Goal: Task Accomplishment & Management: Manage account settings

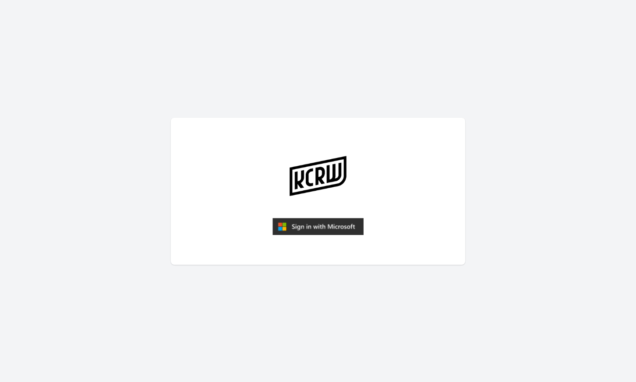
click at [320, 226] on img "submit" at bounding box center [317, 227] width 91 height 18
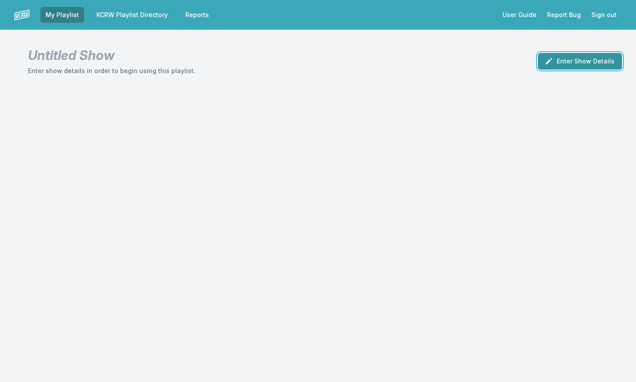
click at [584, 60] on button "Enter Show Details" at bounding box center [579, 61] width 84 height 17
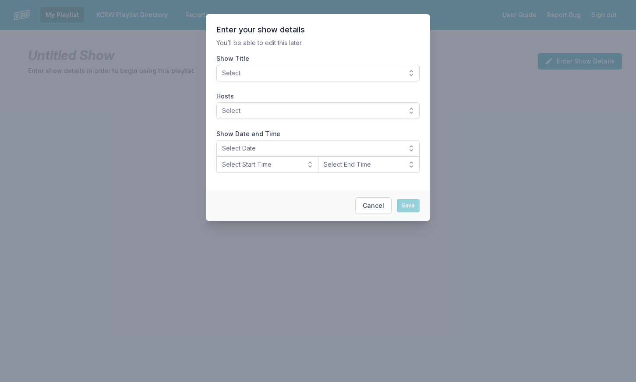
click at [412, 73] on button "Select" at bounding box center [317, 73] width 203 height 17
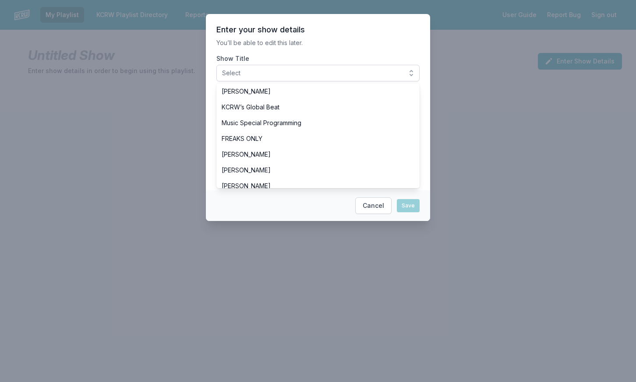
scroll to position [256, 0]
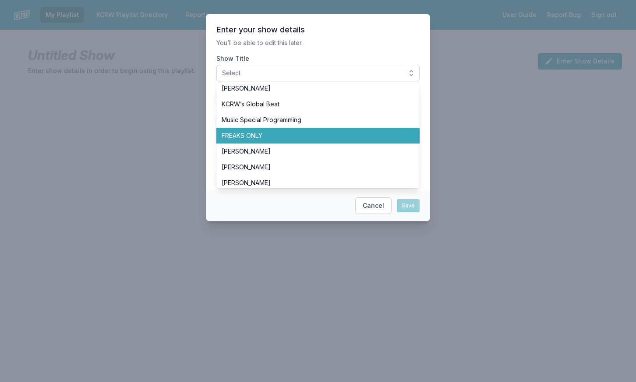
click at [405, 141] on li "FREAKS ONLY" at bounding box center [317, 136] width 203 height 16
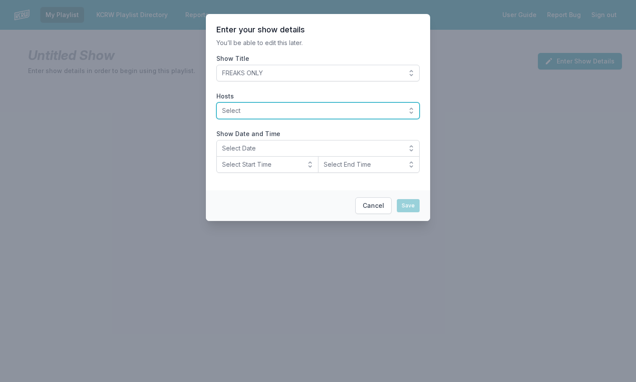
click at [407, 111] on button "Select" at bounding box center [317, 110] width 203 height 17
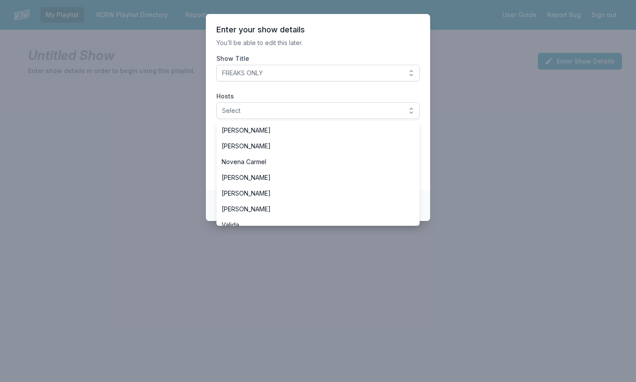
scroll to position [238, 0]
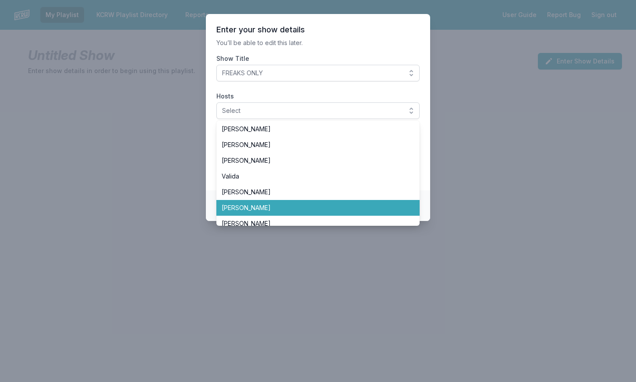
click at [386, 202] on li "[PERSON_NAME]" at bounding box center [317, 208] width 203 height 16
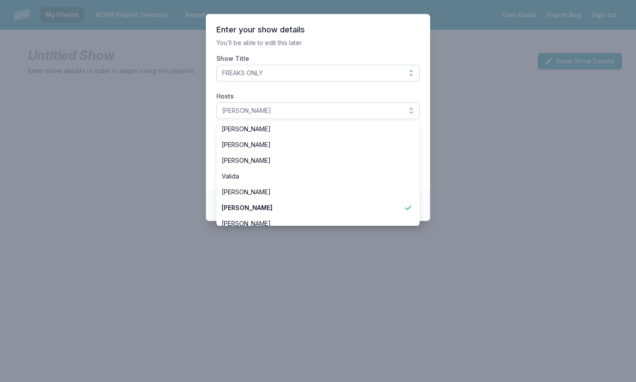
click at [426, 204] on footer "Cancel Save" at bounding box center [318, 205] width 224 height 31
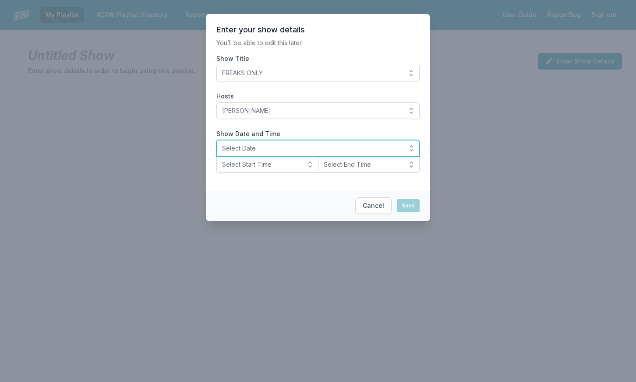
click at [402, 146] on button "Select Date" at bounding box center [317, 148] width 203 height 17
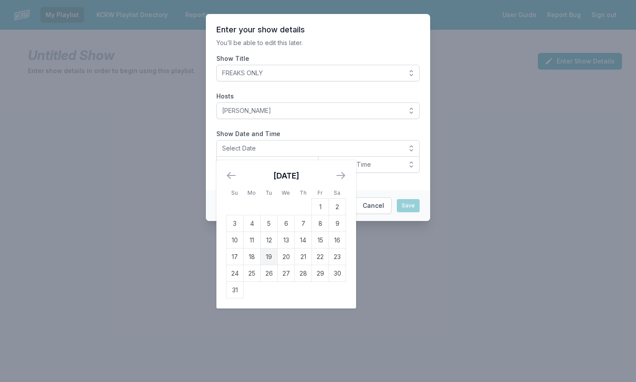
click at [267, 257] on td "19" at bounding box center [268, 257] width 17 height 17
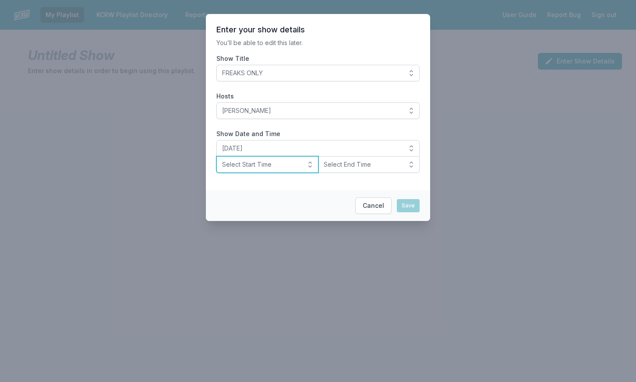
click at [304, 166] on button "Select Start Time" at bounding box center [267, 164] width 102 height 17
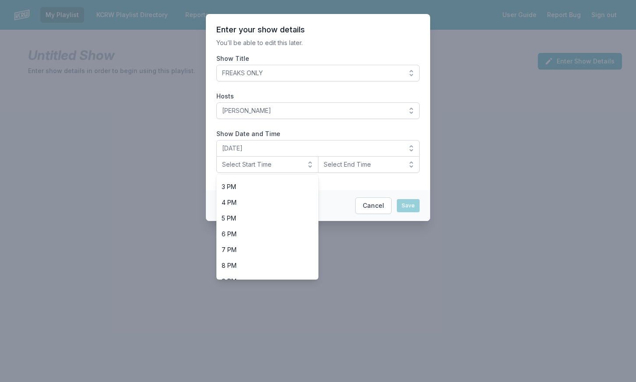
scroll to position [236, 0]
click at [309, 260] on li "8 PM" at bounding box center [267, 264] width 102 height 16
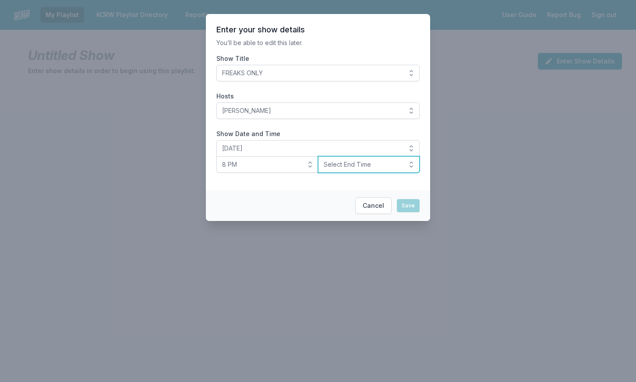
click at [388, 170] on button "Select End Time" at bounding box center [369, 164] width 102 height 17
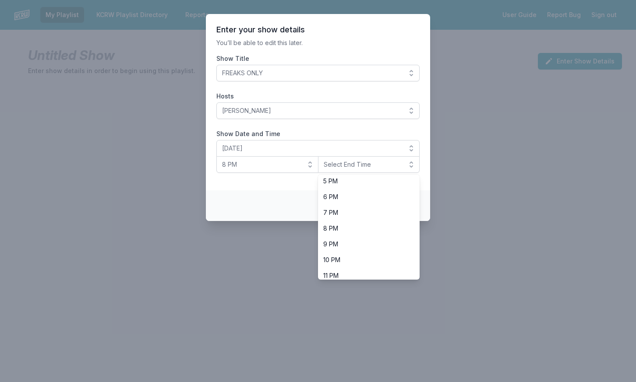
scroll to position [273, 0]
click at [396, 257] on span "10 PM" at bounding box center [363, 257] width 81 height 9
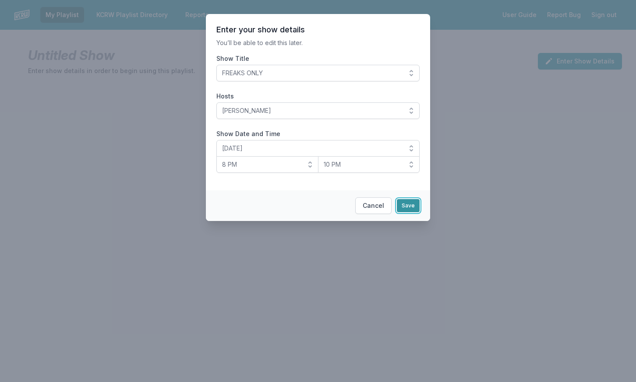
click at [410, 206] on button "Save" at bounding box center [408, 205] width 23 height 13
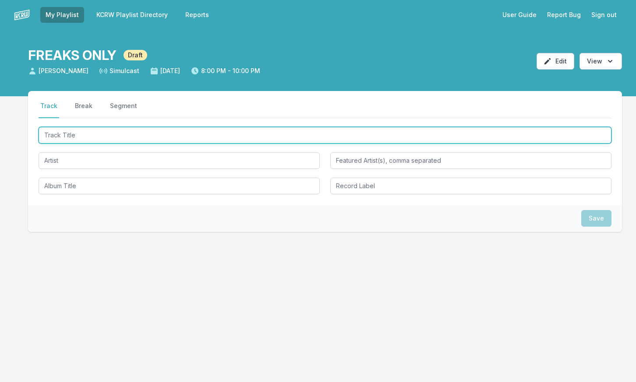
click at [102, 137] on input "Track Title" at bounding box center [325, 135] width 572 height 17
type input "n"
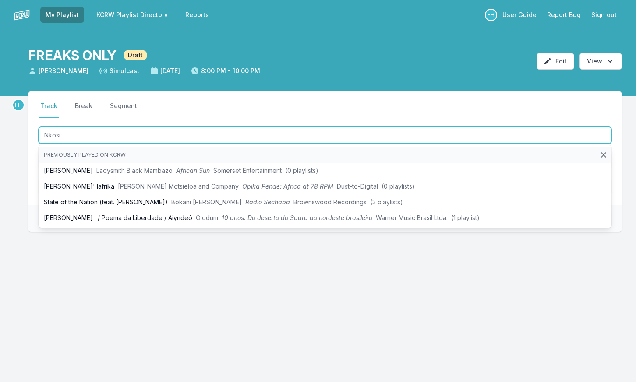
type input "Nkosi S"
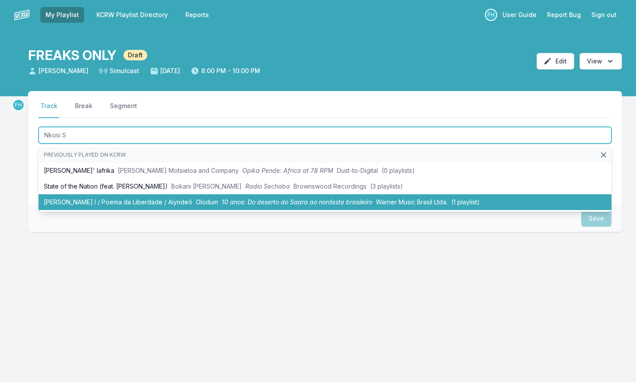
click at [150, 206] on li "[PERSON_NAME] I / Poema da Liberdade / [PERSON_NAME] 10 anos: Do deserto do Saa…" at bounding box center [325, 202] width 572 height 16
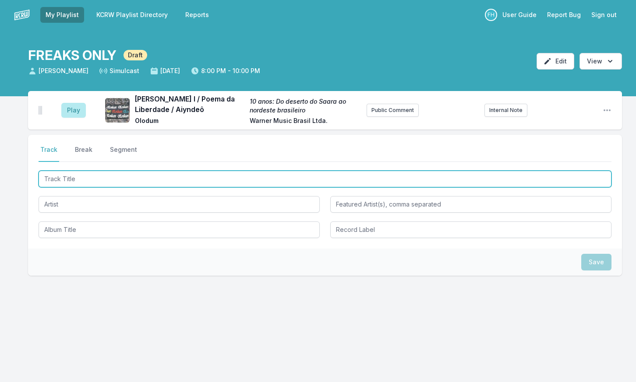
click at [109, 174] on input "Track Title" at bounding box center [325, 179] width 572 height 17
type input "Magica"
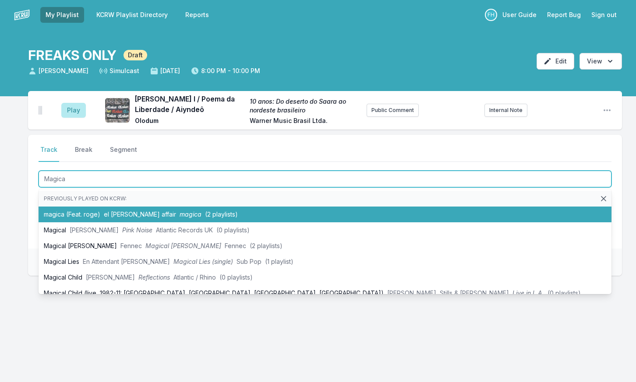
click at [99, 211] on li "magica (Feat. roge) el [PERSON_NAME] affair magica (2 playlists)" at bounding box center [325, 215] width 572 height 16
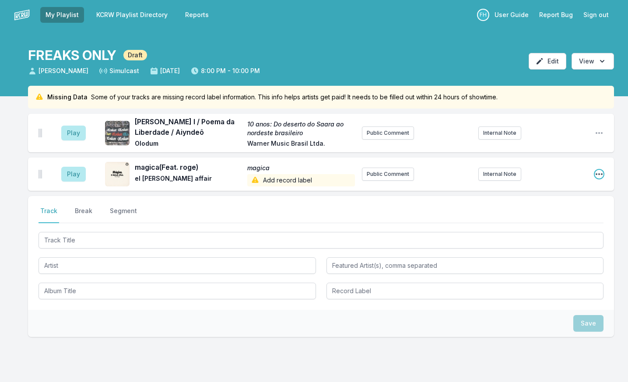
click at [598, 173] on icon "Open playlist item options" at bounding box center [599, 174] width 9 height 9
click at [562, 207] on button "Edit Track Details" at bounding box center [555, 208] width 98 height 16
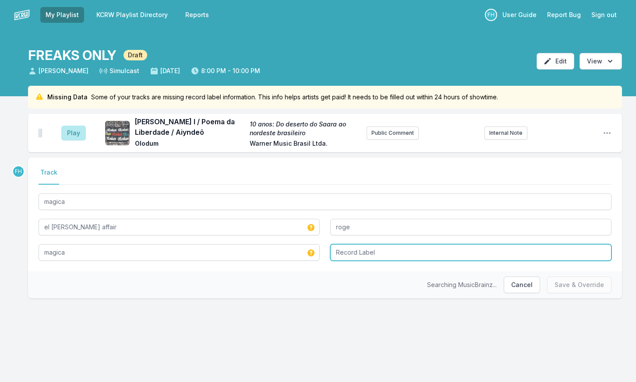
click at [370, 253] on input "Record Label" at bounding box center [470, 252] width 281 height 17
type input "Big Crown Records"
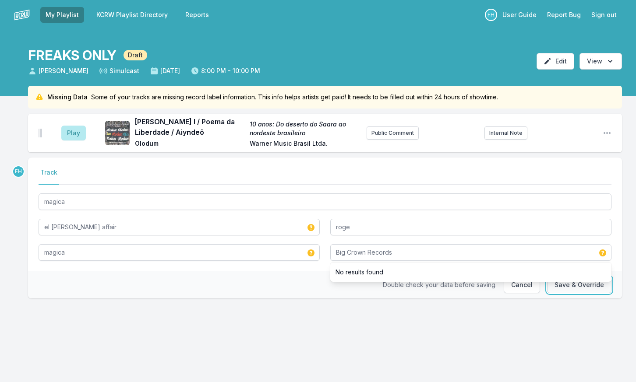
click at [589, 287] on button "Save & Override" at bounding box center [579, 285] width 64 height 17
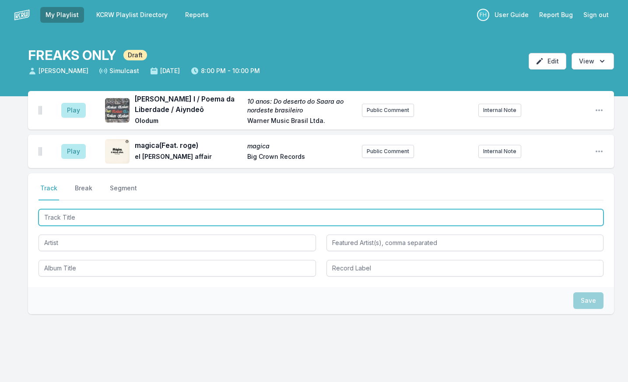
click at [139, 222] on input "Track Title" at bounding box center [321, 217] width 565 height 17
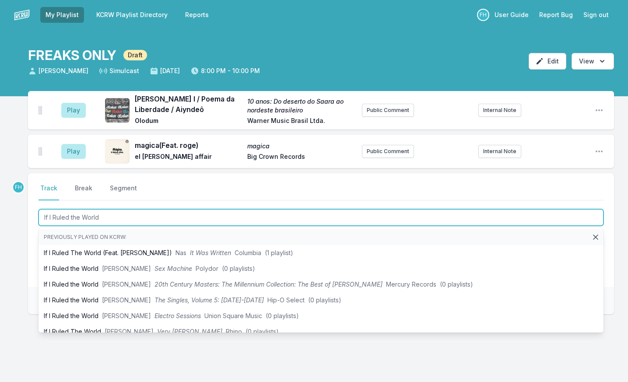
type input "If I Ruled the World"
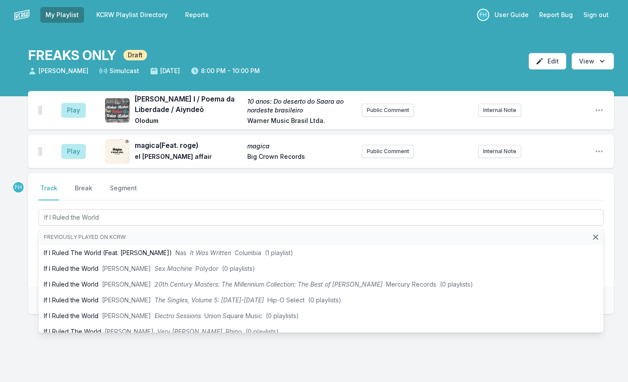
click at [29, 262] on div "Select a tab Track Break Segment Track Break Segment If I Ruled the World Previ…" at bounding box center [321, 230] width 586 height 114
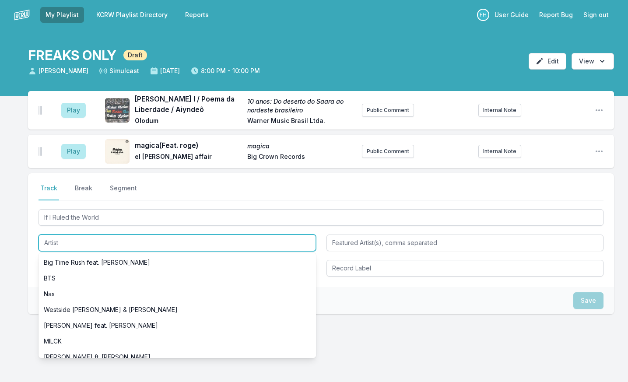
click at [88, 241] on input "Artist" at bounding box center [177, 243] width 277 height 17
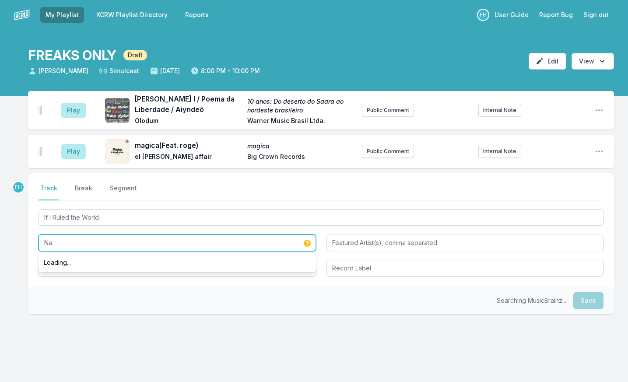
type input "N"
type input "D Begun"
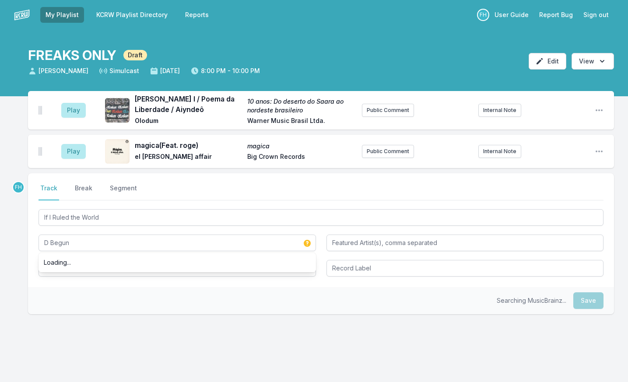
click at [110, 294] on div "Searching MusicBrainz... Save" at bounding box center [321, 300] width 586 height 27
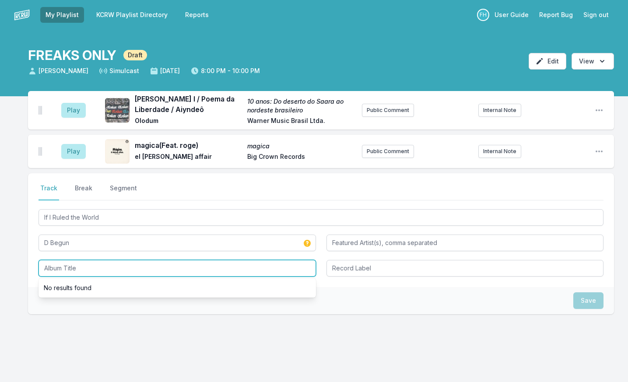
click at [105, 267] on input "Album Title" at bounding box center [177, 268] width 277 height 17
type input "N"
type input "{"
type input "O"
type input "If I Ruled the World Mashup"
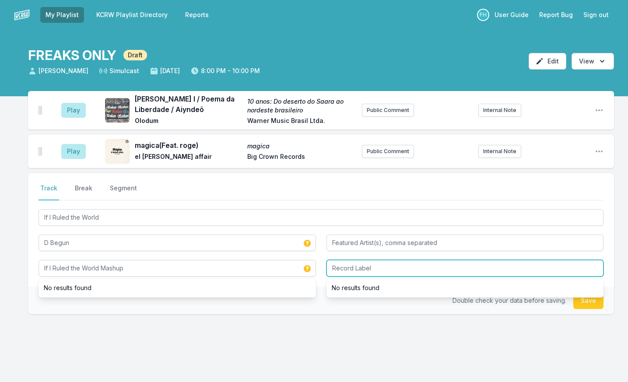
click at [390, 265] on input "Record Label" at bounding box center [465, 268] width 277 height 17
type input "PROMO"
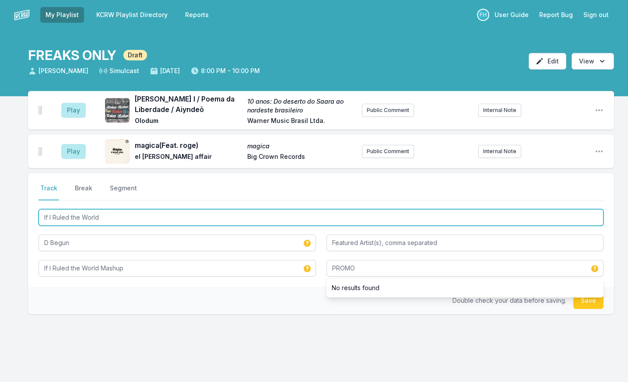
click at [145, 215] on input "If I Ruled the World" at bounding box center [321, 217] width 565 height 17
type input "If I Ruled the World Mashup"
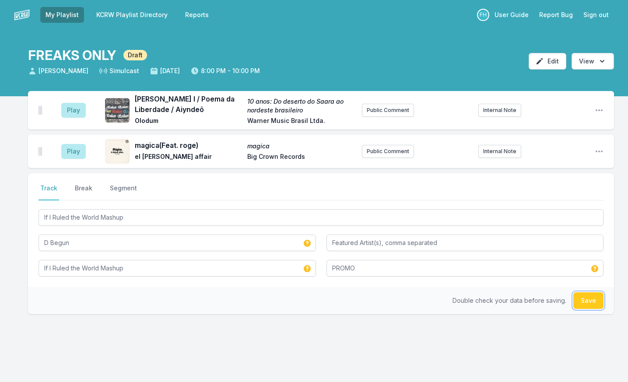
click at [579, 302] on button "Save" at bounding box center [588, 300] width 30 height 17
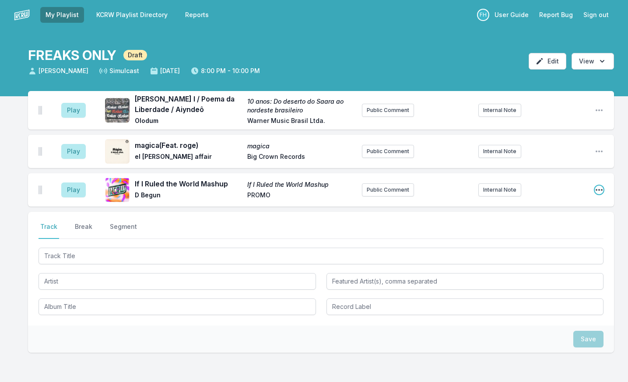
click at [601, 188] on icon "Open playlist item options" at bounding box center [599, 190] width 9 height 9
click at [555, 224] on button "Edit Track Details" at bounding box center [555, 223] width 98 height 16
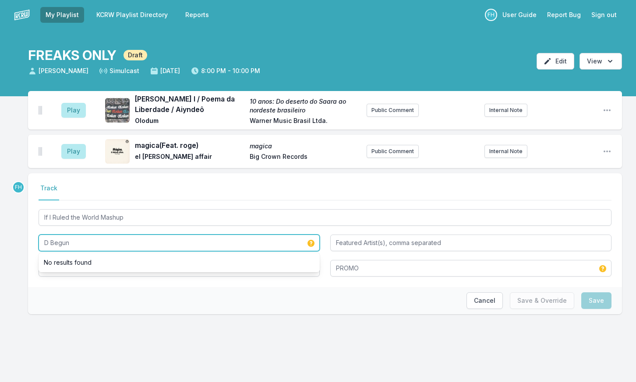
click at [51, 243] on input "D Begun" at bounding box center [179, 243] width 281 height 17
type input "DBegun"
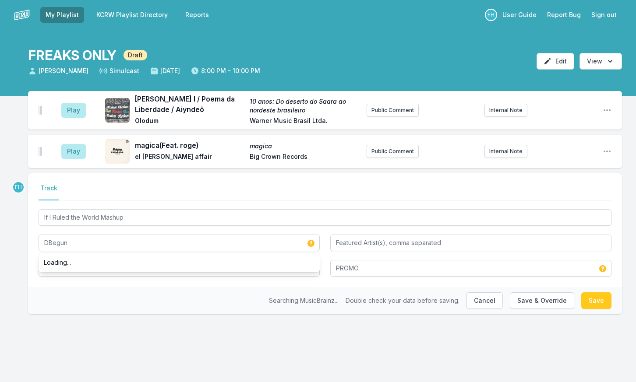
click at [62, 277] on div "Select a tab Track Track If I Ruled the World Mashup DBegun Loading... If I Rul…" at bounding box center [324, 230] width 593 height 114
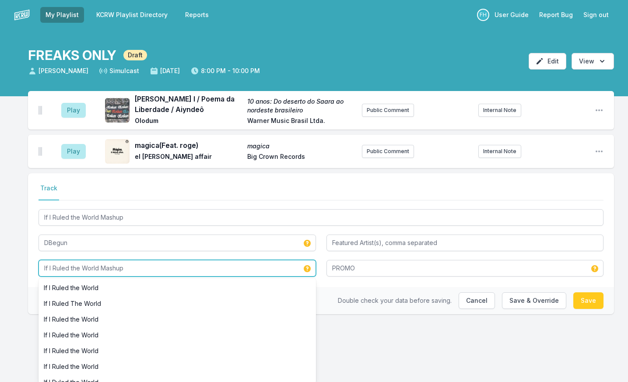
click at [124, 268] on input "If I Ruled the World Mashup" at bounding box center [177, 268] width 277 height 17
drag, startPoint x: 151, startPoint y: 266, endPoint x: 33, endPoint y: 260, distance: 117.5
click at [20, 259] on div "Play Nkosi Sikelel I / Poema da Liberdade / Aiyndeô 10 anos: Do deserto do Saar…" at bounding box center [314, 216] width 628 height 251
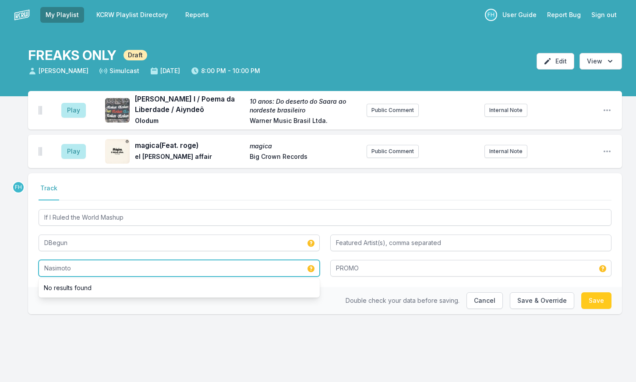
type input "Nasimoto"
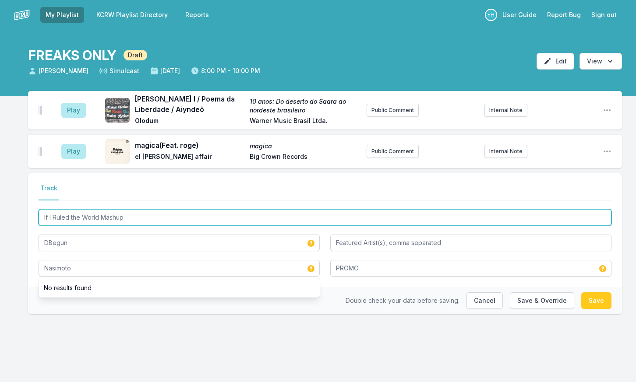
drag, startPoint x: 99, startPoint y: 218, endPoint x: 140, endPoint y: 220, distance: 40.7
click at [140, 220] on input "If I Ruled the World Mashup" at bounding box center [325, 217] width 572 height 17
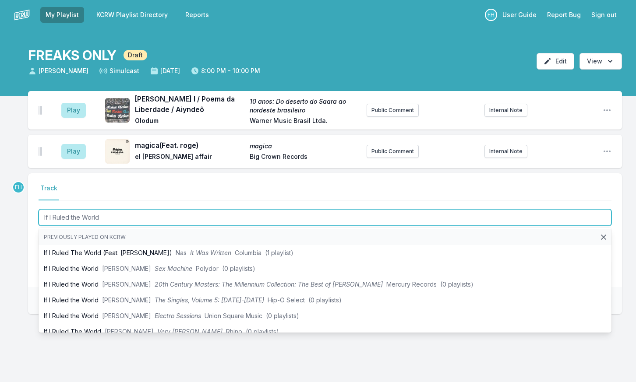
type input "If I Ruled the World"
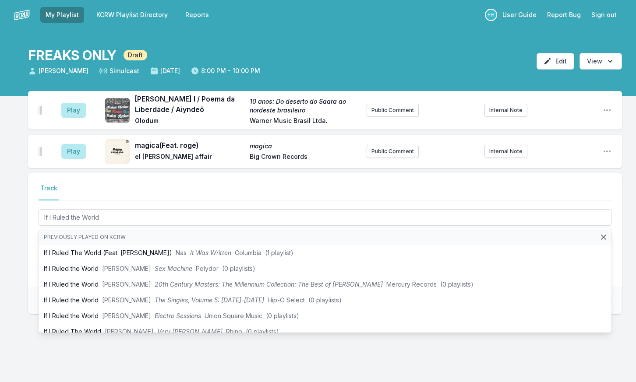
click at [6, 289] on div "Play Nkosi Sikelel I / Poema da Liberdade / Aiyndeô 10 anos: Do deserto do Saar…" at bounding box center [318, 216] width 636 height 251
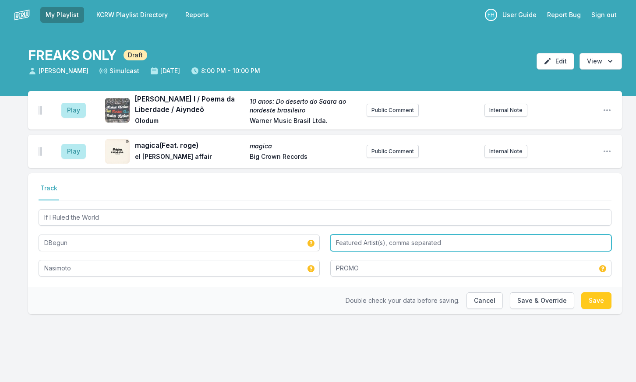
click at [405, 242] on input "Featured Artist(s), comma separated" at bounding box center [470, 243] width 281 height 17
type input "Nas, Madlib"
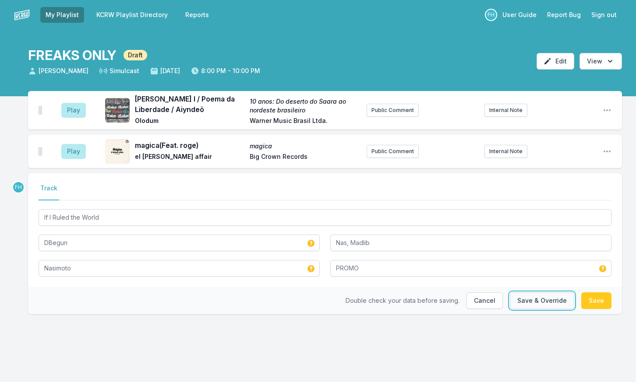
click at [543, 296] on button "Save & Override" at bounding box center [541, 300] width 64 height 17
type input "If I Ruled the World Mashup"
type input "D Begun"
type input "If I Ruled the World Mashup"
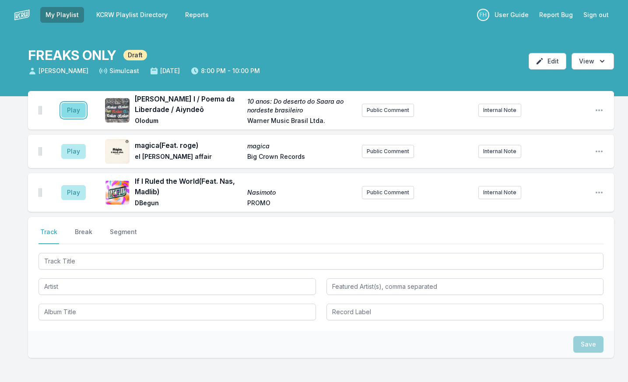
click at [84, 106] on button "Play" at bounding box center [73, 110] width 25 height 15
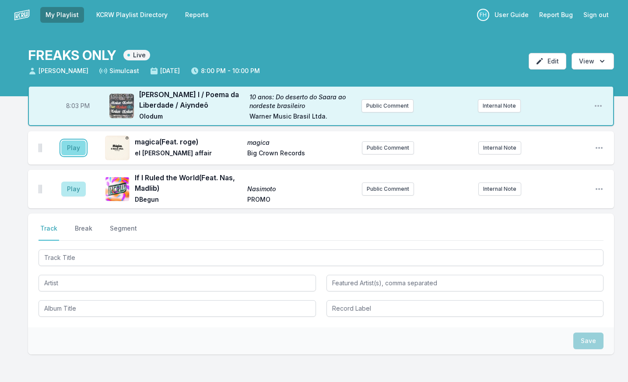
click at [75, 149] on button "Play" at bounding box center [73, 147] width 25 height 15
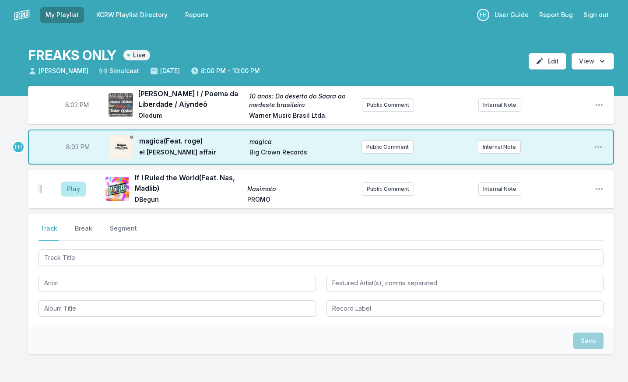
click at [75, 105] on span "8:03 PM" at bounding box center [77, 105] width 24 height 9
click at [75, 105] on input "20:03" at bounding box center [77, 105] width 49 height 17
click at [74, 104] on input "20:03" at bounding box center [77, 105] width 49 height 17
type input "20:00"
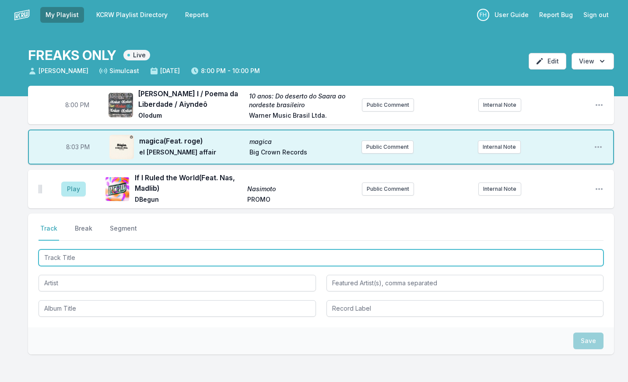
click at [117, 252] on input "Track Title" at bounding box center [321, 257] width 565 height 17
type input "Still See Love"
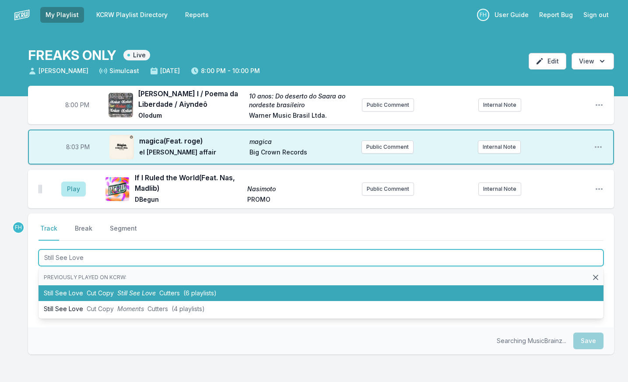
click at [126, 287] on li "Still See Love Cut Copy Still See Love Cutters (6 playlists)" at bounding box center [321, 293] width 565 height 16
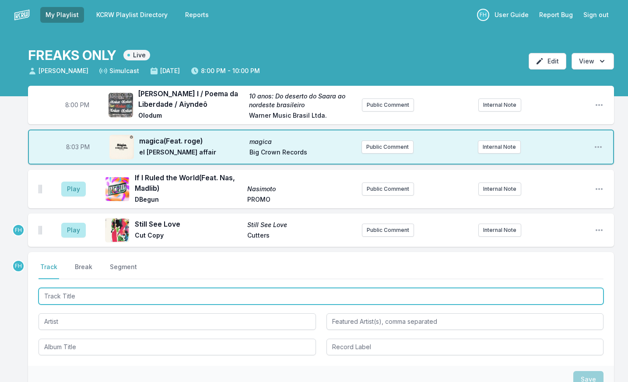
click at [116, 298] on input "Track Title" at bounding box center [321, 296] width 565 height 17
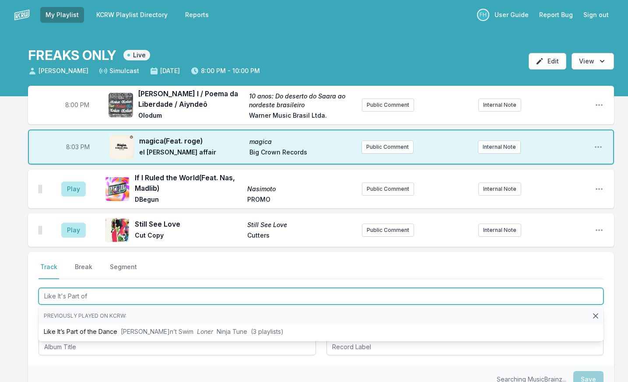
type input "Like It's Part of t"
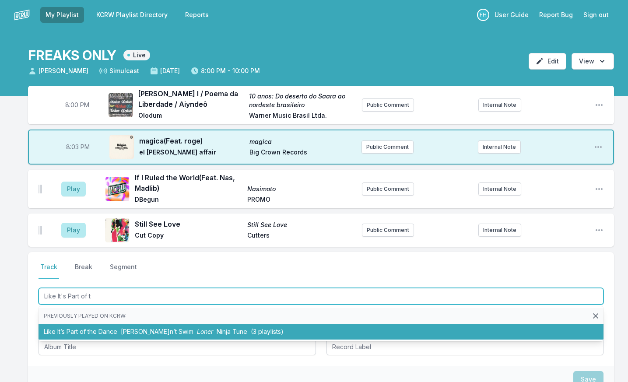
click at [127, 328] on span "Barry Can’t Swim" at bounding box center [157, 331] width 73 height 7
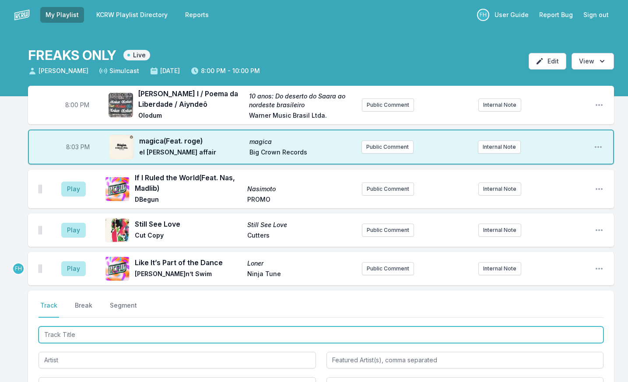
click at [75, 328] on input "Track Title" at bounding box center [321, 335] width 565 height 17
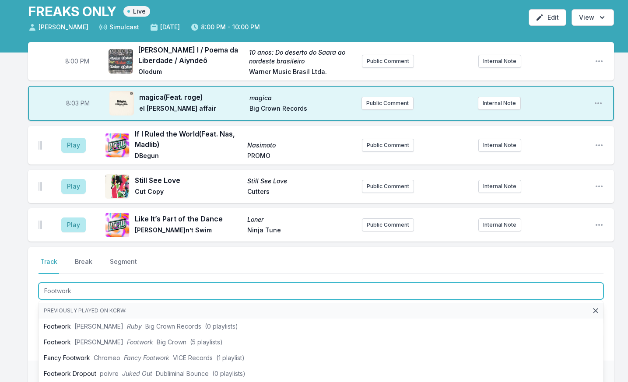
scroll to position [88, 0]
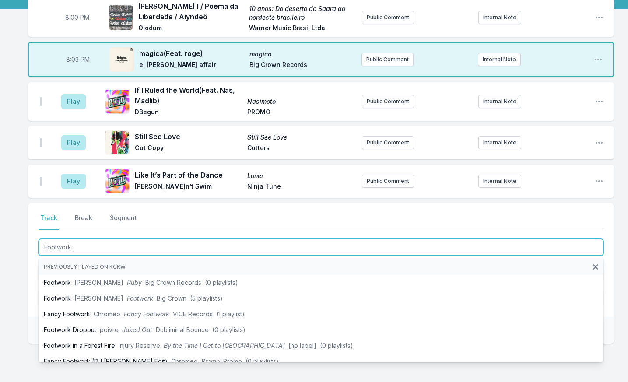
type input "Footwork"
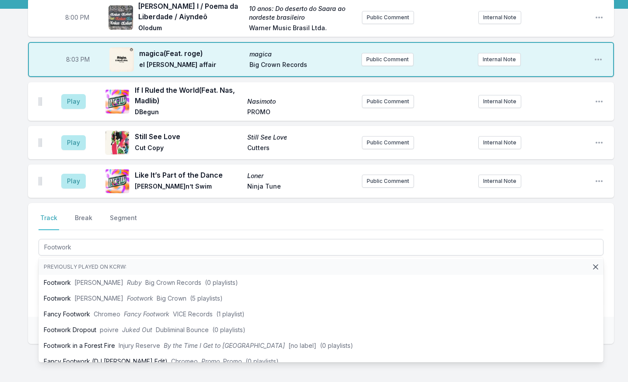
click at [24, 307] on div "8:00 PM Nkosi Sikelel I / Poema da Liberdade / Aiyndeô 10 anos: Do deserto do S…" at bounding box center [314, 213] width 628 height 430
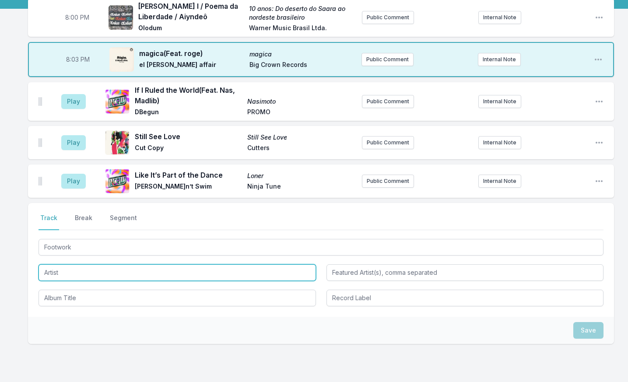
click at [80, 274] on input "Artist" at bounding box center [177, 272] width 277 height 17
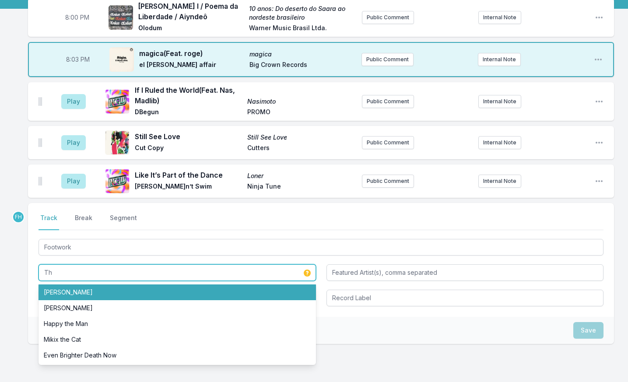
click at [88, 291] on li "Theo Parrish" at bounding box center [177, 292] width 277 height 16
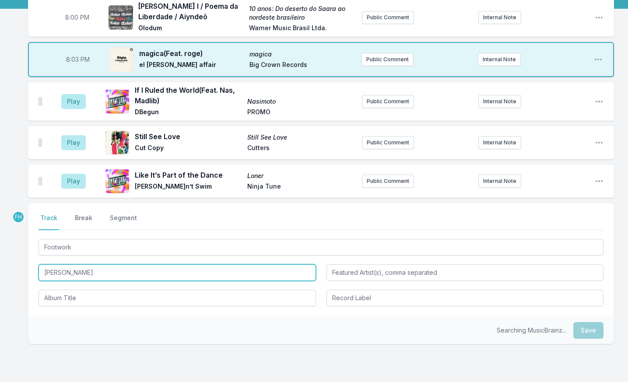
type input "Theo Parrish"
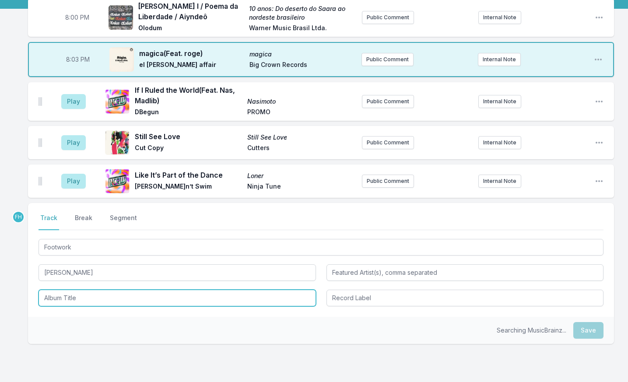
click at [76, 304] on input "Album Title" at bounding box center [177, 298] width 277 height 17
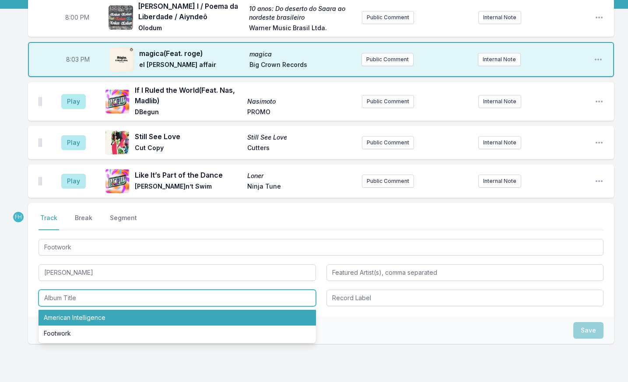
drag, startPoint x: 97, startPoint y: 317, endPoint x: 340, endPoint y: 295, distance: 244.3
click at [98, 317] on li "American Intelligence" at bounding box center [177, 318] width 277 height 16
type input "American Intelligence"
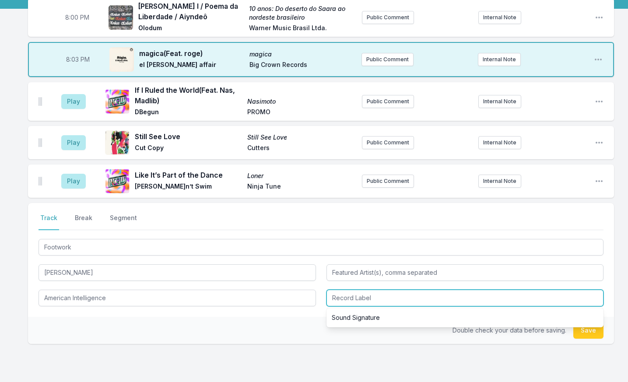
click at [356, 298] on input "Record Label" at bounding box center [465, 298] width 277 height 17
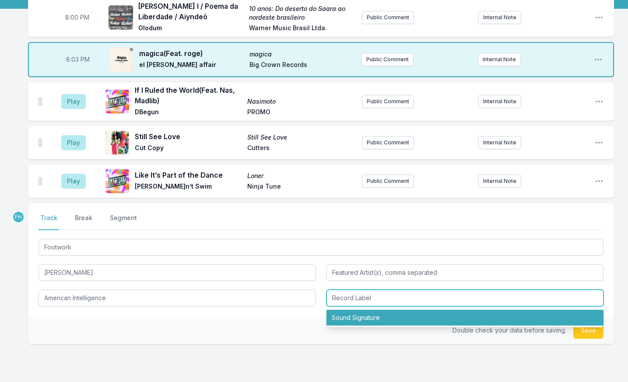
drag, startPoint x: 364, startPoint y: 316, endPoint x: 520, endPoint y: 314, distance: 155.8
click at [364, 316] on li "Sound Signature" at bounding box center [465, 318] width 277 height 16
type input "Sound Signature"
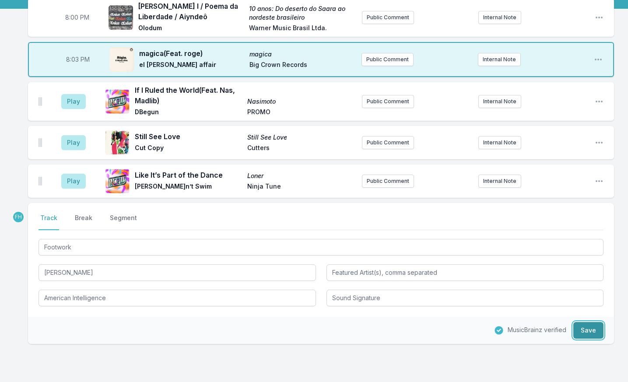
click at [589, 329] on button "Save" at bounding box center [588, 330] width 30 height 17
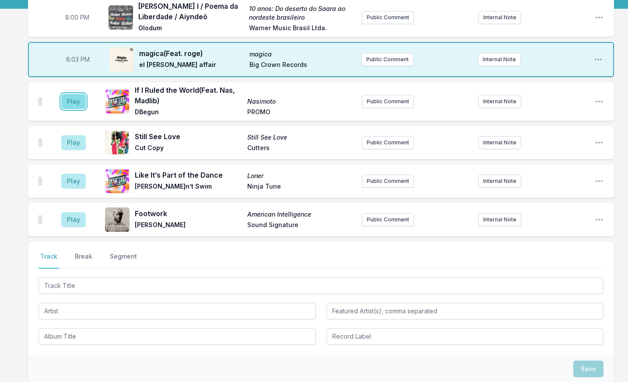
click at [76, 105] on button "Play" at bounding box center [73, 101] width 25 height 15
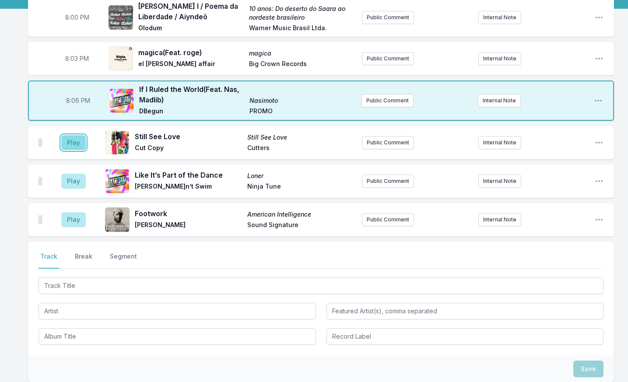
click at [75, 140] on button "Play" at bounding box center [73, 142] width 25 height 15
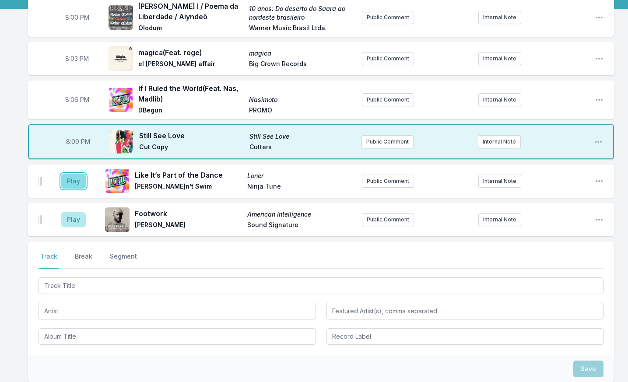
click at [76, 183] on button "Play" at bounding box center [73, 181] width 25 height 15
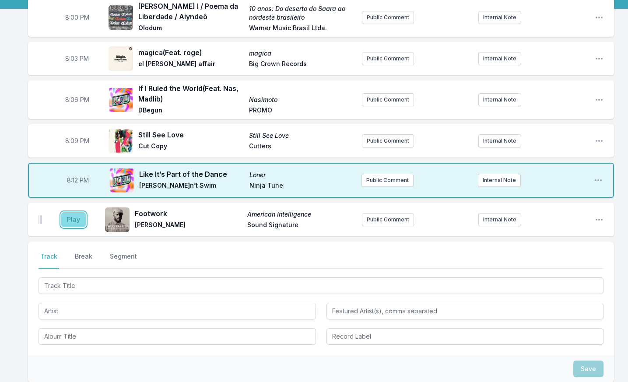
click at [80, 218] on button "Play" at bounding box center [73, 219] width 25 height 15
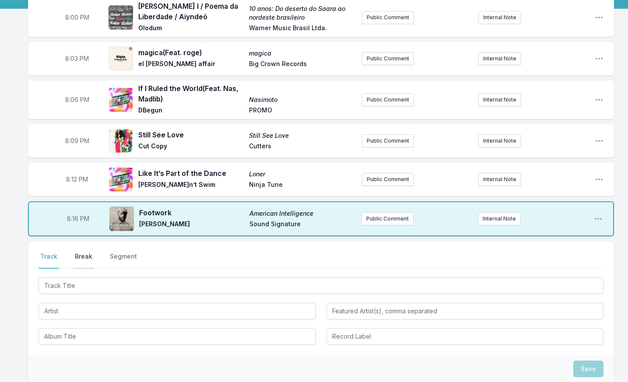
click at [84, 253] on button "Break" at bounding box center [83, 260] width 21 height 17
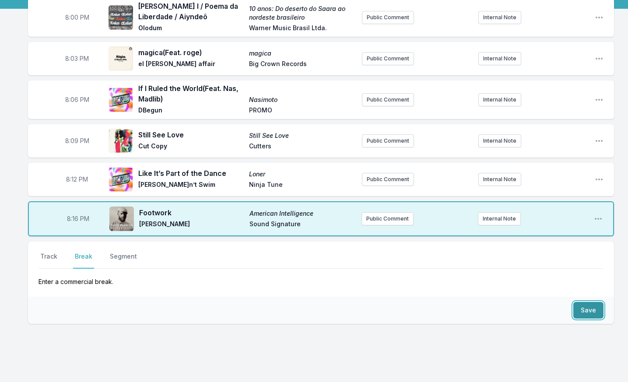
click at [584, 309] on button "Save" at bounding box center [588, 310] width 30 height 17
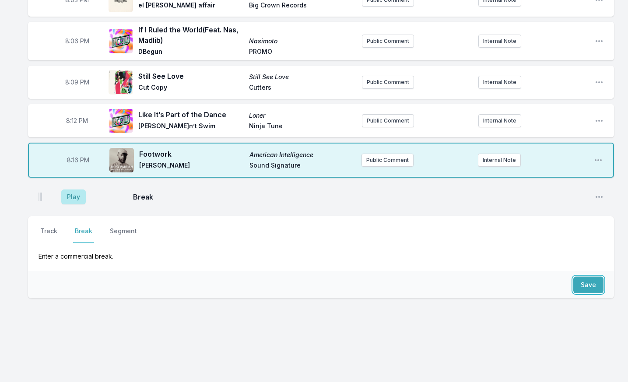
scroll to position [147, 0]
click at [53, 234] on button "Track" at bounding box center [49, 234] width 21 height 17
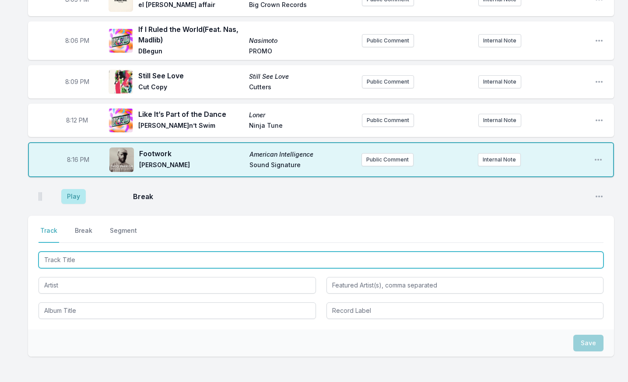
click at [65, 253] on input "Track Title" at bounding box center [321, 260] width 565 height 17
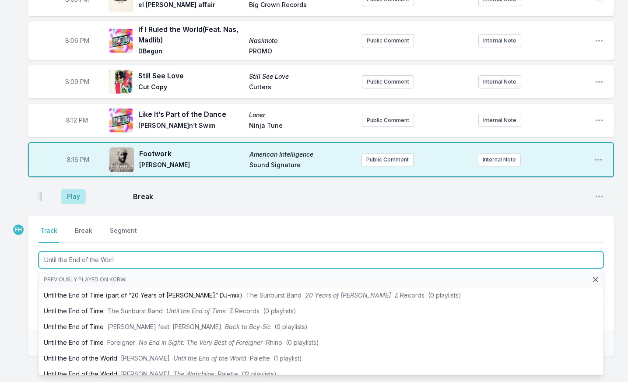
type input "Until the End of the World"
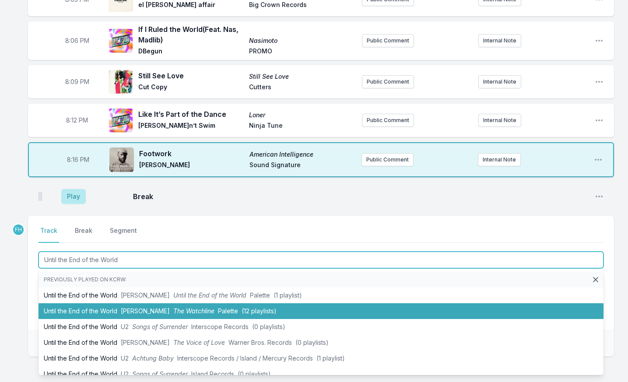
click at [115, 314] on li "Until the End of the World John Tejada The Watchline Palette (12 playlists)" at bounding box center [321, 311] width 565 height 16
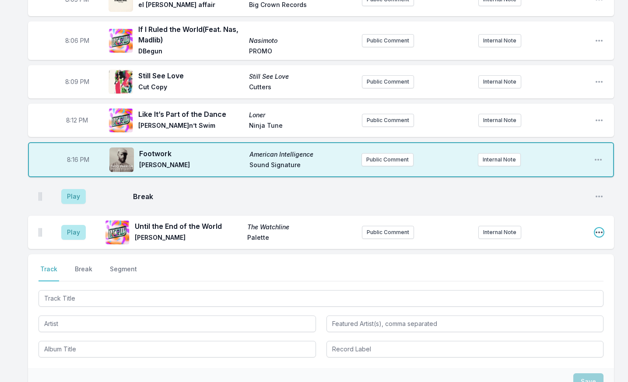
click at [601, 232] on icon "Open playlist item options" at bounding box center [599, 232] width 9 height 9
click at [565, 276] on button "Delete Entry" at bounding box center [555, 282] width 98 height 16
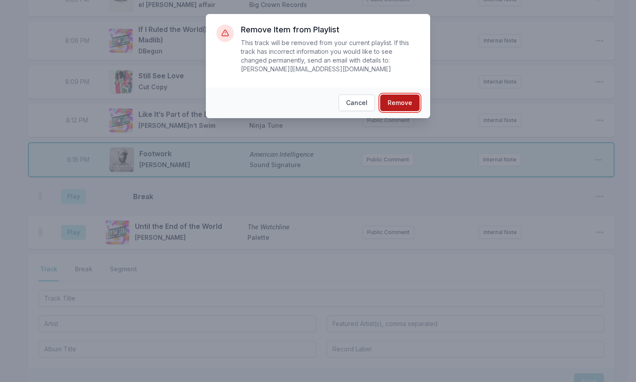
click at [400, 95] on button "Remove" at bounding box center [399, 103] width 39 height 17
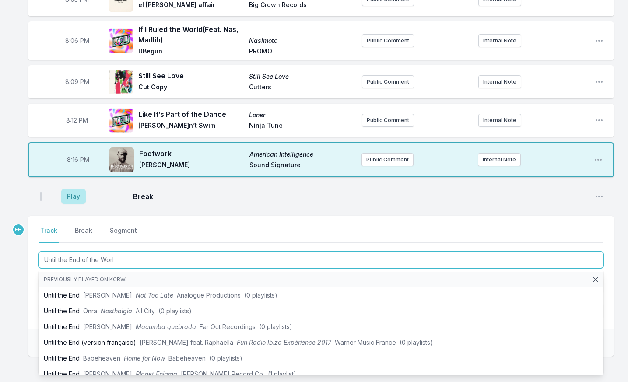
type input "Until the End of the Worl"
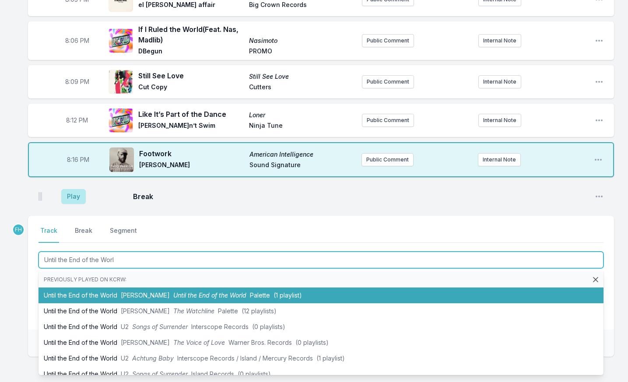
drag, startPoint x: 126, startPoint y: 316, endPoint x: 133, endPoint y: 300, distance: 17.2
click at [133, 300] on ul "Previously played on KCRW: Until the End of the World John Tejada Until the End…" at bounding box center [321, 322] width 565 height 105
click at [133, 300] on li "Until the End of the World John Tejada Until the End of the World Palette (1 pl…" at bounding box center [321, 296] width 565 height 16
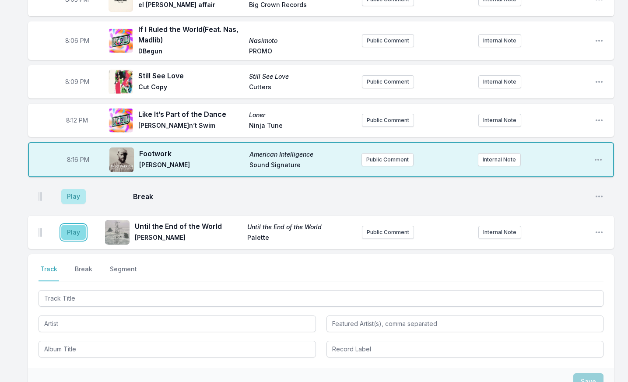
click at [77, 229] on button "Play" at bounding box center [73, 232] width 25 height 15
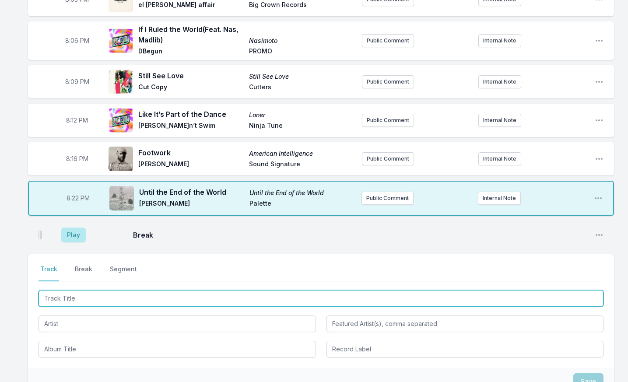
click at [94, 295] on input "Track Title" at bounding box center [321, 298] width 565 height 17
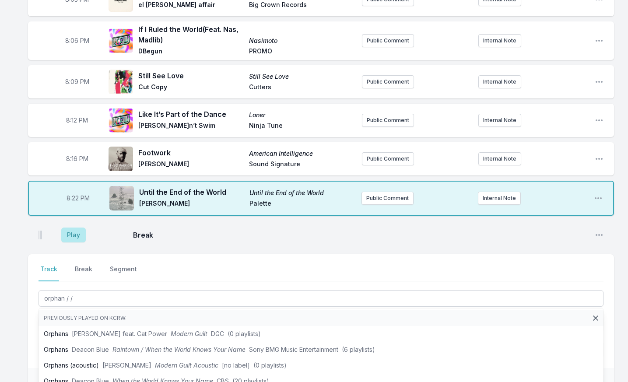
click at [27, 328] on div "8:00 PM Nkosi Sikelel I / Poema da Liberdade / Aiyndeô 10 anos: Do deserto do S…" at bounding box center [314, 209] width 628 height 540
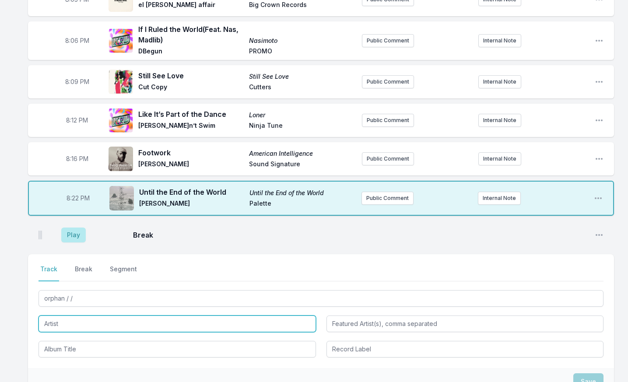
click at [84, 323] on input "Artist" at bounding box center [177, 324] width 277 height 17
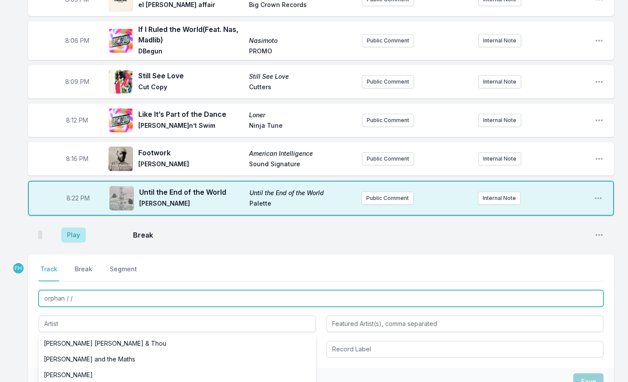
click at [80, 298] on input "orphan / /" at bounding box center [321, 298] width 565 height 17
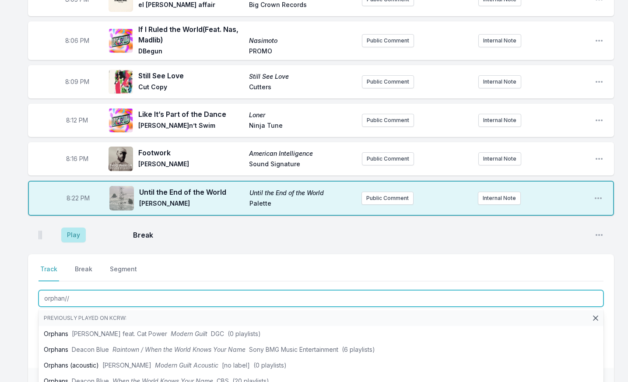
type input "orphan//"
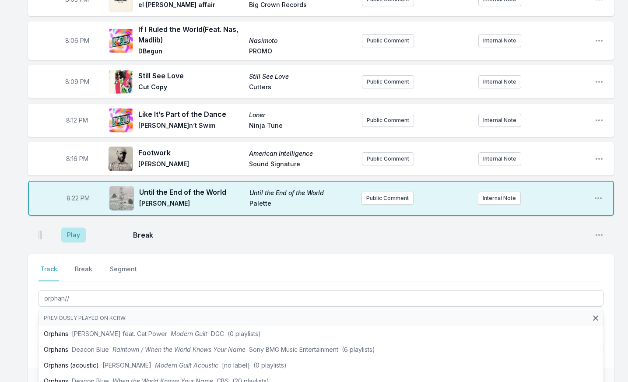
click at [27, 320] on div "8:00 PM Nkosi Sikelel I / Poema da Liberdade / Aiyndeô 10 anos: Do deserto do S…" at bounding box center [314, 209] width 628 height 540
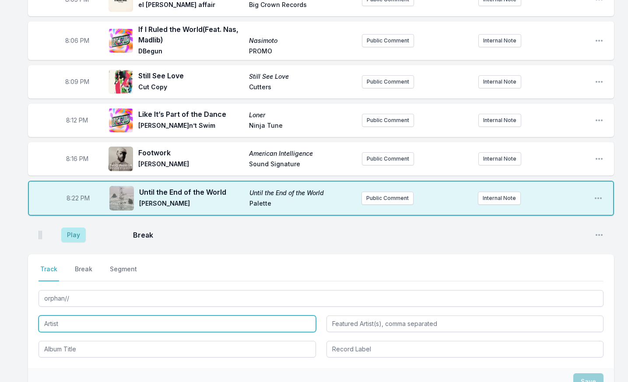
click at [103, 323] on input "Artist" at bounding box center [177, 324] width 277 height 17
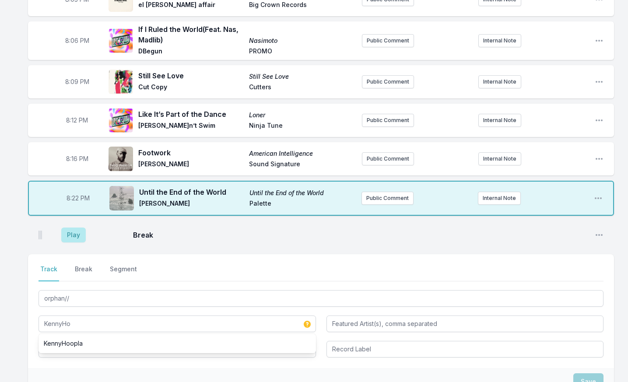
click at [97, 335] on ul "KennyHoopla" at bounding box center [177, 343] width 277 height 19
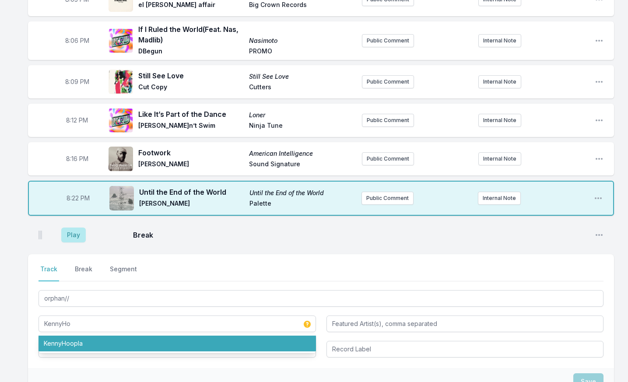
click at [98, 342] on li "KennyHoopla" at bounding box center [177, 344] width 277 height 16
type input "KennyHoopla"
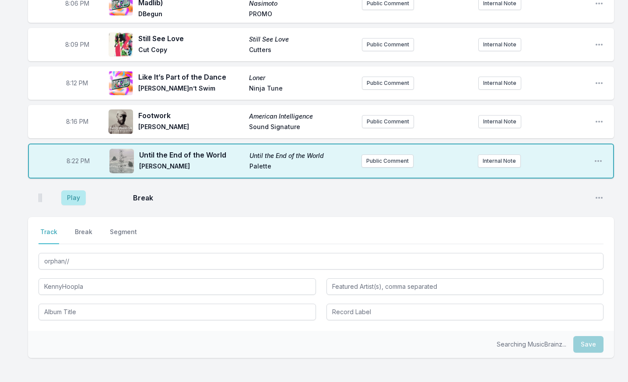
scroll to position [234, 0]
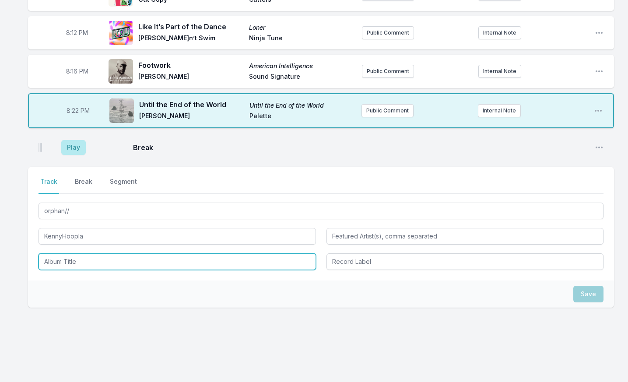
click at [106, 262] on input "Album Title" at bounding box center [177, 261] width 277 height 17
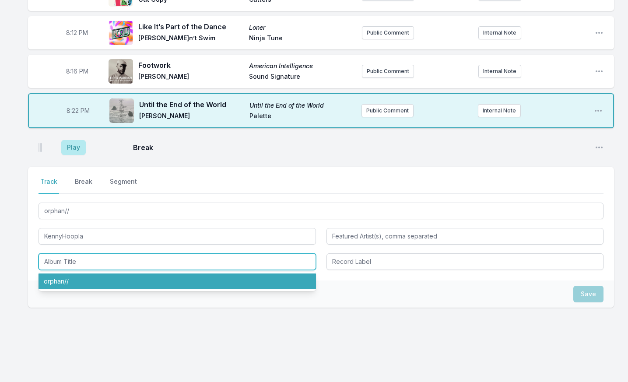
click at [86, 280] on li "orphan//" at bounding box center [177, 282] width 277 height 16
type input "orphan//"
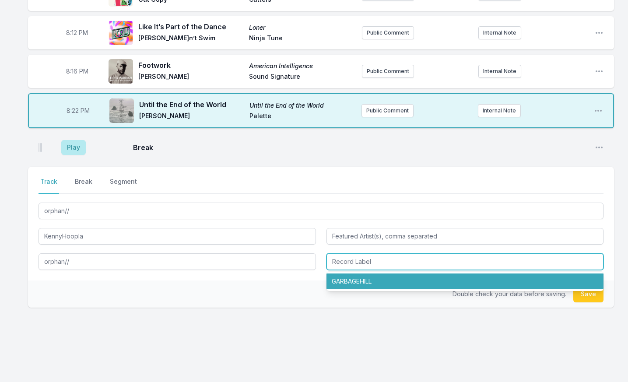
click at [400, 263] on input "Record Label" at bounding box center [465, 261] width 277 height 17
click at [390, 277] on li "GARBAGEHILL" at bounding box center [465, 282] width 277 height 16
type input "GARBAGEHILL"
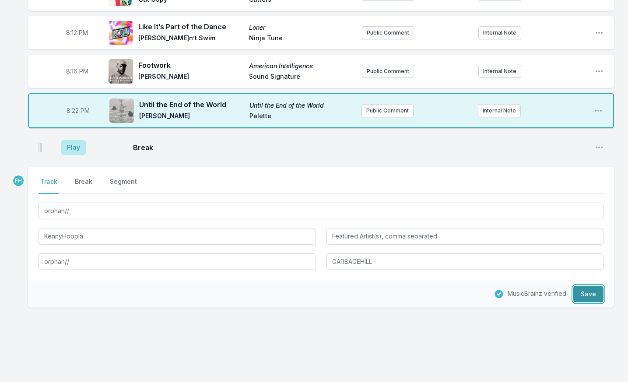
click at [596, 295] on button "Save" at bounding box center [588, 294] width 30 height 17
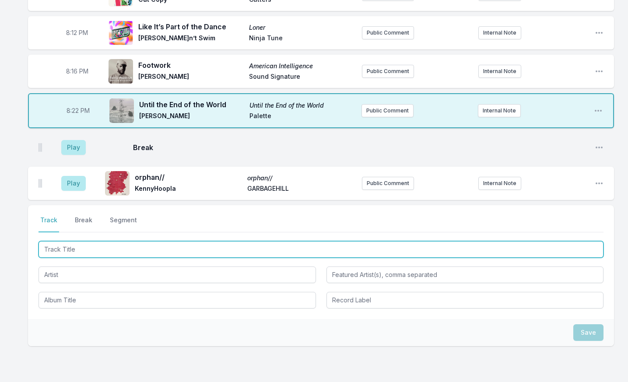
click at [73, 249] on input "Track Title" at bounding box center [321, 249] width 565 height 17
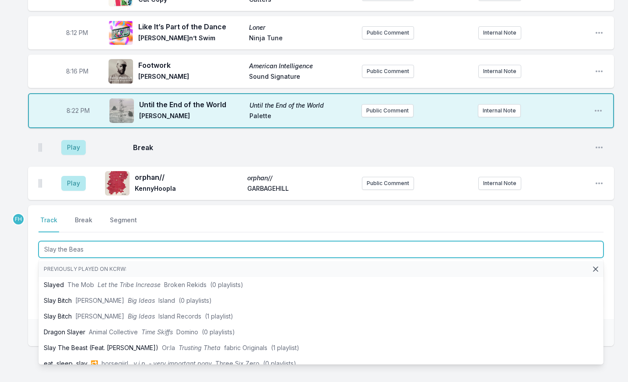
type input "Slay the Beast"
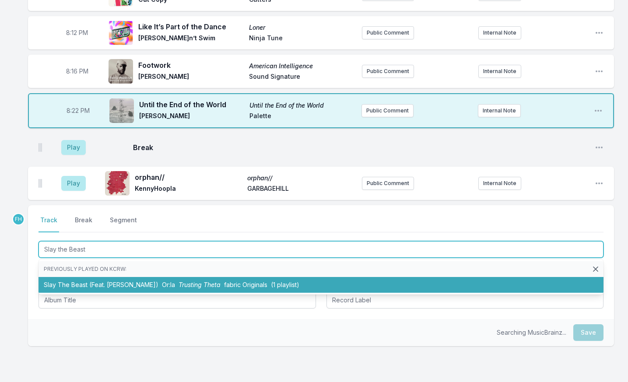
click at [93, 287] on li "Slay The Beast (Feat. Eliza Rose) Or:la Trusting Theta fabric Originals (1 play…" at bounding box center [321, 285] width 565 height 16
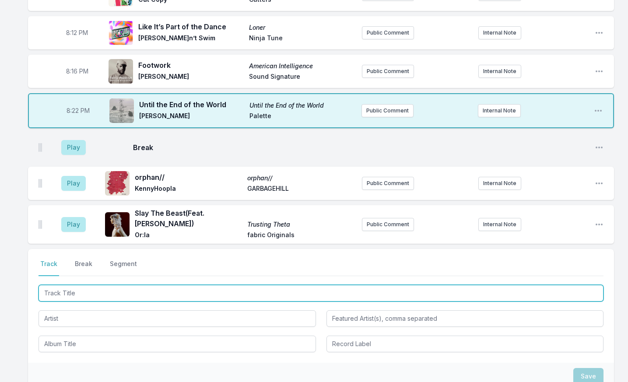
click at [84, 295] on input "Track Title" at bounding box center [321, 293] width 565 height 17
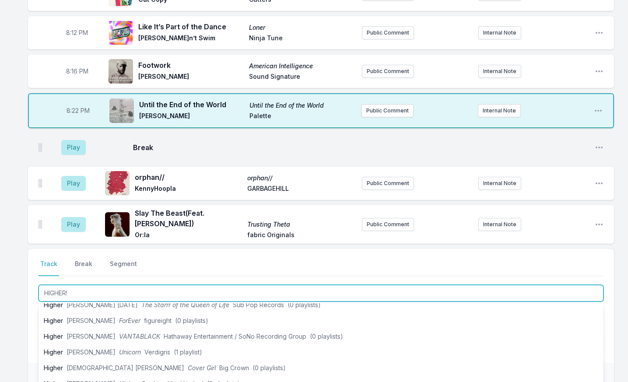
scroll to position [88, 0]
type input "HIGHER!"
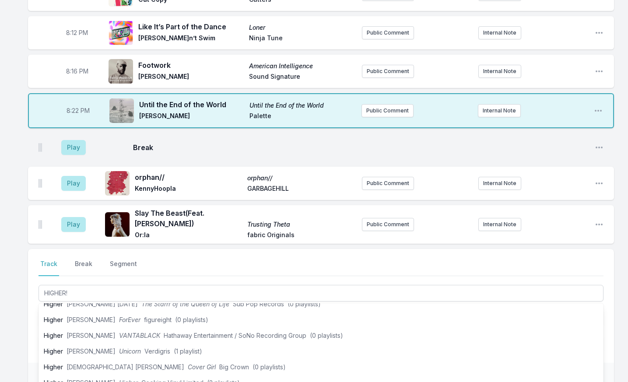
click at [19, 332] on div "8:00 PM Nkosi Sikelel I / Poema da Liberdade / Aiyndeô 10 anos: Do deserto do S…" at bounding box center [314, 163] width 628 height 622
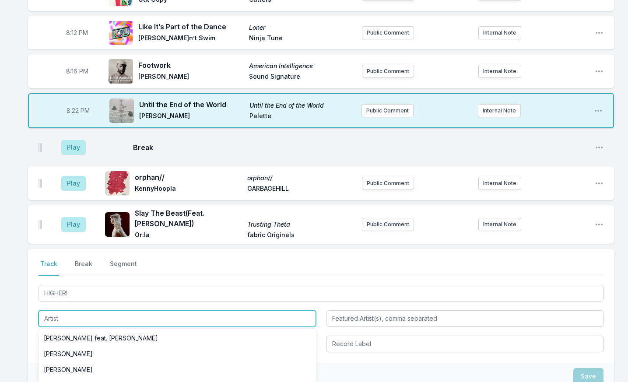
click at [77, 323] on input "Artist" at bounding box center [177, 318] width 277 height 17
type input "i"
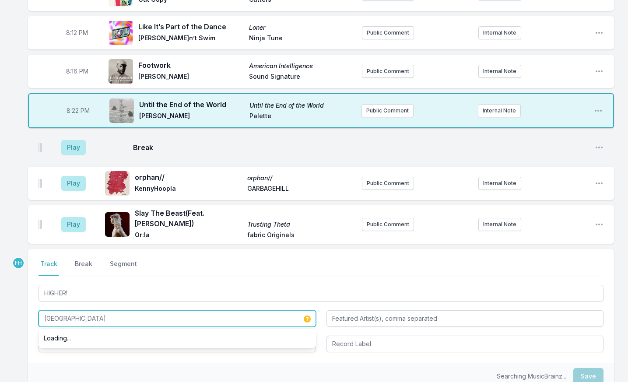
type input "Dijon"
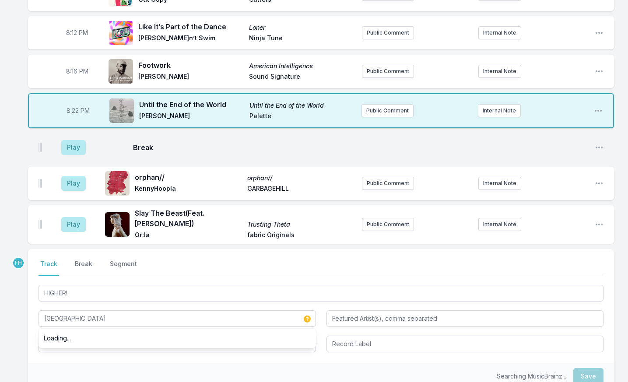
drag, startPoint x: 18, startPoint y: 330, endPoint x: 26, endPoint y: 334, distance: 9.2
click at [18, 331] on div "8:00 PM Nkosi Sikelel I / Poema da Liberdade / Aiyndeô 10 anos: Do deserto do S…" at bounding box center [314, 163] width 628 height 622
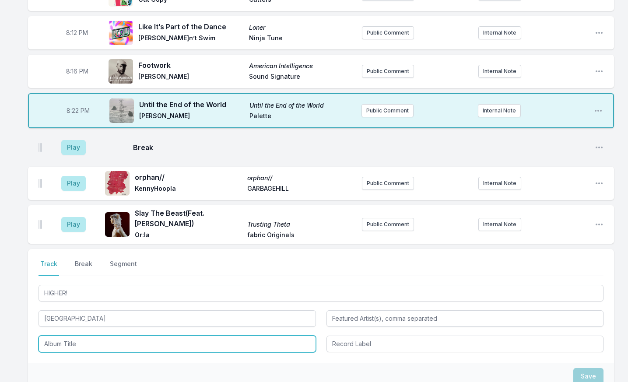
click at [68, 342] on input "Album Title" at bounding box center [177, 344] width 277 height 17
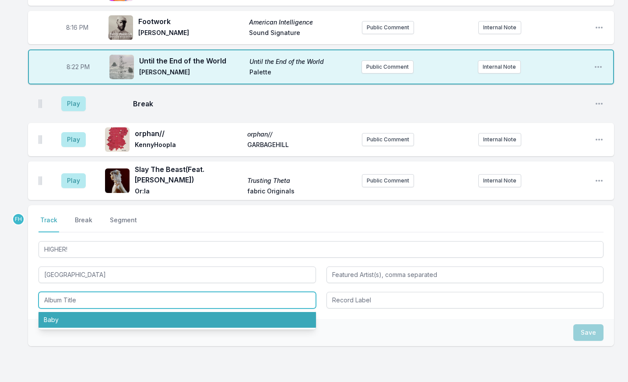
click at [74, 319] on li "Baby" at bounding box center [177, 320] width 277 height 16
type input "Baby"
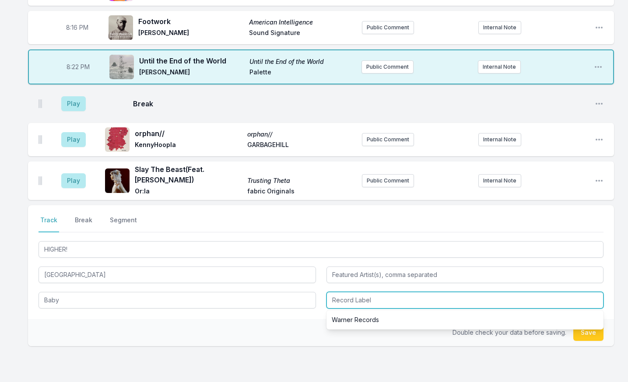
click at [358, 301] on input "Record Label" at bounding box center [465, 300] width 277 height 17
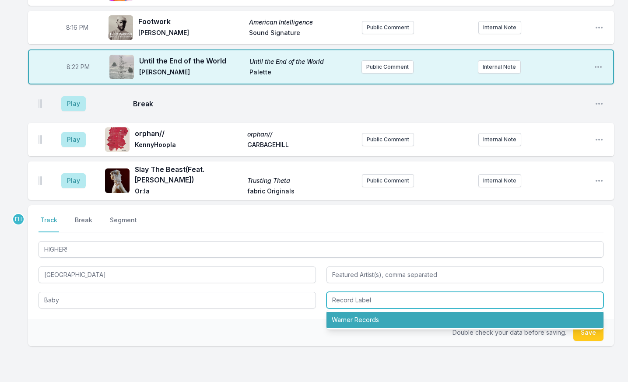
drag, startPoint x: 357, startPoint y: 315, endPoint x: 562, endPoint y: 326, distance: 206.0
click at [357, 316] on li "Warner Records" at bounding box center [465, 320] width 277 height 16
type input "Warner Records"
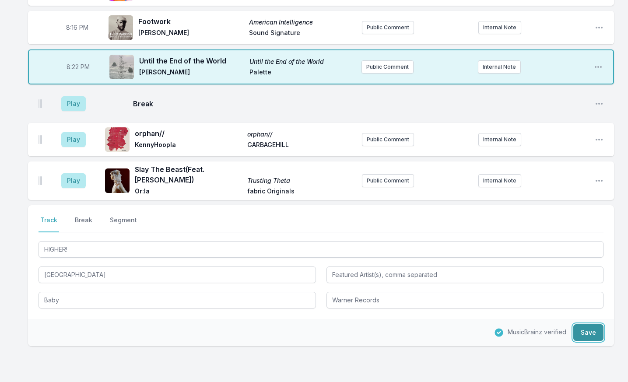
click at [579, 333] on button "Save" at bounding box center [588, 332] width 30 height 17
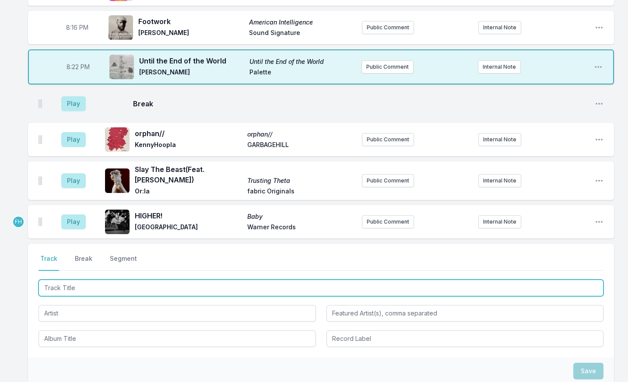
click at [87, 286] on input "Track Title" at bounding box center [321, 288] width 565 height 17
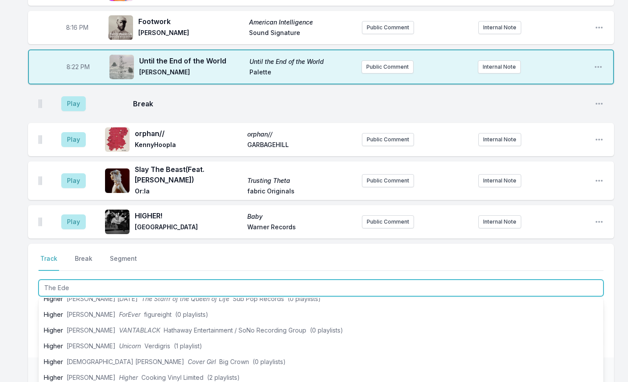
scroll to position [0, 0]
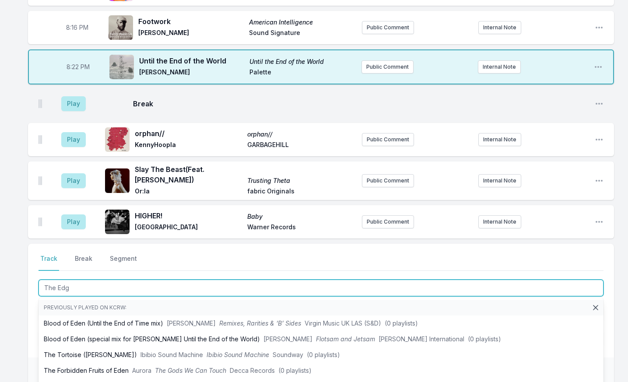
type input "The Edge"
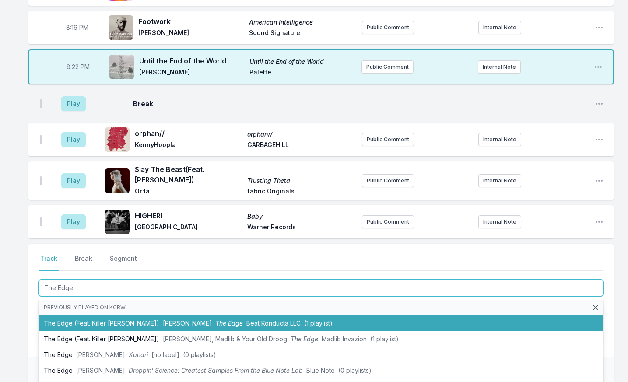
click at [120, 319] on li "The Edge (Feat. Killer Mike) Droogie Otis The Edge Beat Konducta LLC (1 playlis…" at bounding box center [321, 324] width 565 height 16
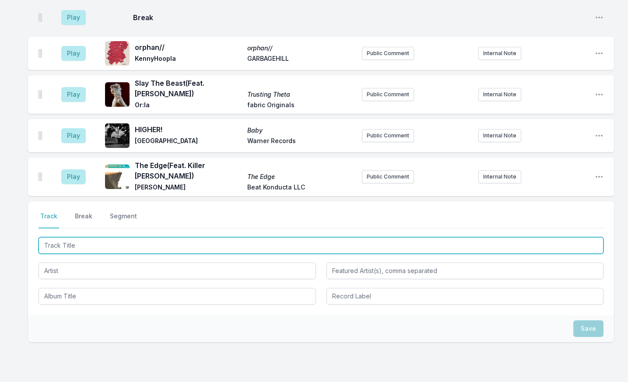
scroll to position [365, 0]
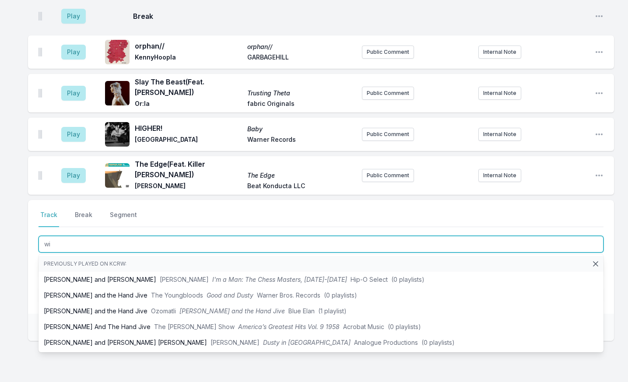
type input "w"
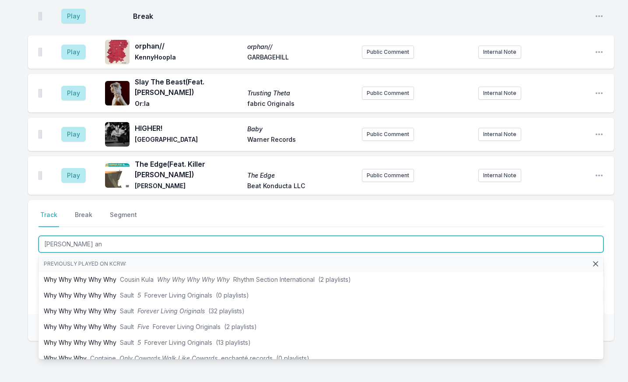
type input "Willie and"
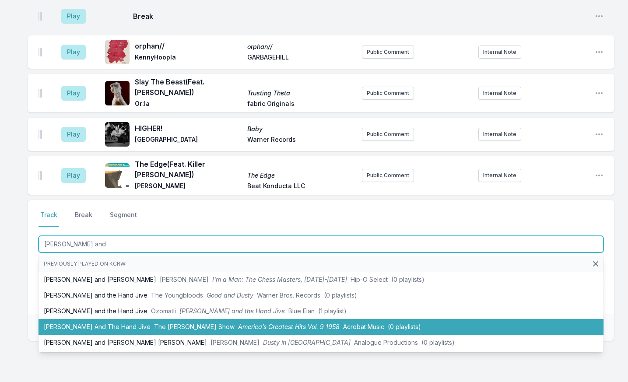
click at [109, 319] on li "Willie And The Hand Jive The Johnny Otis Show America’s Greatest Hits Vol. 9 19…" at bounding box center [321, 327] width 565 height 16
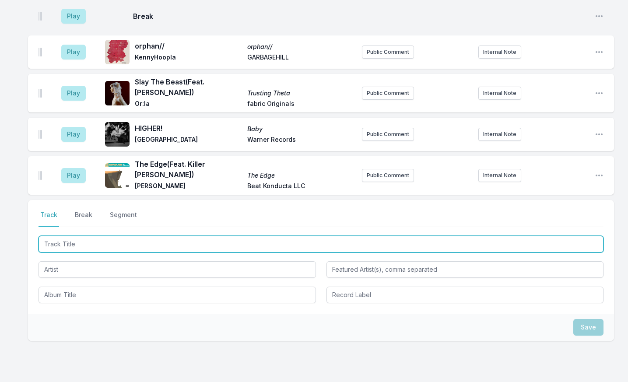
scroll to position [404, 0]
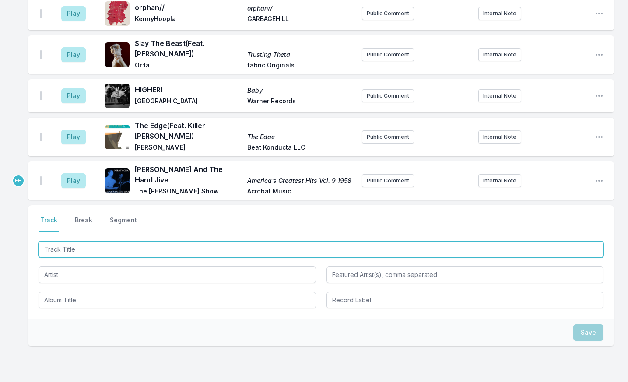
click at [89, 241] on input "Track Title" at bounding box center [321, 249] width 565 height 17
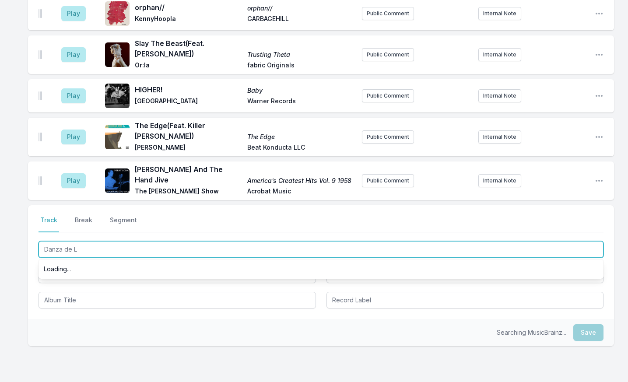
type input "Danza de LA"
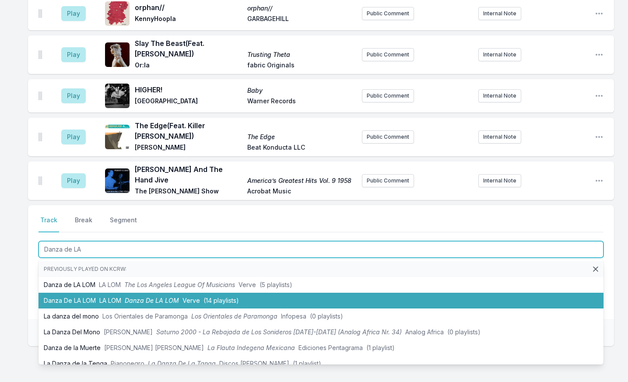
click at [105, 297] on span "LA LOM" at bounding box center [110, 300] width 22 height 7
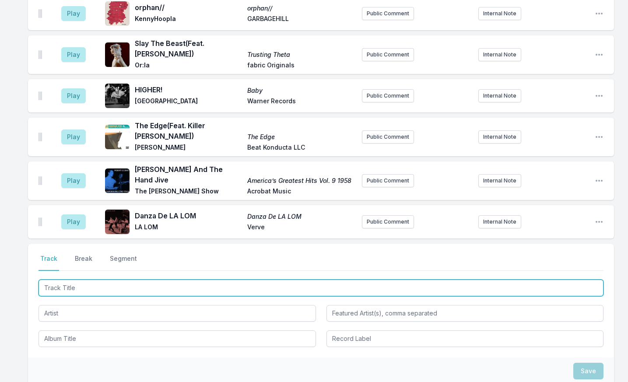
scroll to position [442, 0]
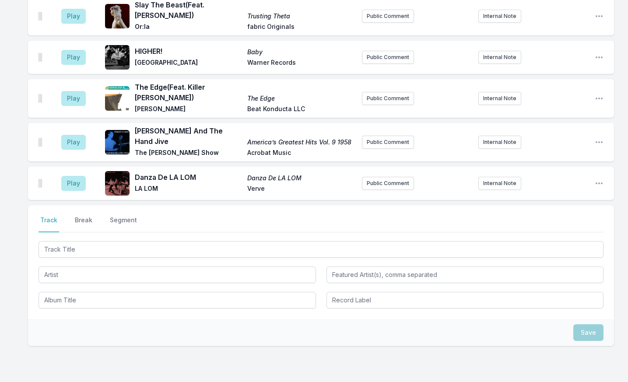
click at [89, 223] on div "Select a tab Track Break Segment Track Break Segment" at bounding box center [321, 262] width 586 height 114
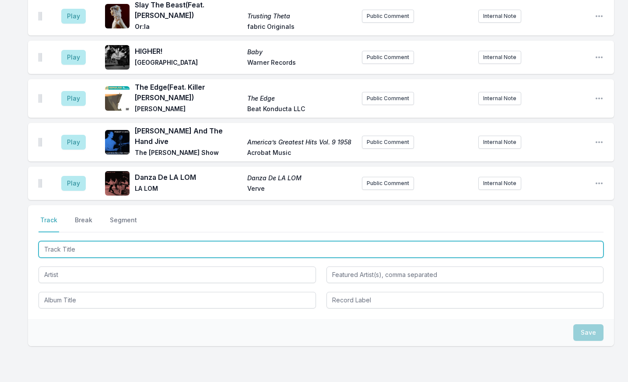
click at [88, 241] on input "Track Title" at bounding box center [321, 249] width 565 height 17
type input "Vats of"
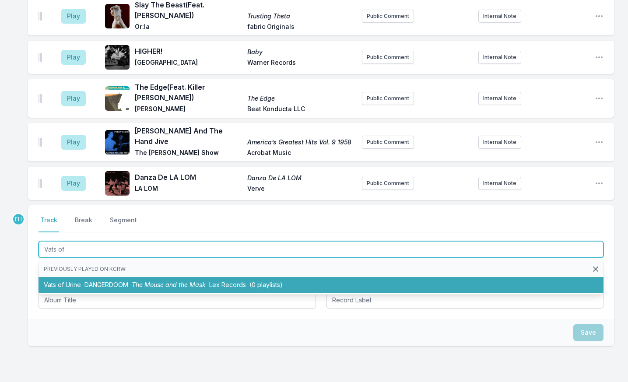
click at [140, 281] on span "The Mouse and the Mask" at bounding box center [169, 284] width 74 height 7
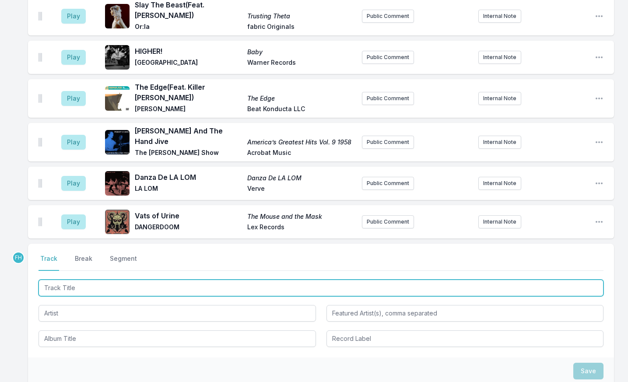
scroll to position [481, 0]
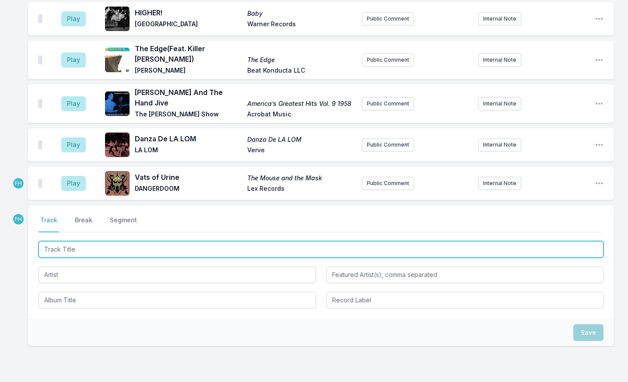
click at [75, 242] on input "Track Title" at bounding box center [321, 249] width 565 height 17
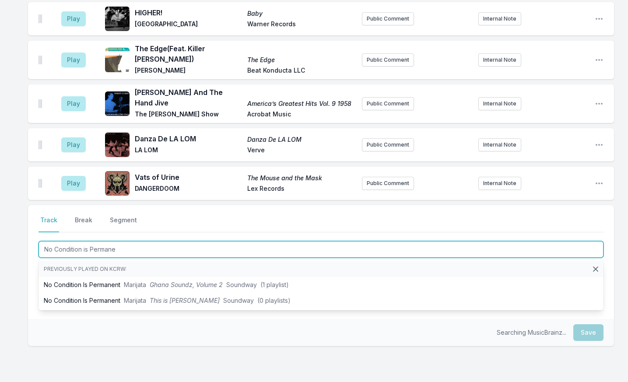
type input "No Condition is Permanen"
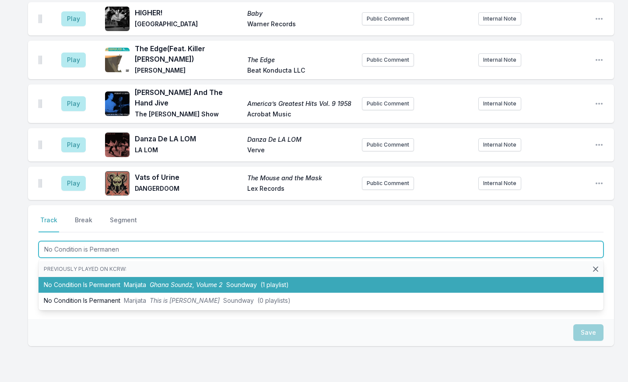
click at [131, 281] on span "Marijata" at bounding box center [135, 284] width 22 height 7
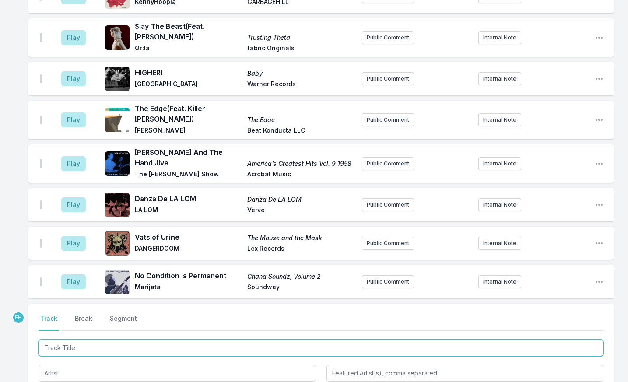
scroll to position [257, 0]
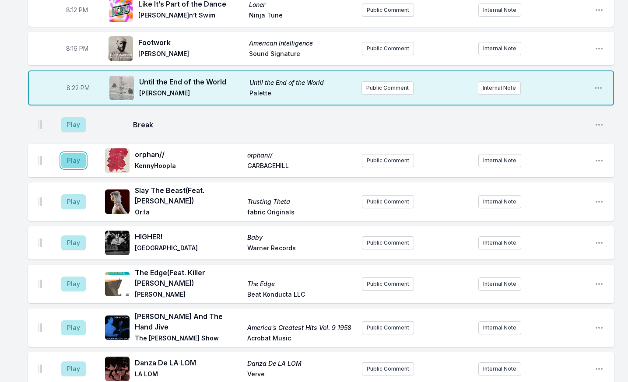
click at [79, 162] on button "Play" at bounding box center [73, 160] width 25 height 15
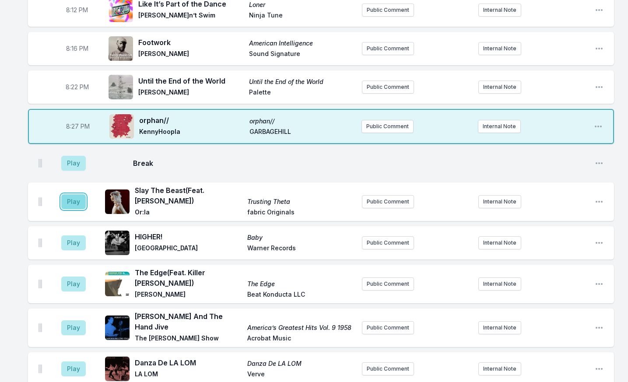
click at [77, 202] on button "Play" at bounding box center [73, 201] width 25 height 15
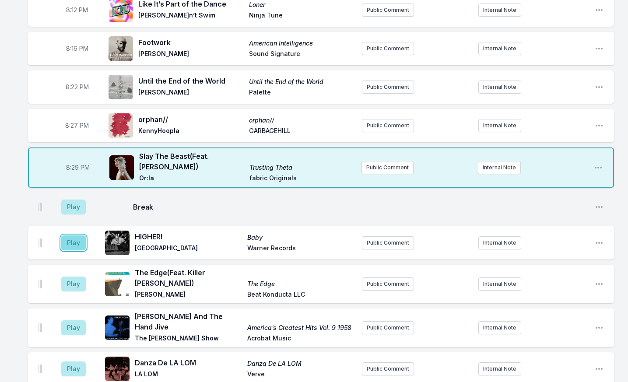
click at [74, 239] on button "Play" at bounding box center [73, 242] width 25 height 15
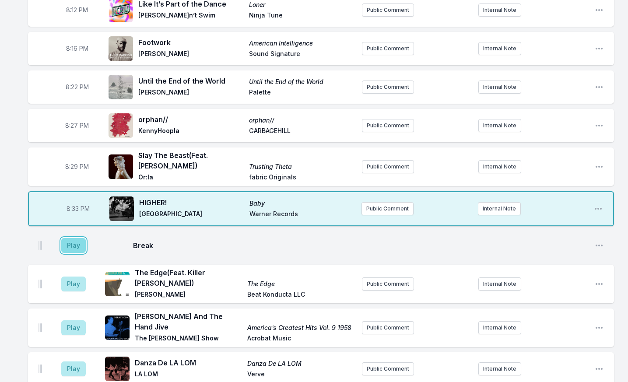
click at [80, 246] on button "Play" at bounding box center [73, 245] width 25 height 15
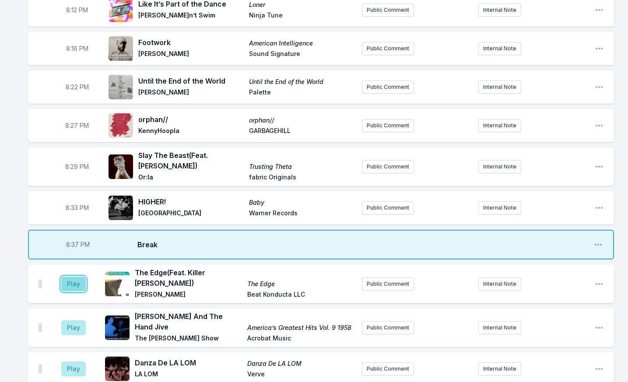
click at [68, 281] on button "Play" at bounding box center [73, 284] width 25 height 15
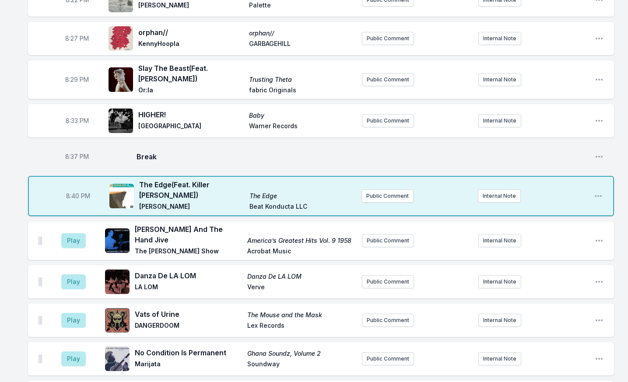
scroll to position [344, 0]
click at [68, 233] on button "Play" at bounding box center [73, 240] width 25 height 15
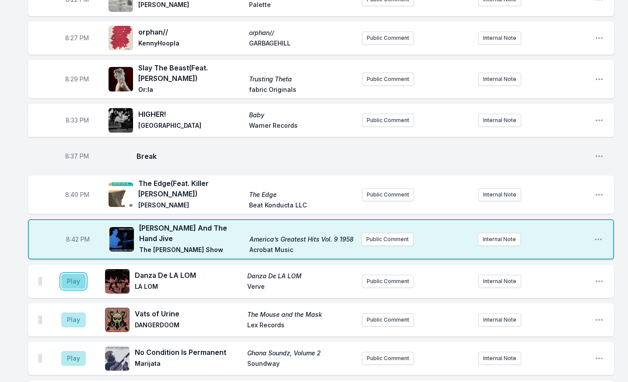
click at [77, 274] on button "Play" at bounding box center [73, 281] width 25 height 15
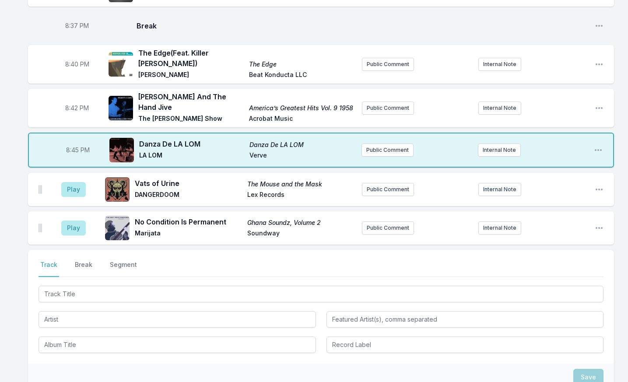
scroll to position [476, 0]
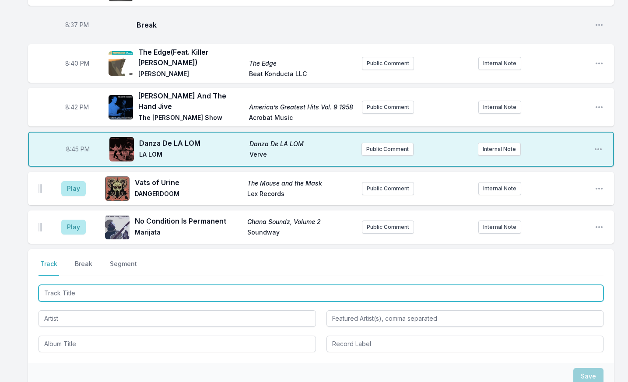
click at [87, 287] on input "Track Title" at bounding box center [321, 293] width 565 height 17
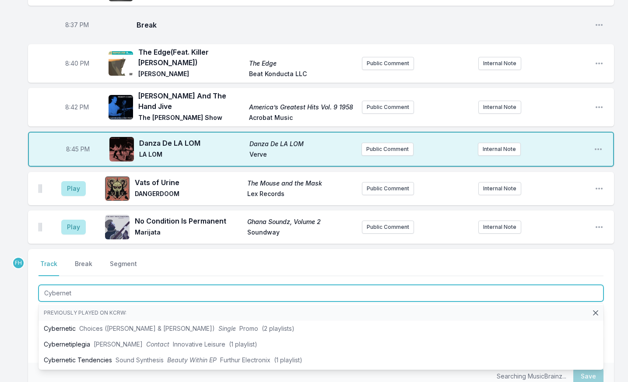
type input "Cyberneti"
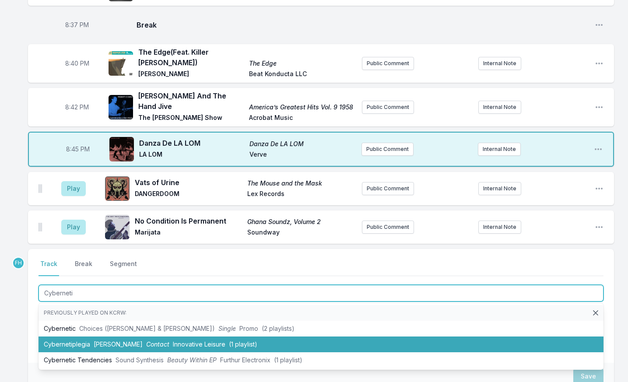
click at [104, 341] on span "Harriet Brown" at bounding box center [118, 344] width 49 height 7
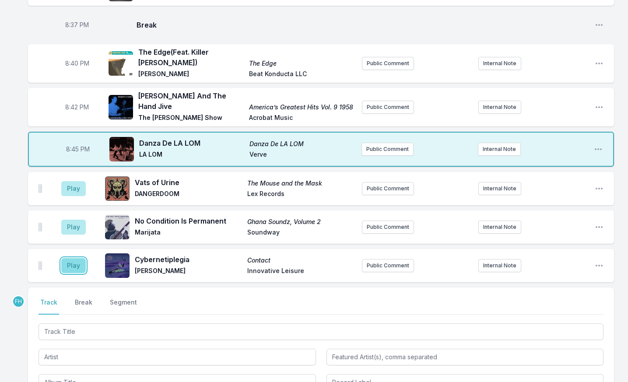
click at [77, 258] on button "Play" at bounding box center [73, 265] width 25 height 15
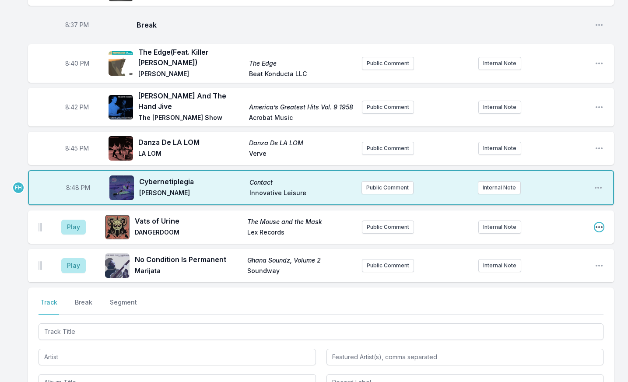
click at [596, 223] on icon "Open playlist item options" at bounding box center [599, 227] width 9 height 9
click at [554, 268] on button "Delete Entry" at bounding box center [555, 276] width 98 height 16
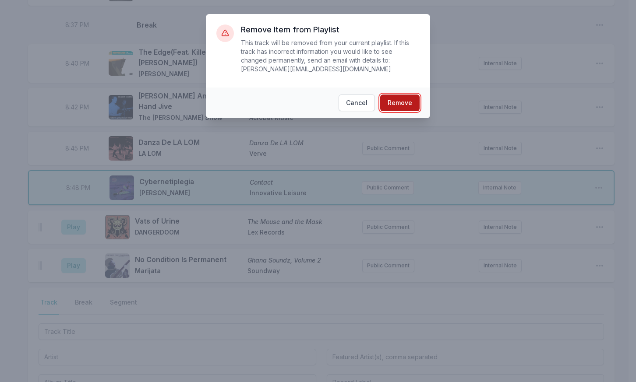
click at [403, 95] on button "Remove" at bounding box center [399, 103] width 39 height 17
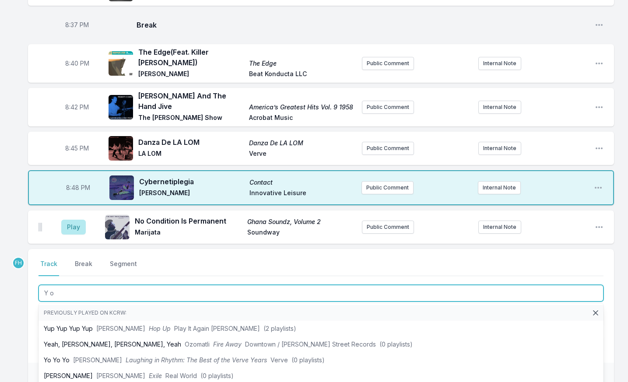
type input "Y o Y"
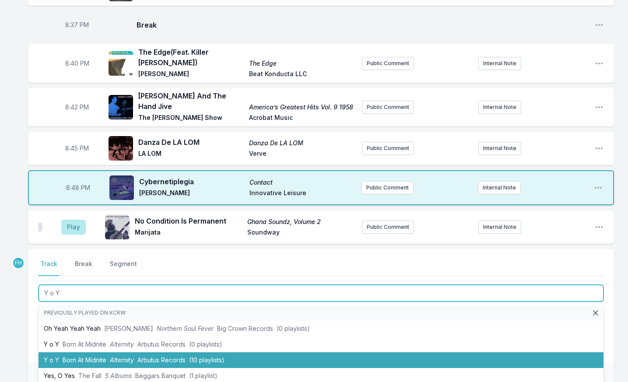
click at [87, 356] on span "Born At Midnite" at bounding box center [85, 359] width 44 height 7
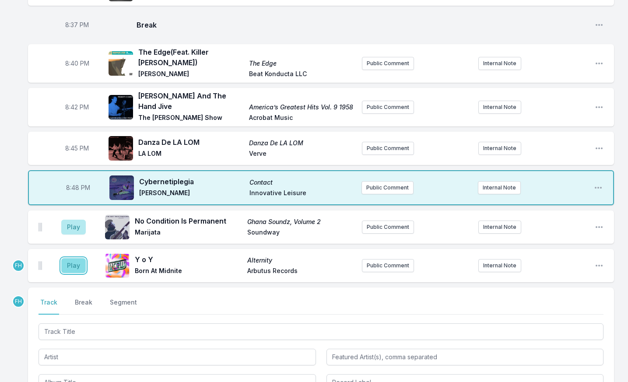
click at [79, 258] on button "Play" at bounding box center [73, 265] width 25 height 15
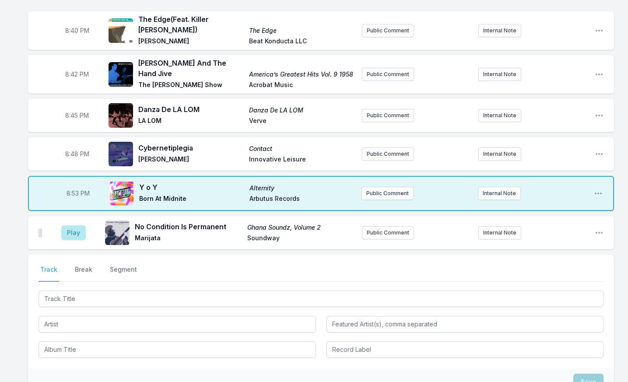
scroll to position [563, 0]
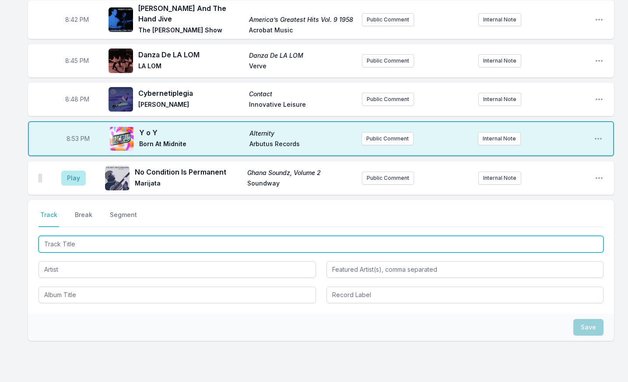
click at [98, 236] on input "Track Title" at bounding box center [321, 244] width 565 height 17
type input "Lies (Kr"
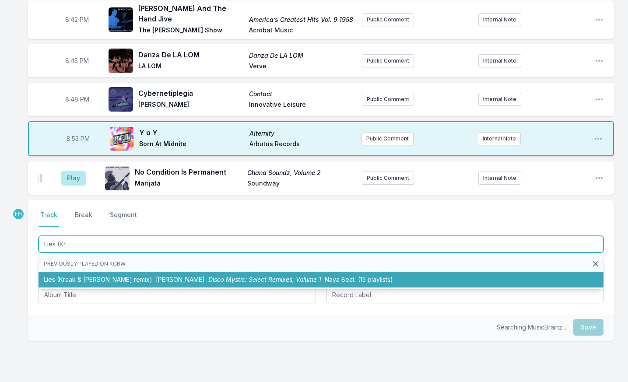
click at [97, 272] on li "Lies (Kraak & Smaak remix) Asha Puthli Disco Mystic: Select Remixes, Volume 1 N…" at bounding box center [321, 280] width 565 height 16
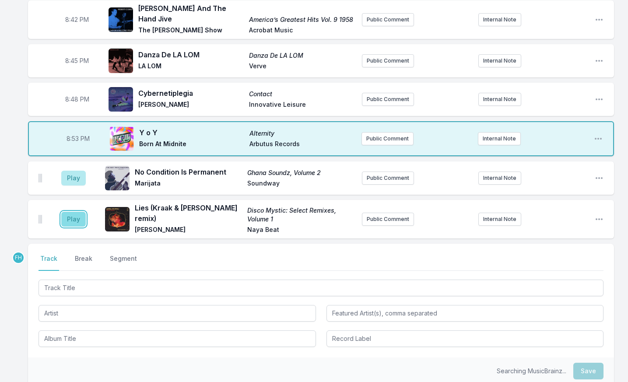
click at [69, 212] on button "Play" at bounding box center [73, 219] width 25 height 15
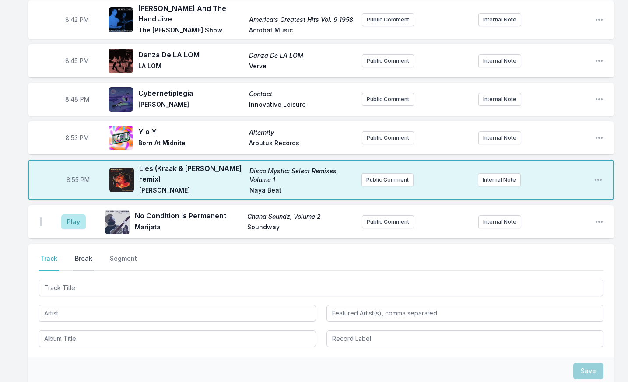
click at [80, 254] on button "Break" at bounding box center [83, 262] width 21 height 17
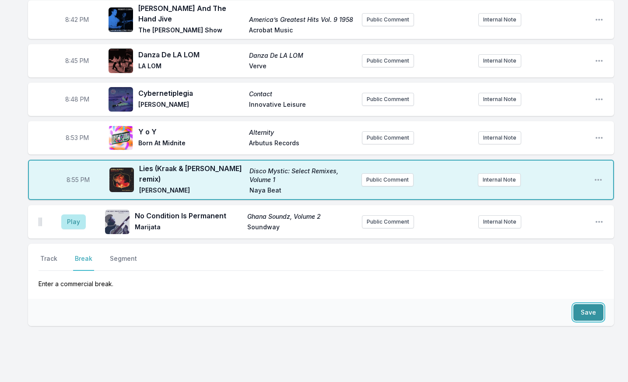
click at [589, 304] on button "Save" at bounding box center [588, 312] width 30 height 17
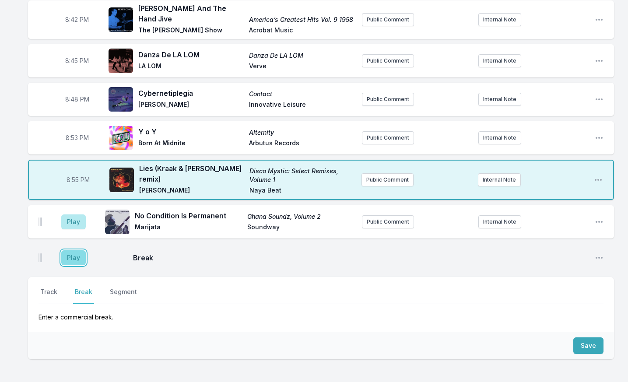
click at [72, 250] on button "Play" at bounding box center [73, 257] width 25 height 15
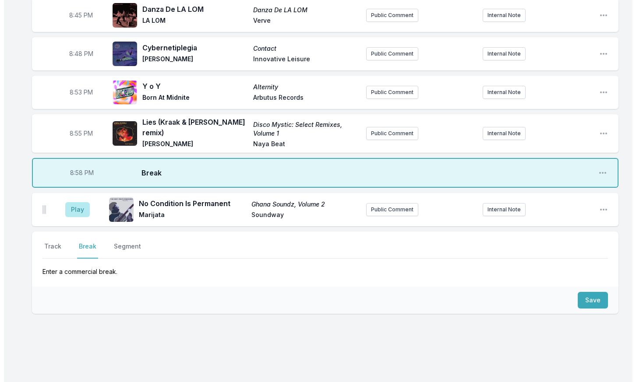
scroll to position [611, 0]
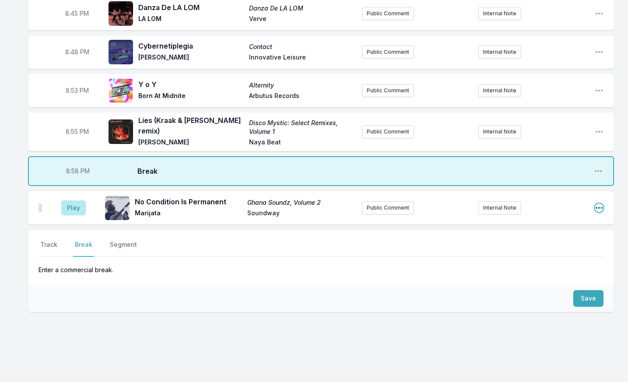
click at [596, 204] on icon "Open playlist item options" at bounding box center [599, 208] width 9 height 9
click at [549, 249] on button "Delete Entry" at bounding box center [555, 257] width 98 height 16
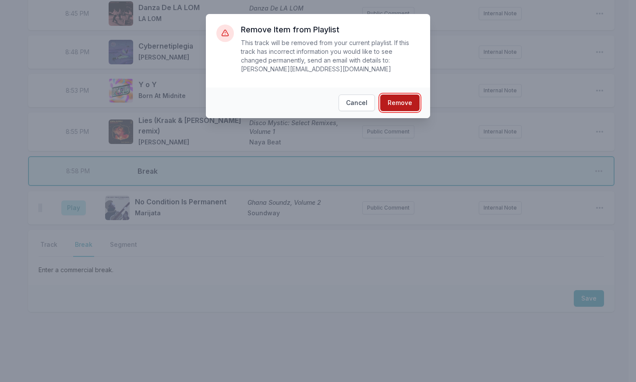
click at [396, 95] on button "Remove" at bounding box center [399, 103] width 39 height 17
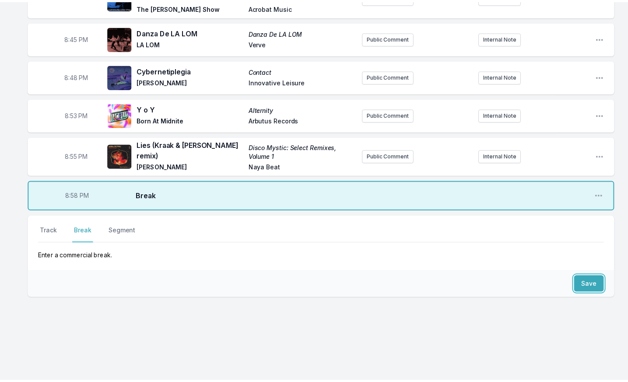
scroll to position [572, 0]
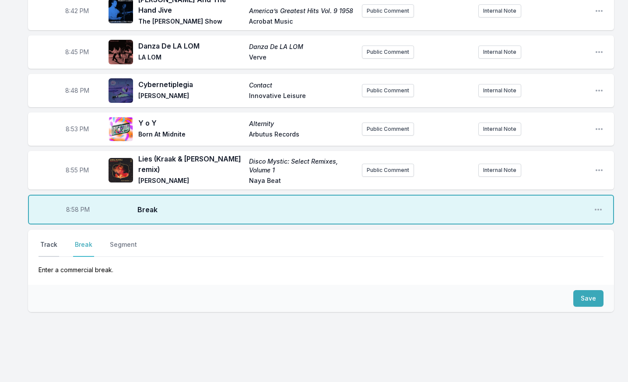
click at [52, 240] on button "Track" at bounding box center [49, 248] width 21 height 17
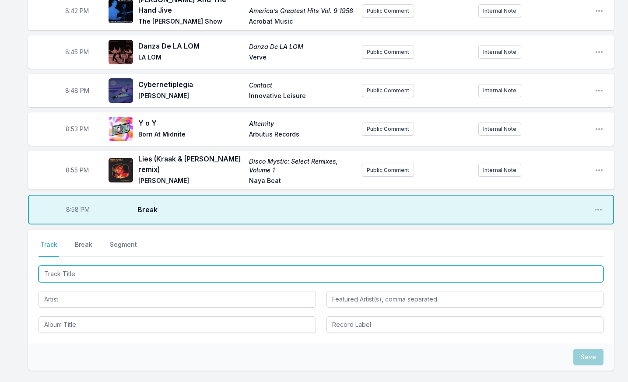
click at [72, 266] on input "Track Title" at bounding box center [321, 274] width 565 height 17
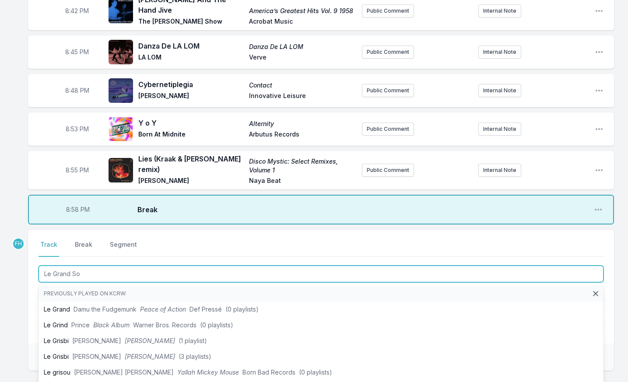
type input "Le Grand Sol"
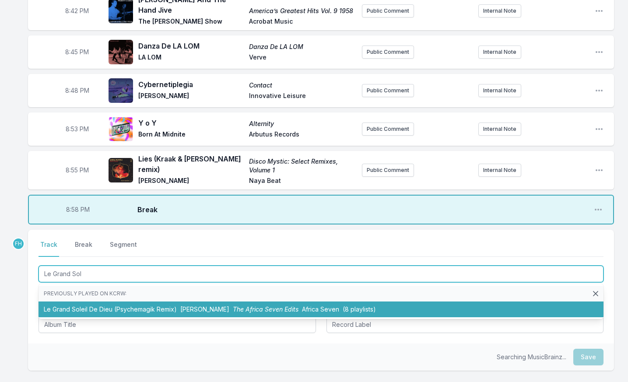
click at [91, 302] on li "Le Grand Soleil De Dieu (Psychemagik Remix) Francis Bebey The Africa Seven Edit…" at bounding box center [321, 310] width 565 height 16
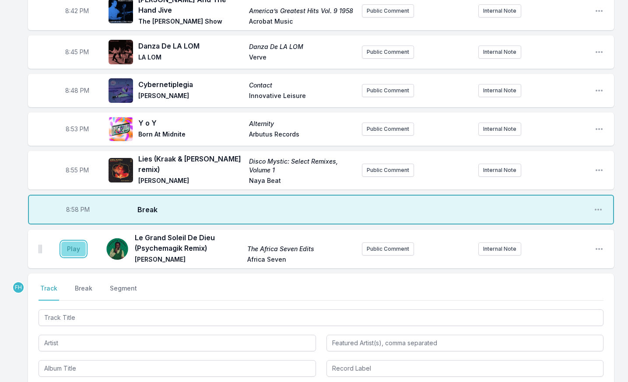
click at [69, 242] on button "Play" at bounding box center [73, 249] width 25 height 15
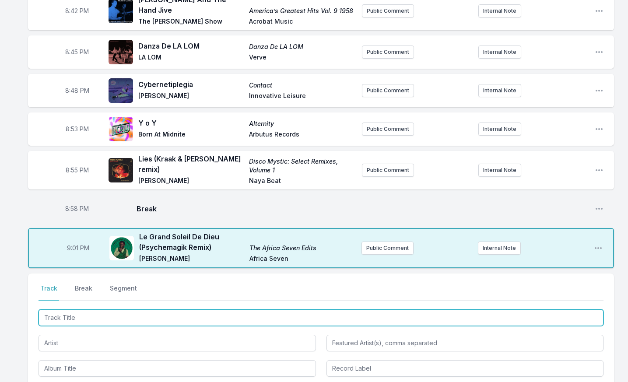
click at [79, 309] on input "Track Title" at bounding box center [321, 317] width 565 height 17
type input "Sip Into Somethin"
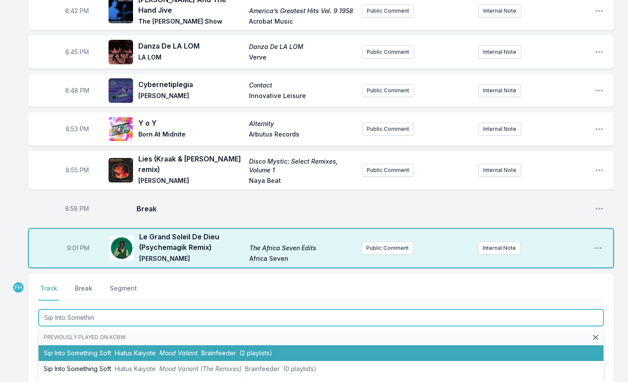
click at [84, 345] on li "Sip Into Something Soft Hiatus Kaiyote Mood Valiant Brainfeeder (2 playlists)" at bounding box center [321, 353] width 565 height 16
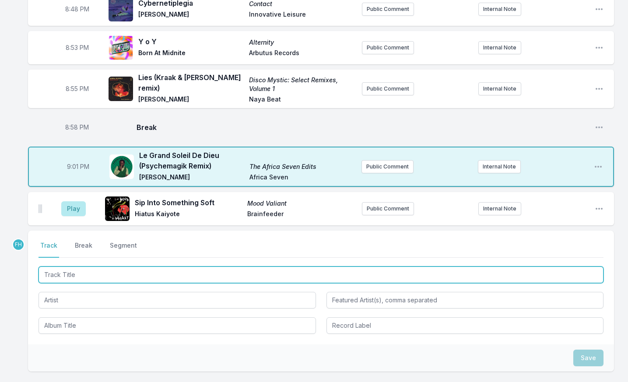
scroll to position [660, 0]
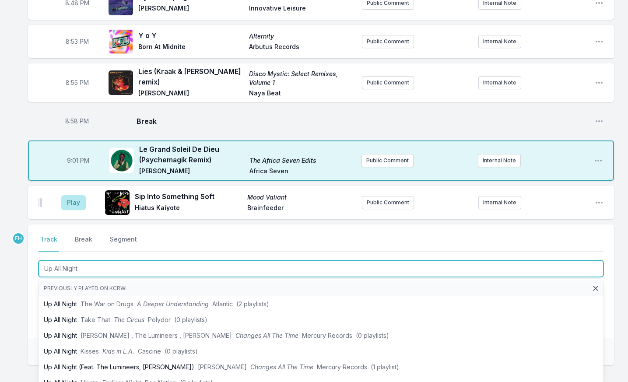
type input "Up All Night"
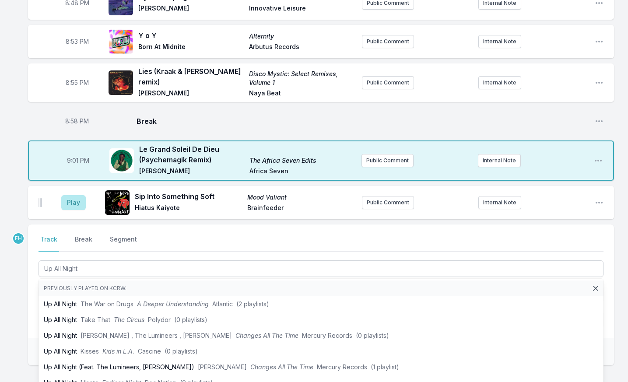
drag, startPoint x: 18, startPoint y: 309, endPoint x: 26, endPoint y: 302, distance: 10.6
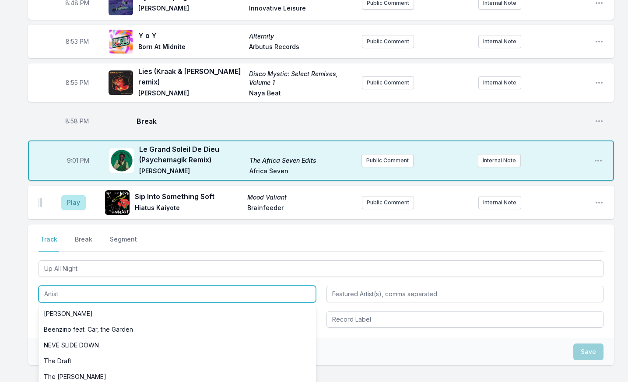
click at [68, 286] on input "Artist" at bounding box center [177, 294] width 277 height 17
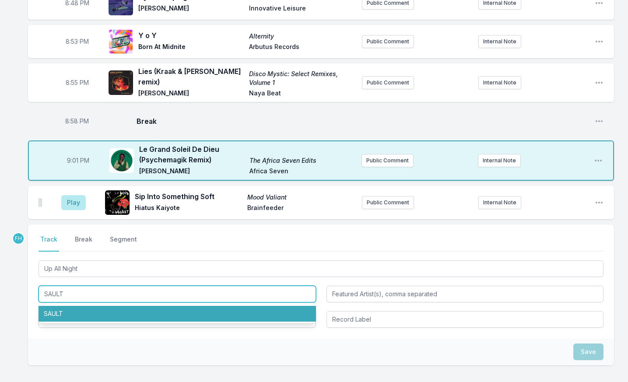
click at [67, 306] on li "SAULT" at bounding box center [177, 314] width 277 height 16
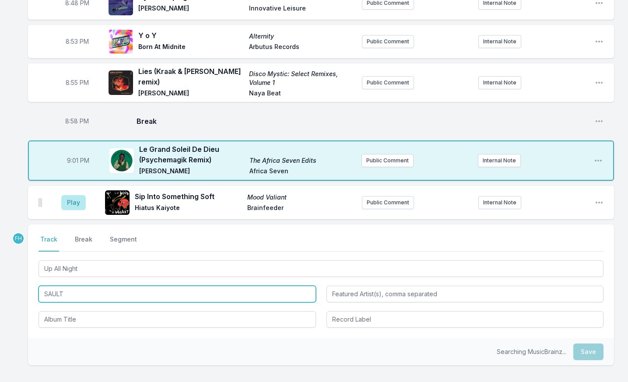
type input "SAULT"
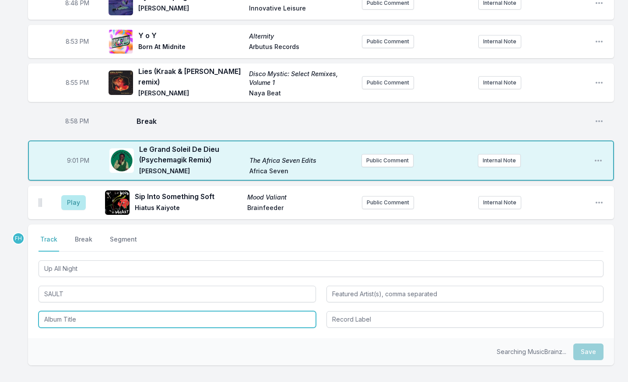
click at [66, 311] on input "Album Title" at bounding box center [177, 319] width 277 height 17
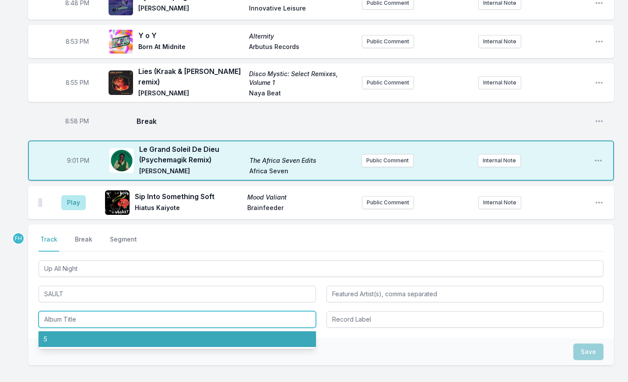
click at [74, 331] on li "5" at bounding box center [177, 339] width 277 height 16
type input "5"
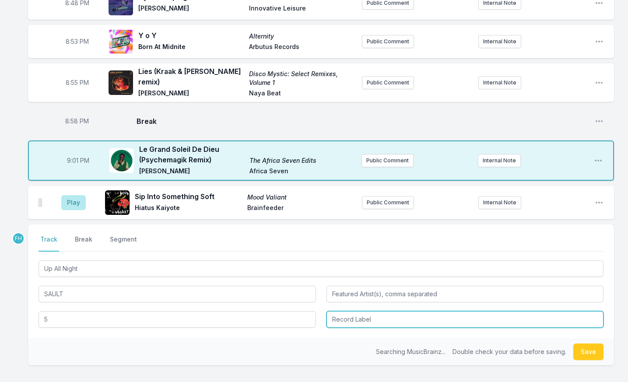
click at [354, 311] on input "Record Label" at bounding box center [465, 319] width 277 height 17
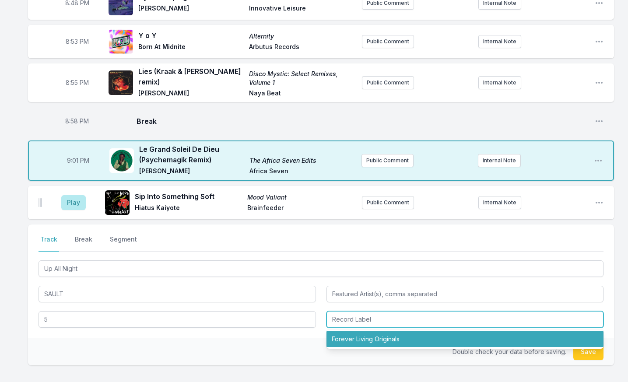
click at [366, 331] on li "Forever Living Originals" at bounding box center [465, 339] width 277 height 16
type input "Forever Living Originals"
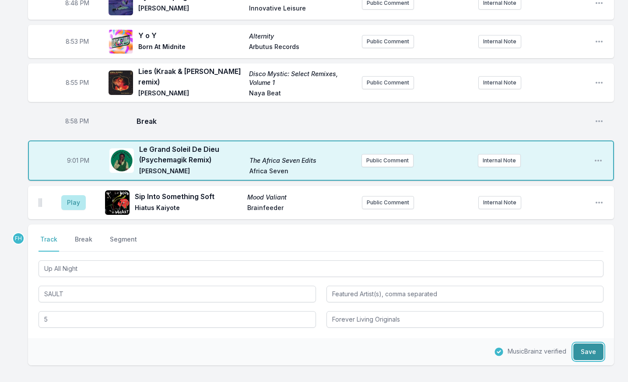
click at [577, 344] on button "Save" at bounding box center [588, 352] width 30 height 17
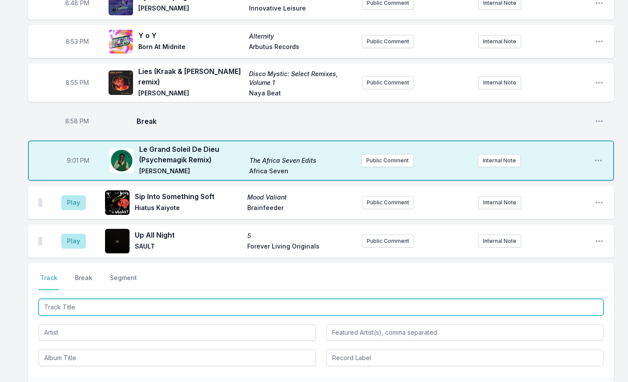
click at [121, 299] on input "Track Title" at bounding box center [321, 307] width 565 height 17
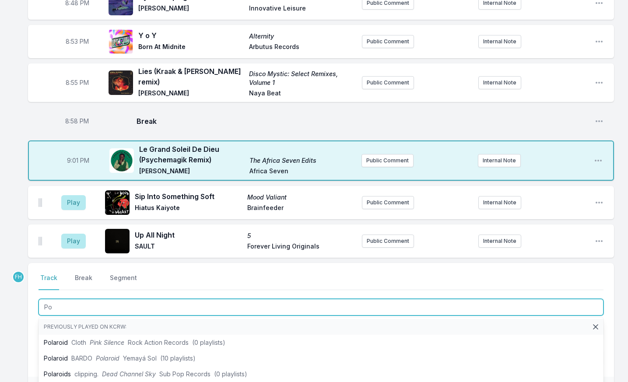
type input "P"
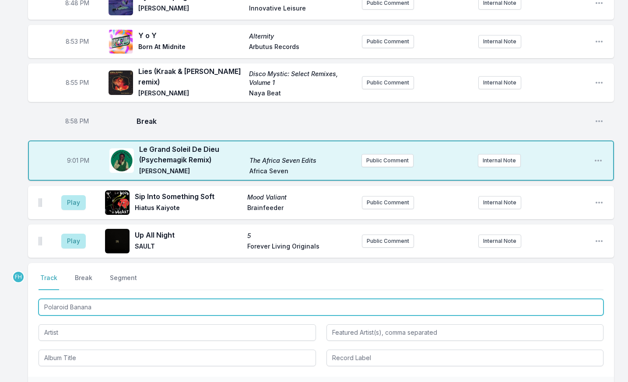
type input "Polaroid Banana"
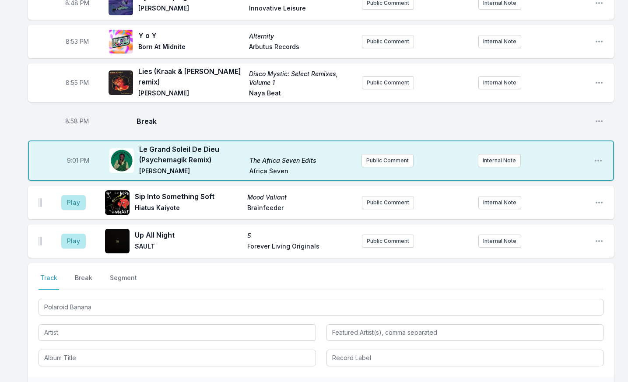
click at [101, 323] on div at bounding box center [177, 332] width 277 height 18
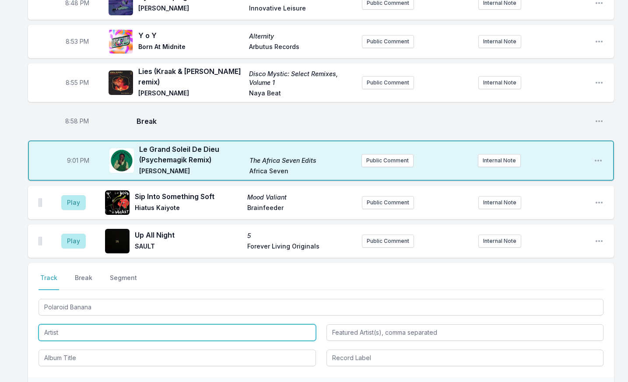
click at [112, 324] on input "Artist" at bounding box center [177, 332] width 277 height 17
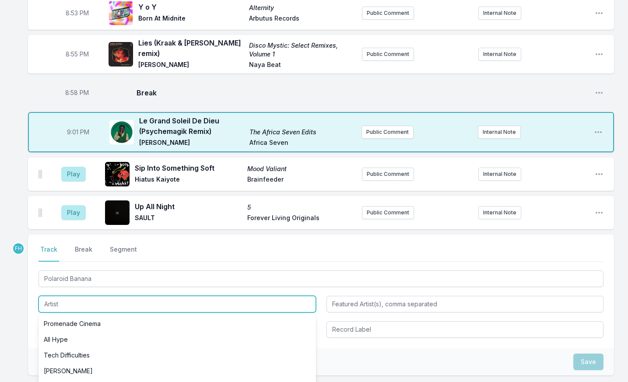
scroll to position [747, 0]
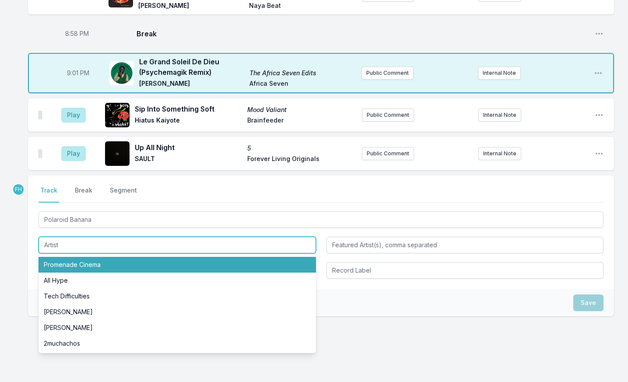
click at [75, 237] on input "Artist" at bounding box center [177, 245] width 277 height 17
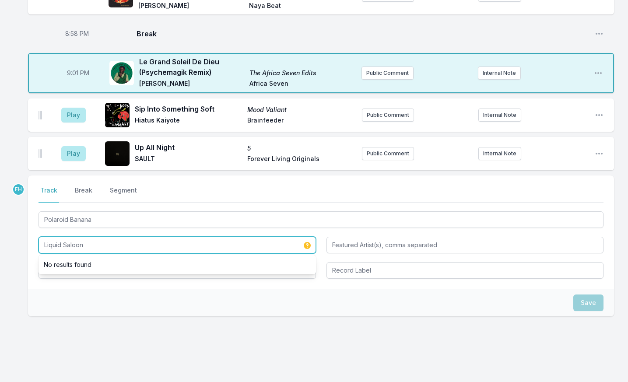
type input "Liquid Saloon"
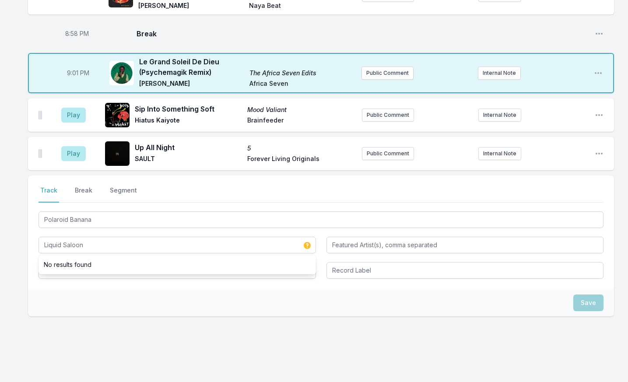
drag, startPoint x: 81, startPoint y: 290, endPoint x: 88, endPoint y: 261, distance: 29.4
click at [81, 290] on div "Save" at bounding box center [321, 302] width 586 height 27
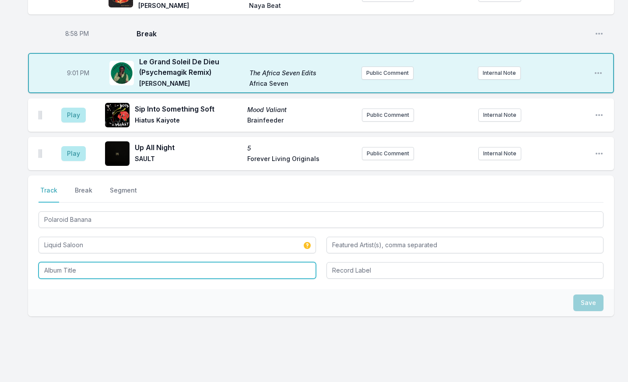
click at [91, 262] on input "Album Title" at bounding box center [177, 270] width 277 height 17
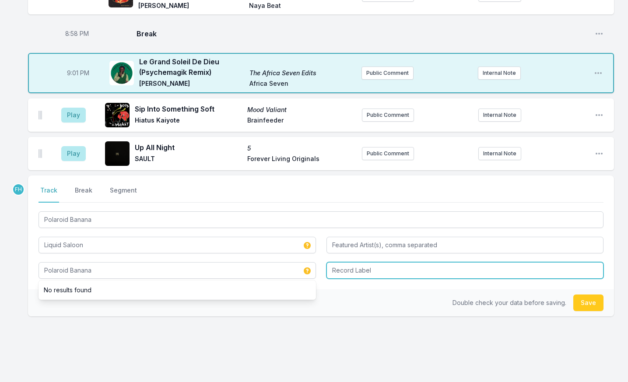
type input "Polaroid Banana"
type input "Raw Tapes Records"
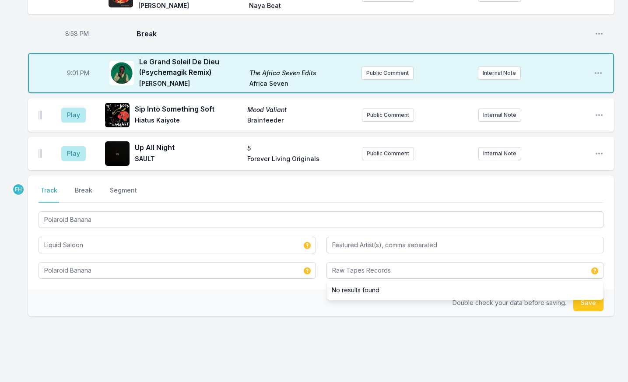
click at [269, 291] on div "Double check your data before saving. Save" at bounding box center [321, 302] width 586 height 27
click at [596, 295] on button "Save" at bounding box center [588, 303] width 30 height 17
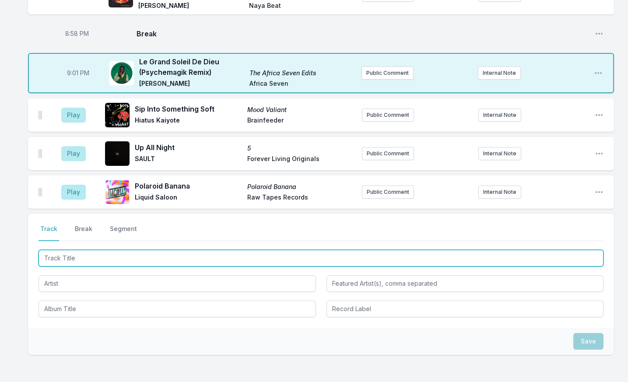
click at [106, 250] on input "Track Title" at bounding box center [321, 258] width 565 height 17
type input "Move on Up"
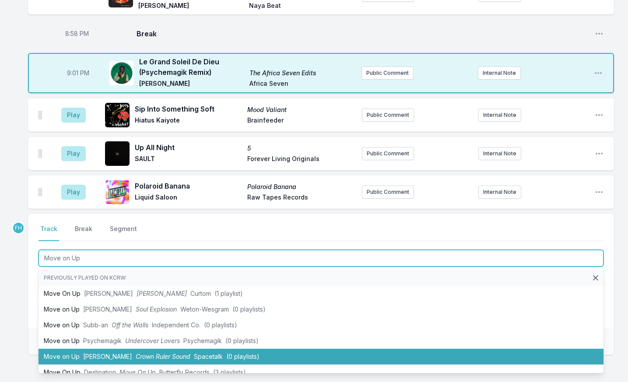
click at [84, 349] on li "Move on Up Devon Russell Crown Ruler Sound Spacetalk (0 playlists)" at bounding box center [321, 357] width 565 height 16
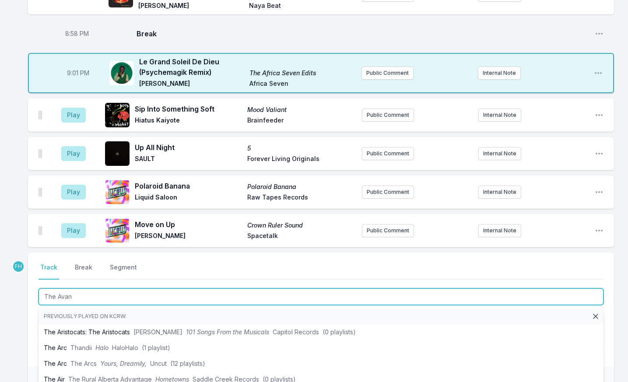
type input "The Avant"
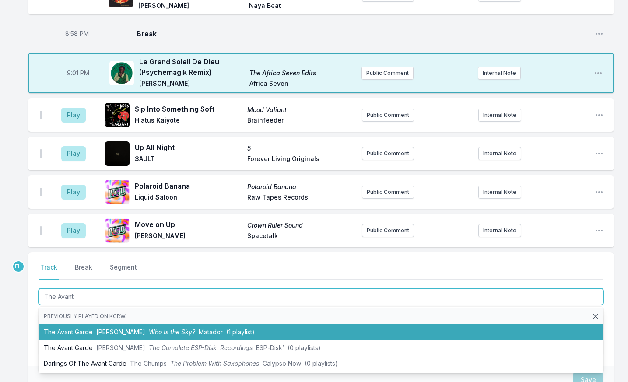
click at [96, 328] on span "David Byrne" at bounding box center [120, 331] width 49 height 7
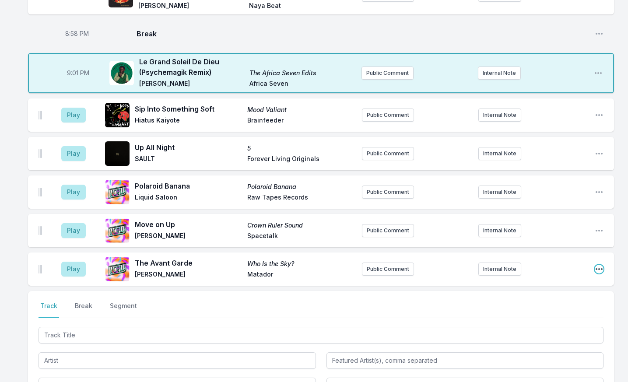
click at [595, 265] on icon "Open playlist item options" at bounding box center [599, 269] width 9 height 9
click at [564, 295] on button "Edit Track Details" at bounding box center [555, 303] width 98 height 16
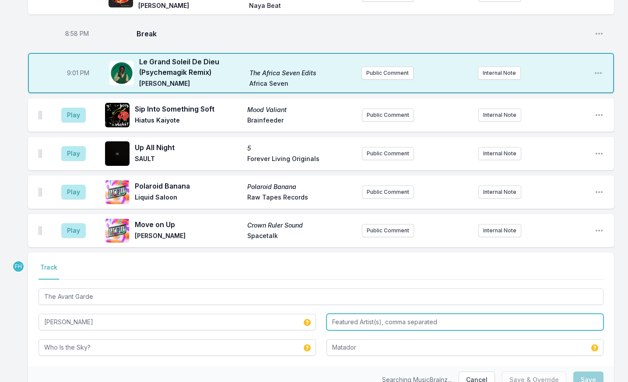
click at [368, 314] on input "Featured Artist(s), comma separated" at bounding box center [465, 322] width 277 height 17
type input "Ghost Train Orchestra"
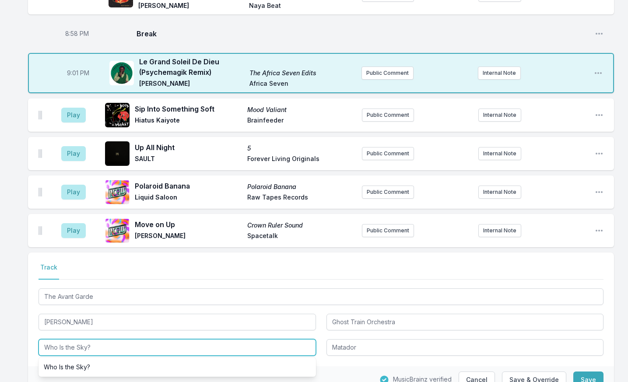
drag, startPoint x: 112, startPoint y: 328, endPoint x: -32, endPoint y: 325, distance: 143.1
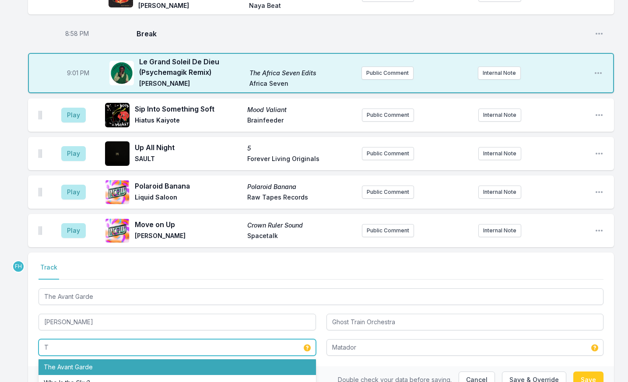
click at [69, 359] on li "The Avant Garde" at bounding box center [177, 367] width 277 height 16
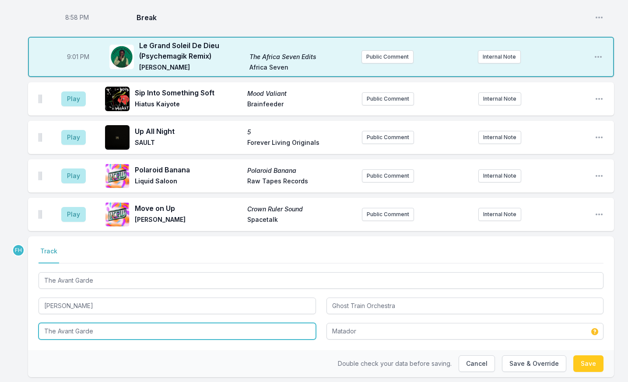
scroll to position [773, 0]
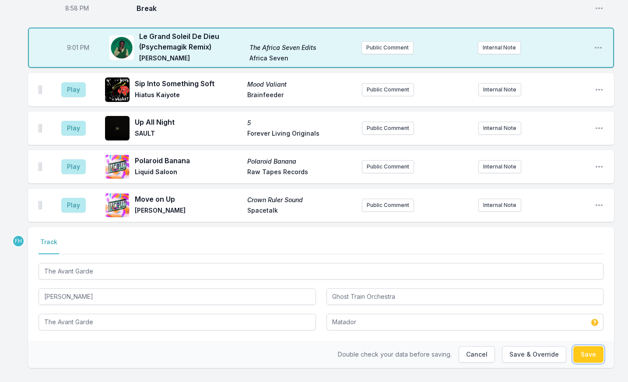
click at [591, 346] on button "Save" at bounding box center [588, 354] width 30 height 17
type input "Who Is the Sky?"
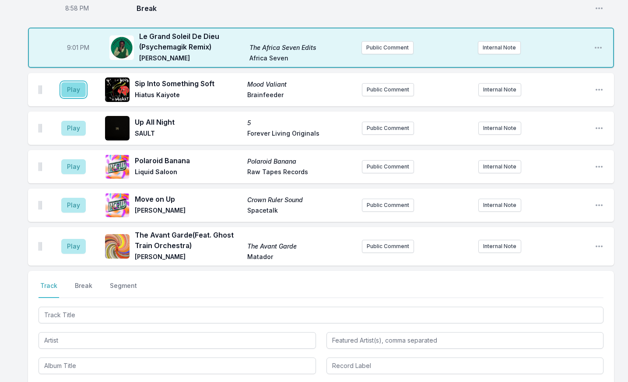
click at [78, 82] on button "Play" at bounding box center [73, 89] width 25 height 15
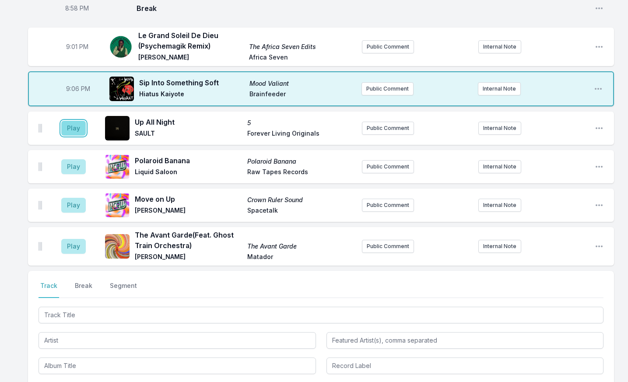
click at [73, 121] on button "Play" at bounding box center [73, 128] width 25 height 15
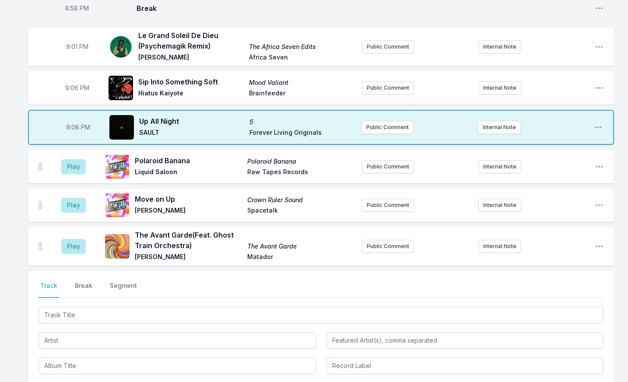
scroll to position [816, 0]
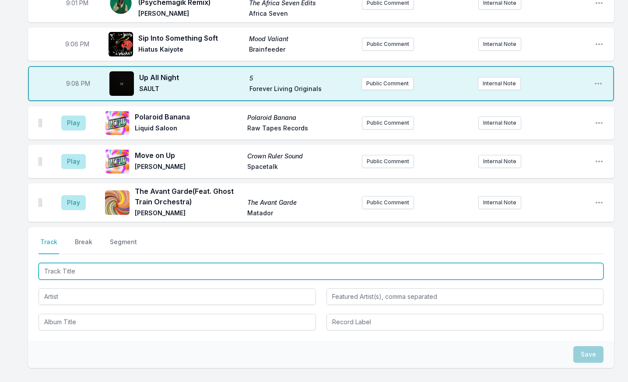
click at [94, 263] on input "Track Title" at bounding box center [321, 271] width 565 height 17
type input "No Condition is P"
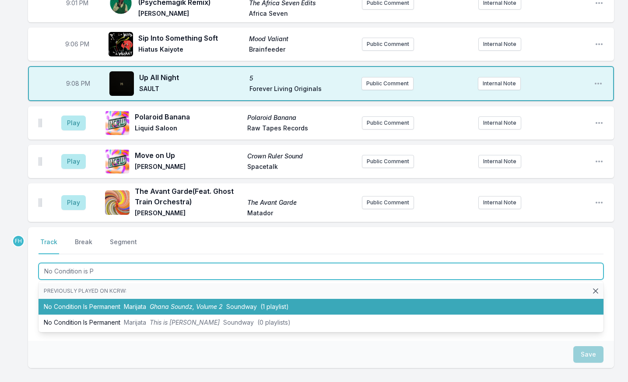
click at [118, 299] on li "No Condition Is Permanent Marijata Ghana Soundz, Volume 2 Soundway (1 playlist)" at bounding box center [321, 307] width 565 height 16
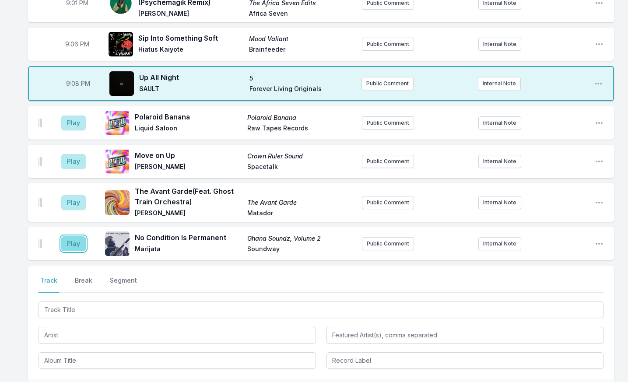
click at [77, 236] on button "Play" at bounding box center [73, 243] width 25 height 15
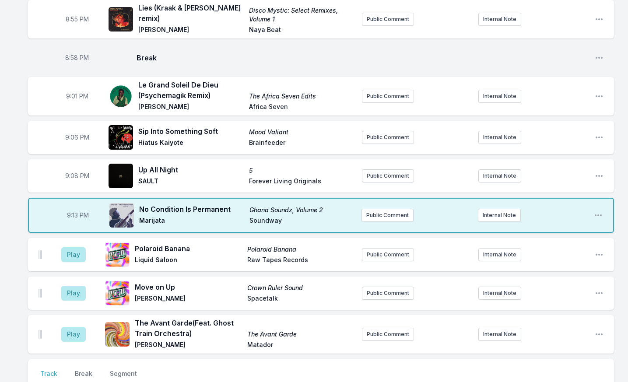
scroll to position [773, 0]
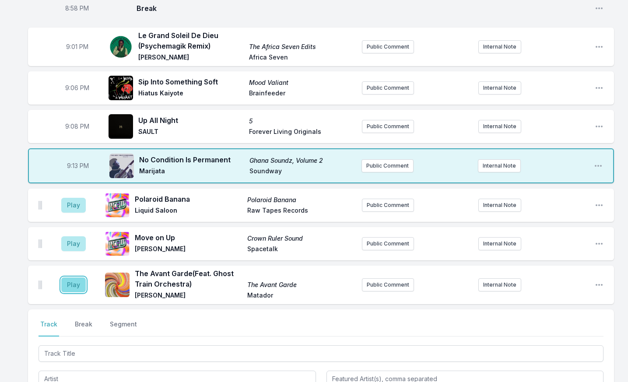
click at [73, 277] on button "Play" at bounding box center [73, 284] width 25 height 15
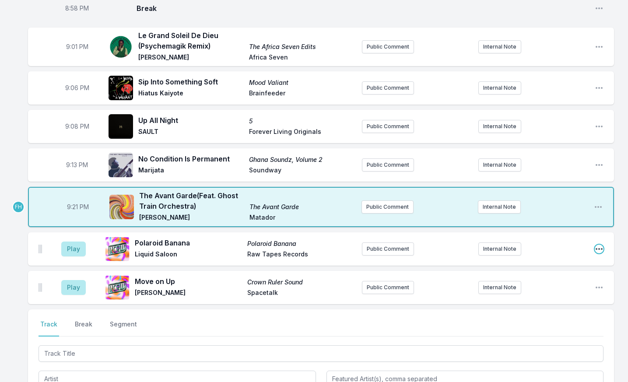
click at [595, 245] on icon "Open playlist item options" at bounding box center [599, 249] width 9 height 9
click at [559, 290] on button "Delete Entry" at bounding box center [555, 298] width 98 height 16
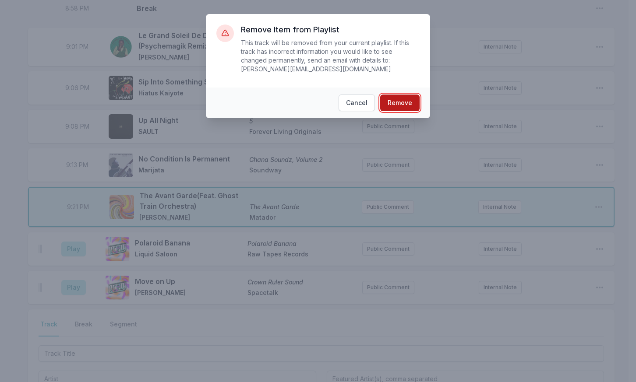
click at [408, 95] on button "Remove" at bounding box center [399, 103] width 39 height 17
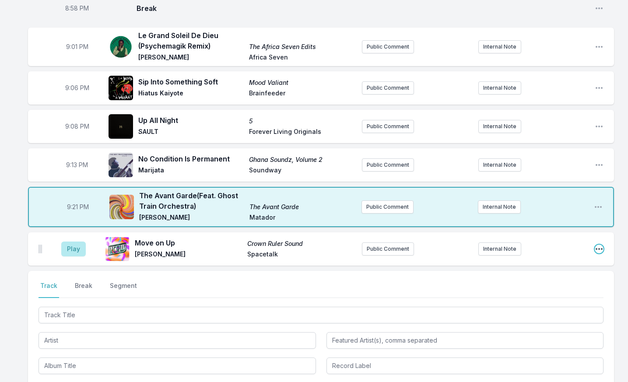
click at [597, 248] on icon "Open playlist item options" at bounding box center [599, 249] width 7 height 2
click at [553, 290] on button "Delete Entry" at bounding box center [555, 298] width 98 height 16
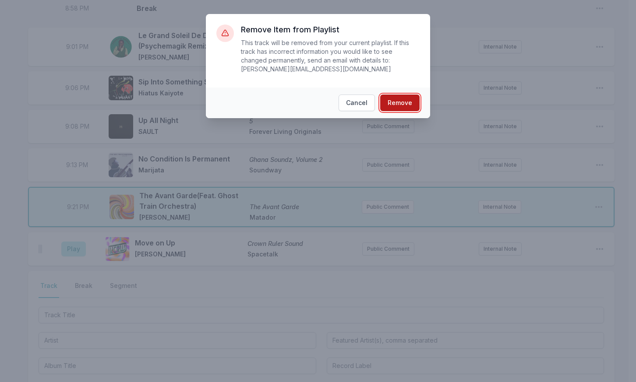
click at [404, 95] on button "Remove" at bounding box center [399, 103] width 39 height 17
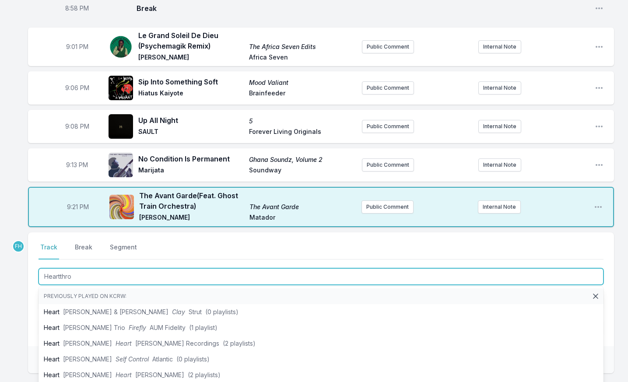
type input "Heartthrob"
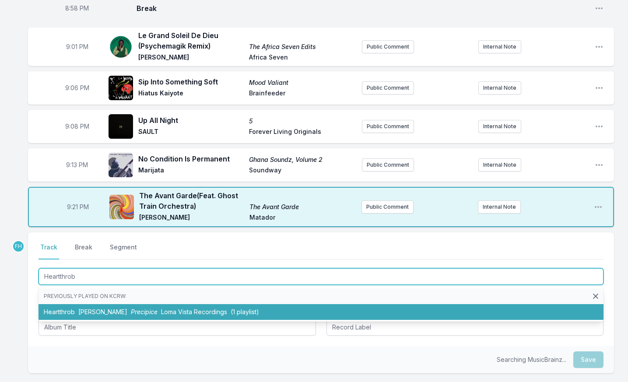
click at [107, 308] on span "Indigo De Souza" at bounding box center [102, 311] width 49 height 7
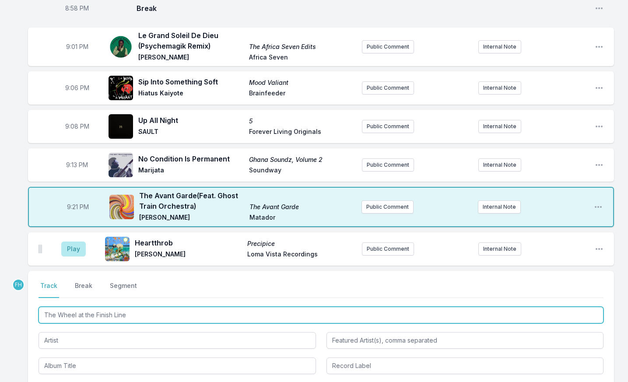
type input "The Wheel at the Finish Line"
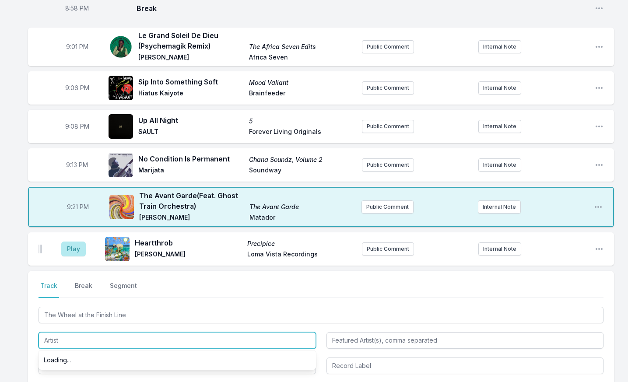
click at [101, 332] on input "Artist" at bounding box center [177, 340] width 277 height 17
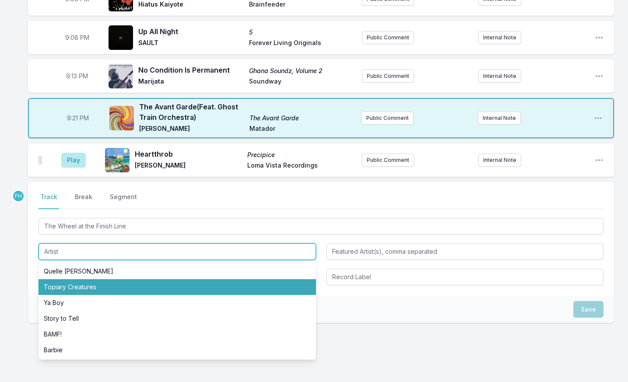
scroll to position [872, 0]
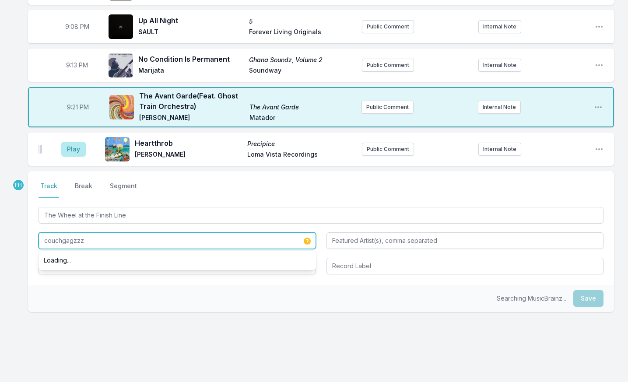
type input "couchgagzzz"
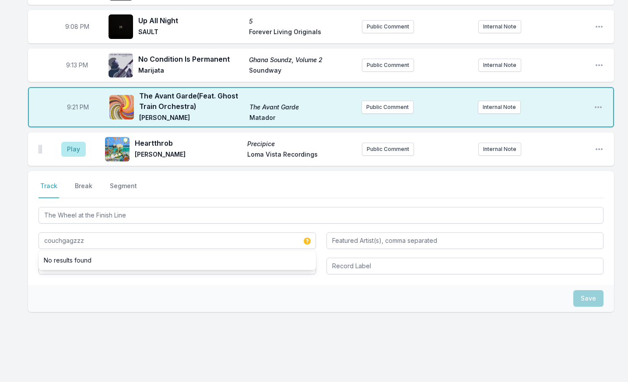
drag, startPoint x: 115, startPoint y: 284, endPoint x: 110, endPoint y: 271, distance: 13.7
click at [115, 285] on div "Save" at bounding box center [321, 298] width 586 height 27
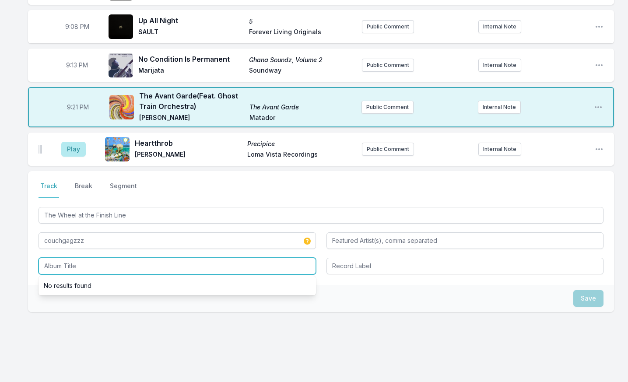
click at [104, 258] on input "Album Title" at bounding box center [177, 266] width 277 height 17
type input "GOSPORTS!!!"
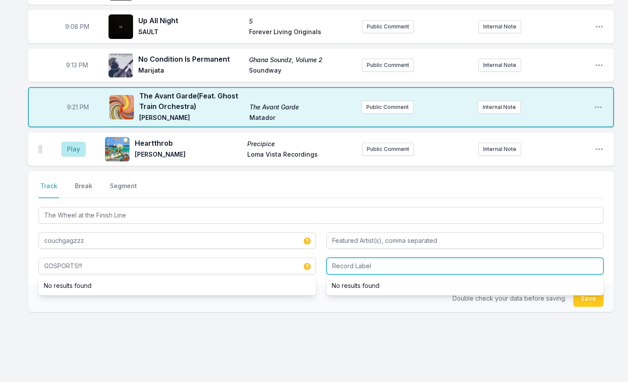
click at [369, 258] on input "Record Label" at bounding box center [465, 266] width 277 height 17
type input "Ciqala Records"
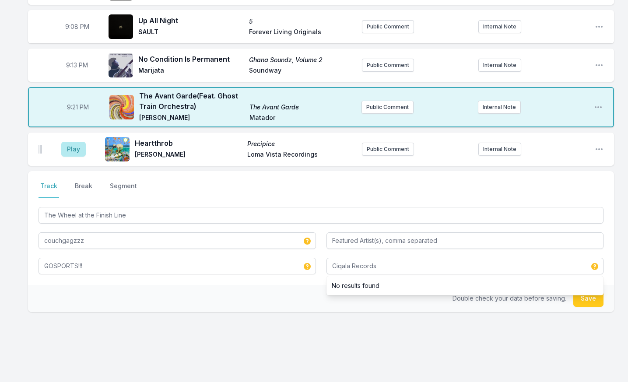
click at [305, 285] on div "Double check your data before saving. Save" at bounding box center [321, 298] width 586 height 27
click at [585, 290] on button "Save" at bounding box center [588, 298] width 30 height 17
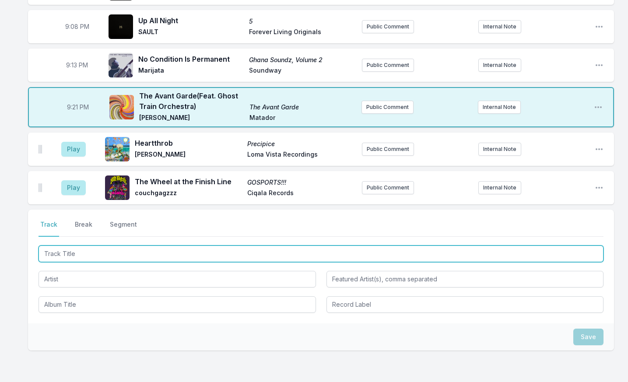
click at [101, 246] on input "Track Title" at bounding box center [321, 254] width 565 height 17
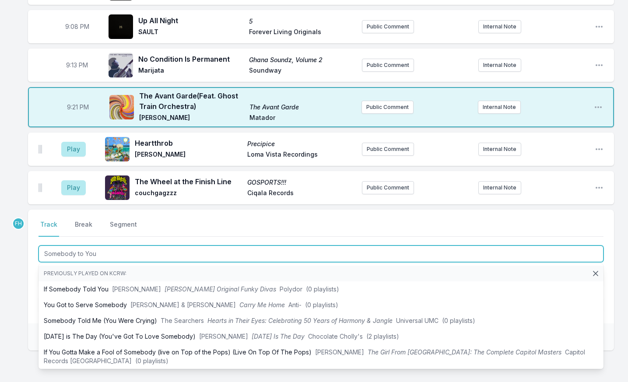
type input "Somebody to You"
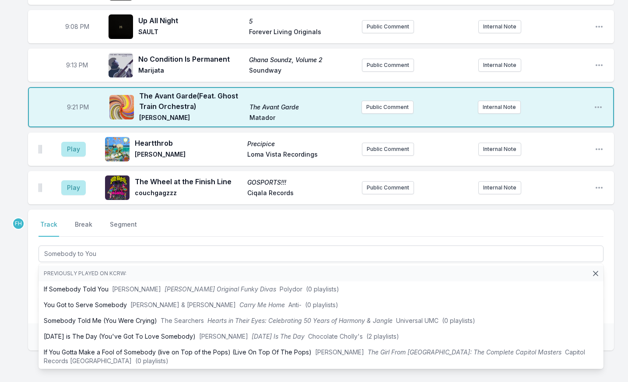
click at [31, 285] on div "Select a tab Track Break Segment Track Break Segment Somebody to You Previously…" at bounding box center [321, 267] width 586 height 114
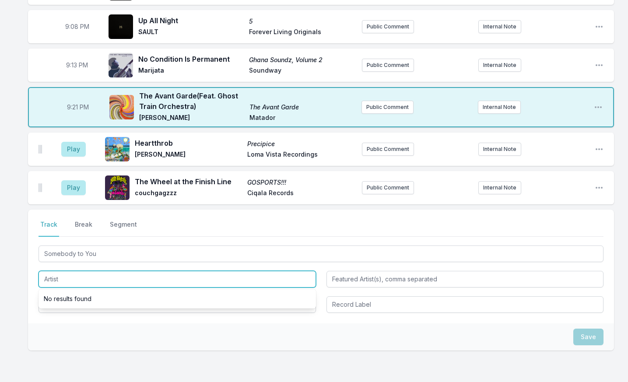
click at [66, 271] on input "Artist" at bounding box center [177, 279] width 277 height 17
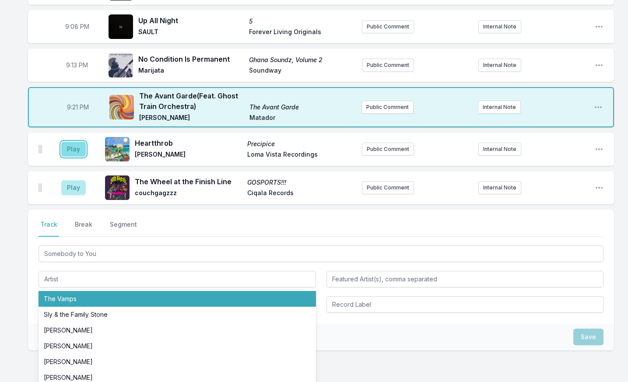
click at [74, 142] on button "Play" at bounding box center [73, 149] width 25 height 15
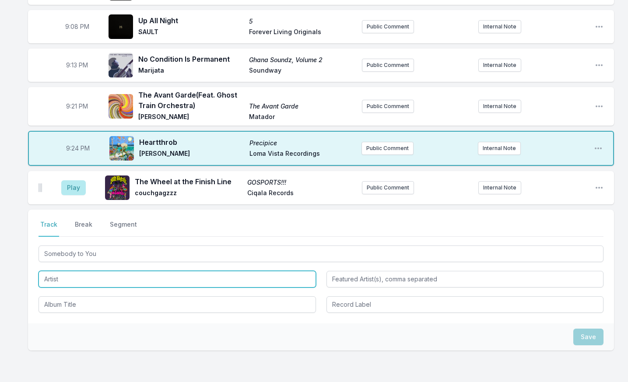
click at [97, 271] on input "Artist" at bounding box center [177, 279] width 277 height 17
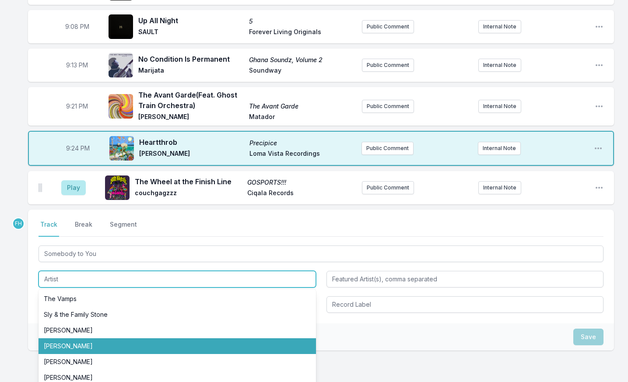
click at [127, 338] on li "Joy Crookes" at bounding box center [177, 346] width 277 height 16
type input "Joy Crookes"
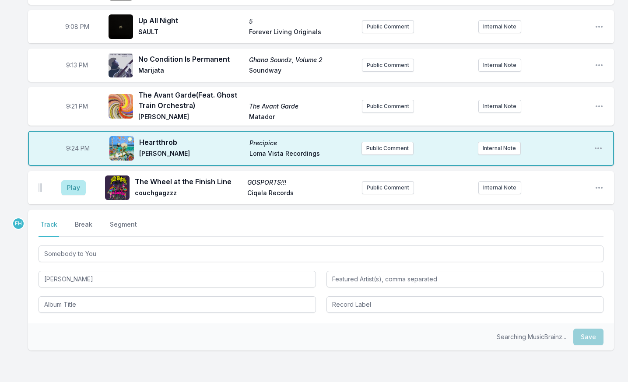
click at [133, 295] on div at bounding box center [177, 304] width 277 height 18
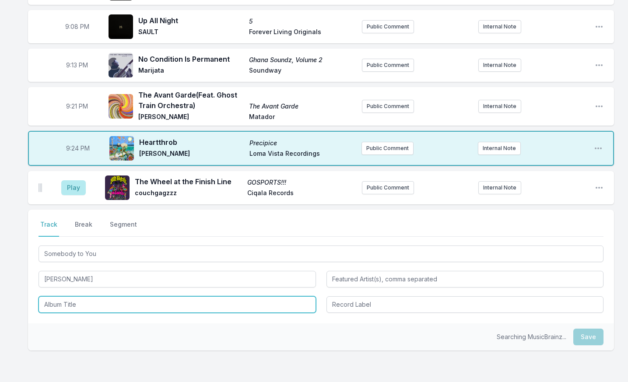
click at [132, 296] on input "Album Title" at bounding box center [177, 304] width 277 height 17
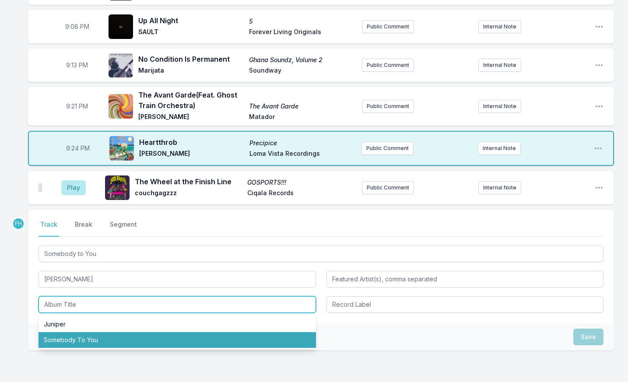
click at [104, 332] on li "Somebody To You" at bounding box center [177, 340] width 277 height 16
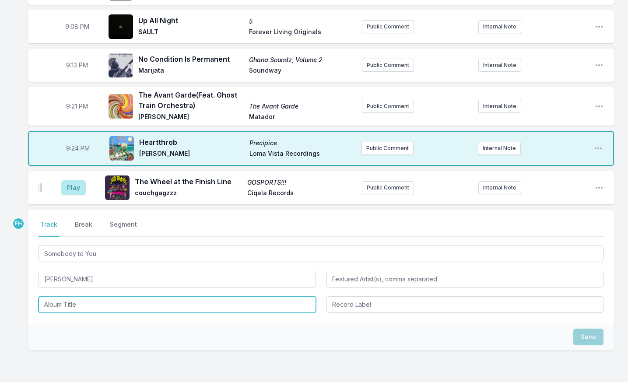
type input "Somebody To You"
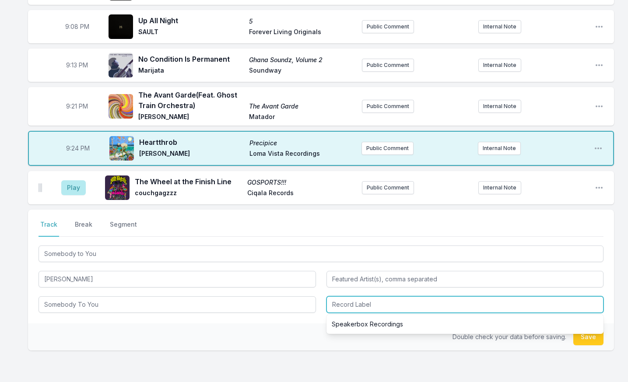
click at [388, 296] on input "Record Label" at bounding box center [465, 304] width 277 height 17
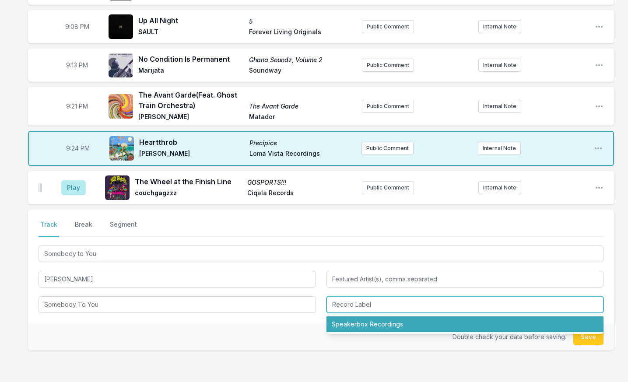
click at [386, 316] on li "Speakerbox Recordings" at bounding box center [465, 324] width 277 height 16
type input "Speakerbox Recordings"
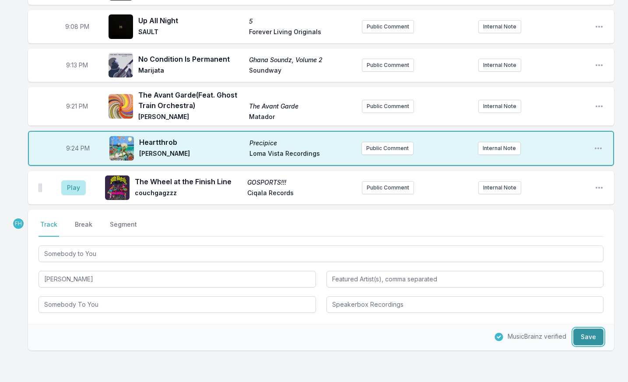
click at [592, 329] on button "Save" at bounding box center [588, 337] width 30 height 17
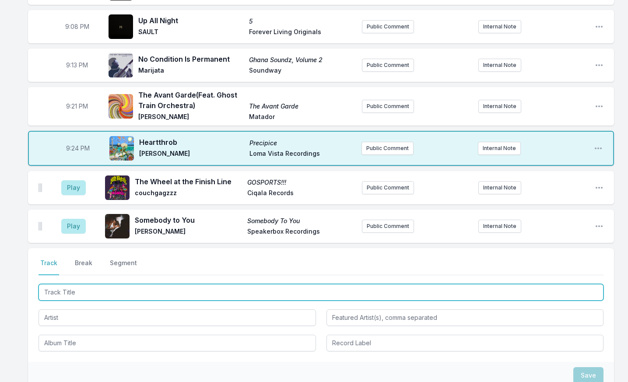
click at [91, 286] on input "Track Title" at bounding box center [321, 292] width 565 height 17
click at [91, 284] on input "Track Title" at bounding box center [321, 292] width 565 height 17
type input "Walls Star Rockin'"
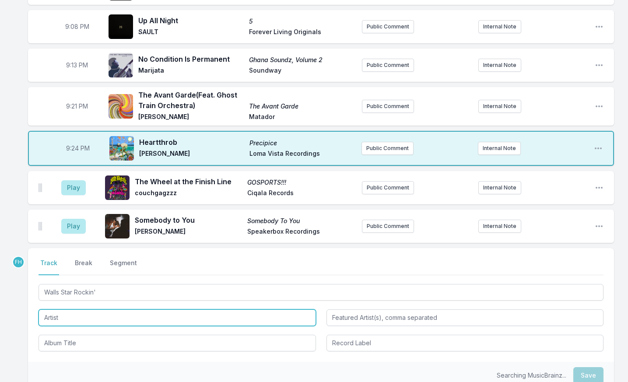
click at [89, 309] on input "Artist" at bounding box center [177, 317] width 277 height 17
type input "Lack of Afro"
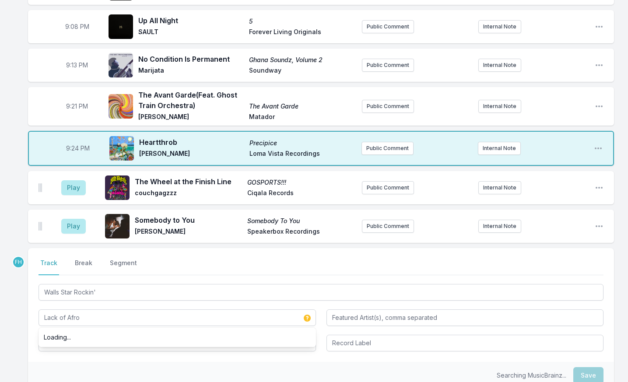
click at [83, 362] on div "Searching MusicBrainz... Save" at bounding box center [321, 375] width 586 height 27
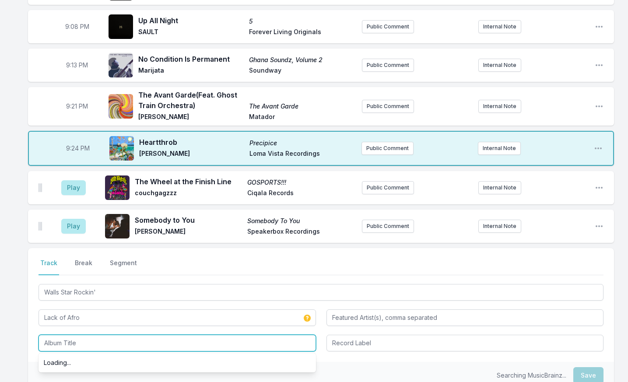
click at [85, 335] on input "Album Title" at bounding box center [177, 343] width 277 height 17
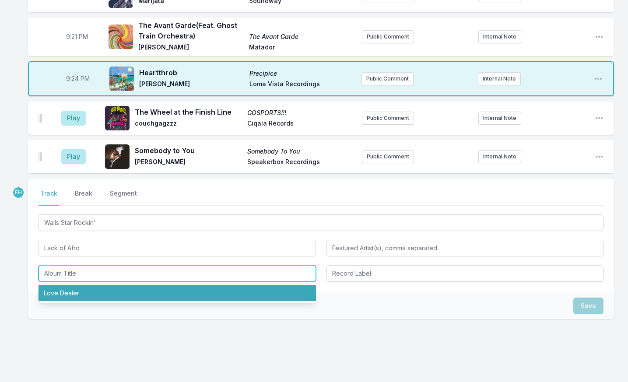
scroll to position [949, 0]
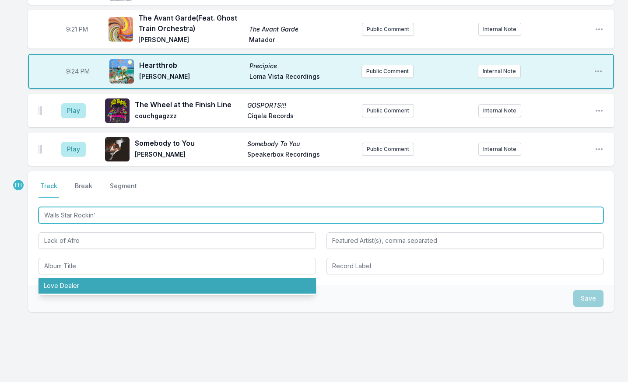
click at [70, 207] on input "Walls Star Rockin'" at bounding box center [321, 215] width 565 height 17
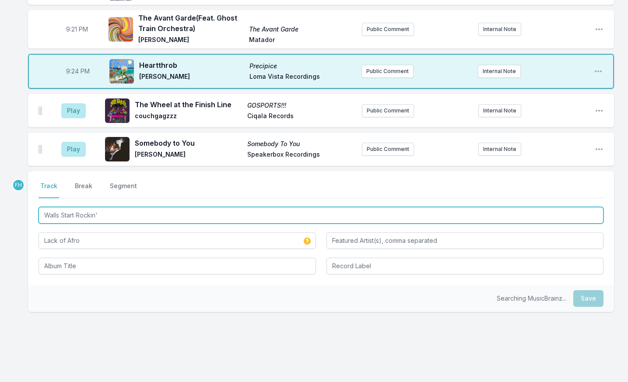
type input "Walls Start Rockin'"
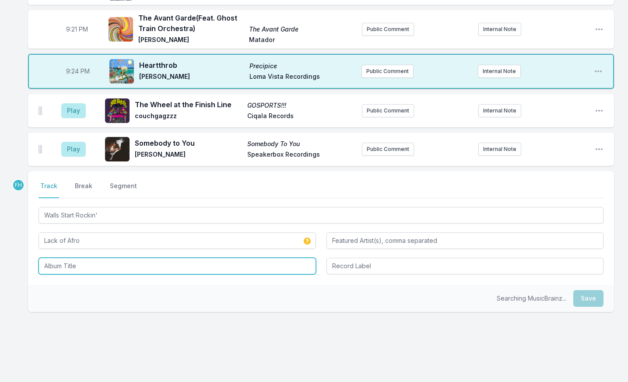
click at [104, 258] on input "Album Title" at bounding box center [177, 266] width 277 height 17
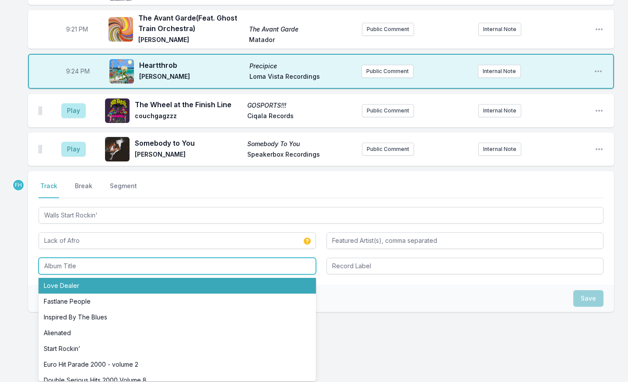
click at [105, 278] on li "Love Dealer" at bounding box center [177, 286] width 277 height 16
type input "Love Dealer"
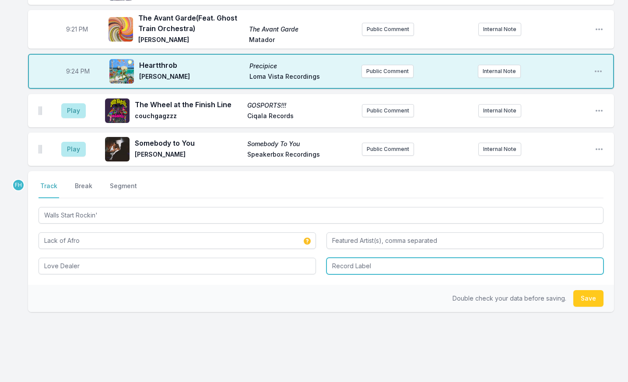
click at [376, 258] on input "Record Label" at bounding box center [465, 266] width 277 height 17
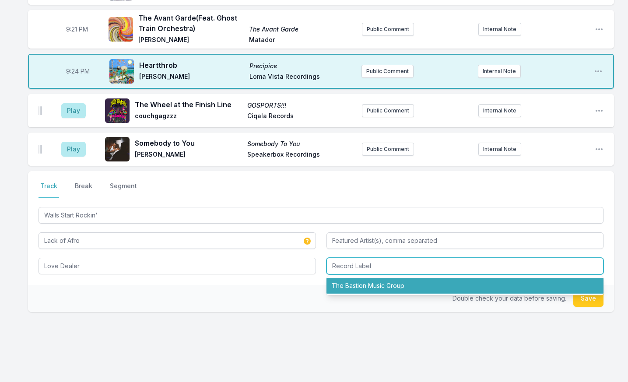
click at [380, 278] on li "The Bastion Music Group" at bounding box center [465, 286] width 277 height 16
type input "The Bastion Music Group"
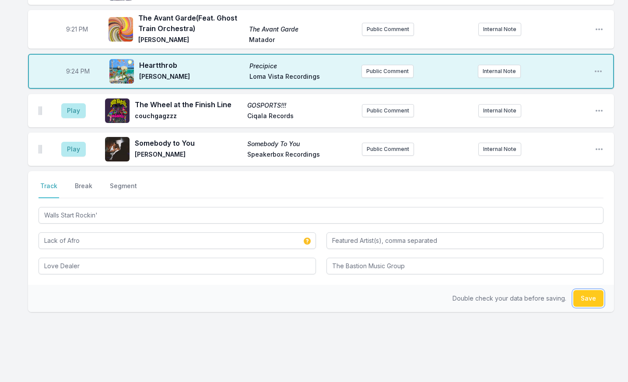
click at [586, 290] on button "Save" at bounding box center [588, 298] width 30 height 17
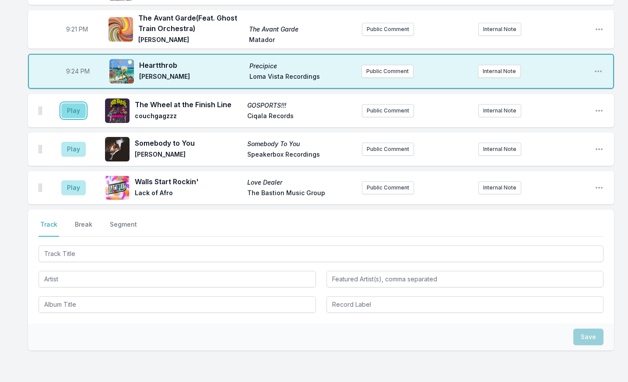
click at [62, 103] on button "Play" at bounding box center [73, 110] width 25 height 15
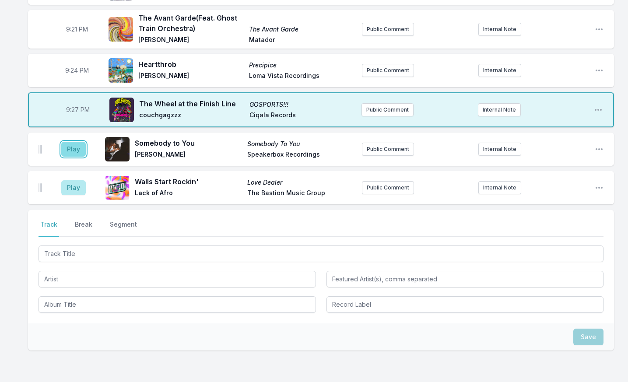
click at [77, 142] on button "Play" at bounding box center [73, 149] width 25 height 15
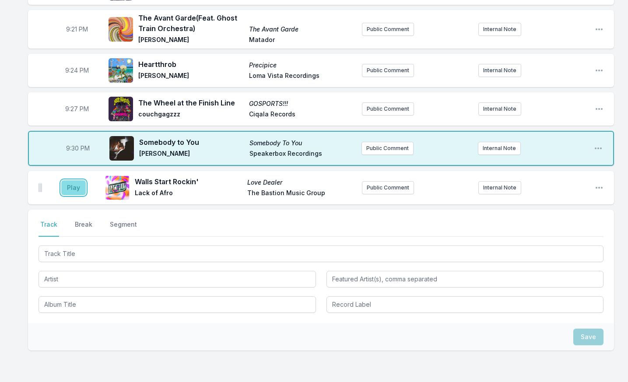
click at [77, 180] on button "Play" at bounding box center [73, 187] width 25 height 15
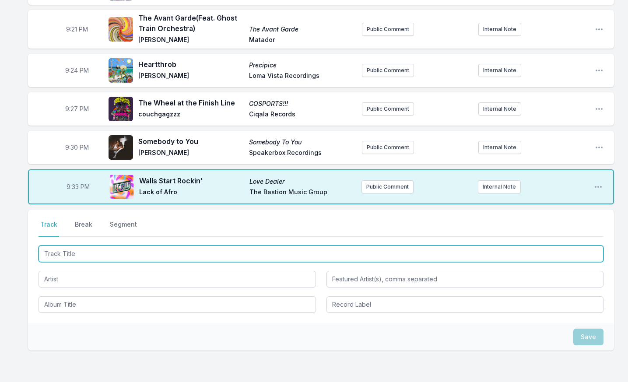
click at [70, 246] on input "Track Title" at bounding box center [321, 254] width 565 height 17
click at [53, 246] on input "DONT WORRY BABE" at bounding box center [321, 254] width 565 height 17
click at [58, 246] on input "DONT WORRY BABE" at bounding box center [321, 254] width 565 height 17
type input "DON'T WORRY BABE"
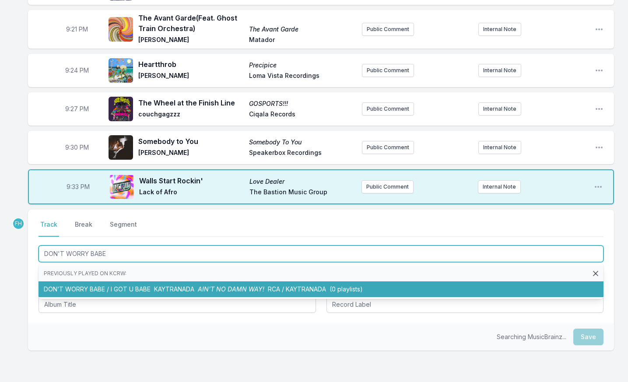
click at [143, 281] on li "DON’T WORRY BABE / I GOT U BABE KAYTRANADA AIN’T NO DAMN WAY! RCA / KAYTRANADA …" at bounding box center [321, 289] width 565 height 16
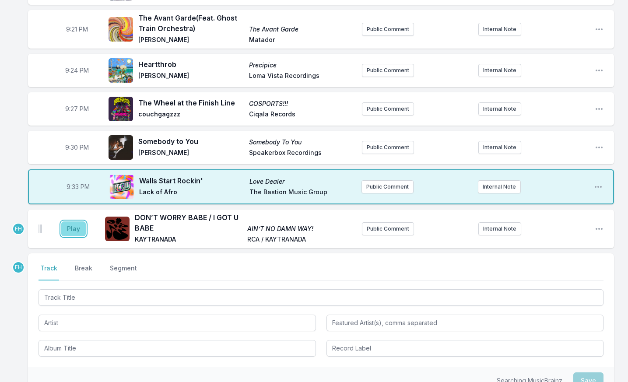
click at [83, 221] on button "Play" at bounding box center [73, 228] width 25 height 15
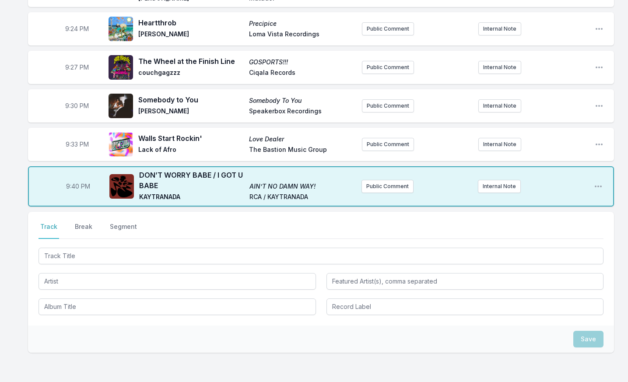
scroll to position [1032, 0]
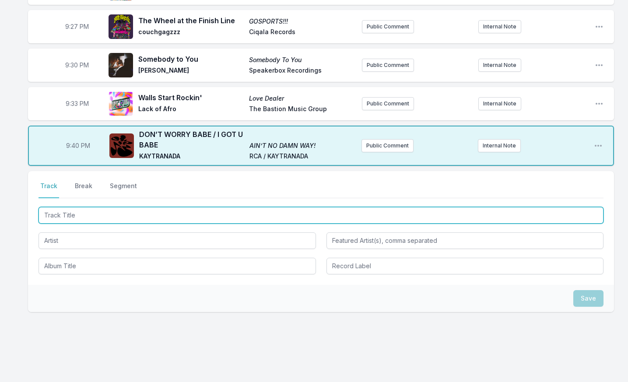
click at [89, 207] on input "Track Title" at bounding box center [321, 215] width 565 height 17
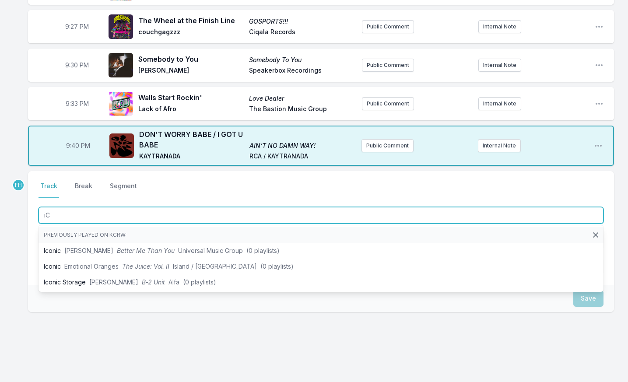
type input "i"
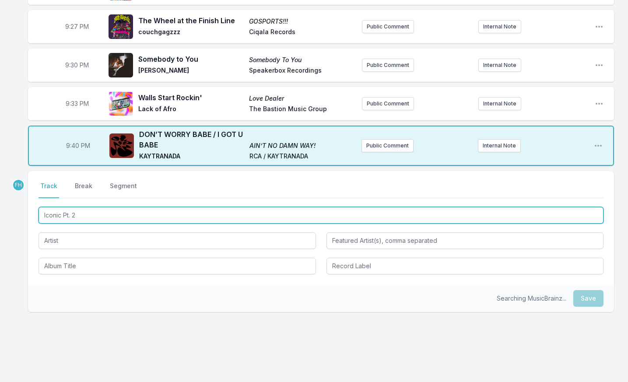
type input "Iconic Pt. 2"
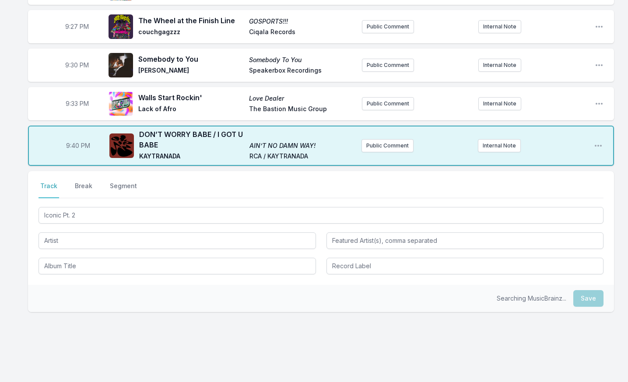
click at [70, 231] on div at bounding box center [177, 240] width 277 height 18
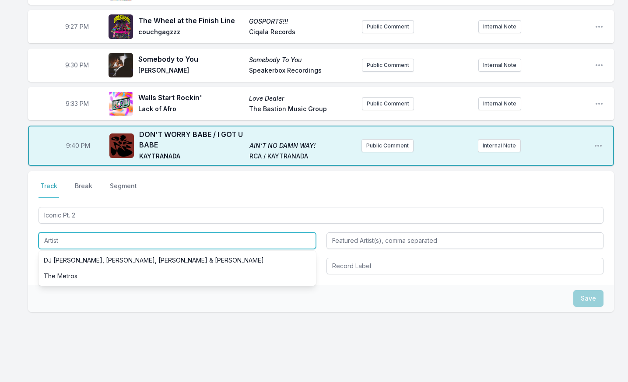
click at [80, 232] on input "Artist" at bounding box center [177, 240] width 277 height 17
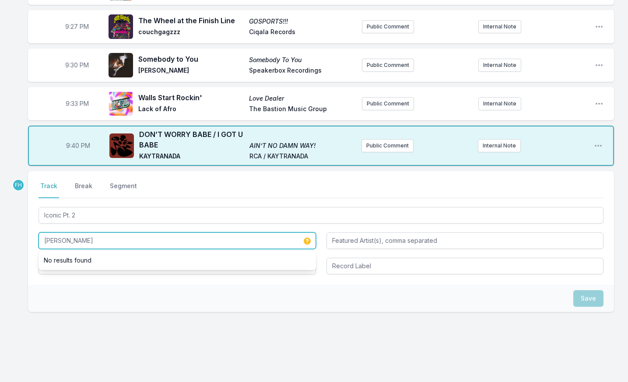
type input "Charlie Vettuno"
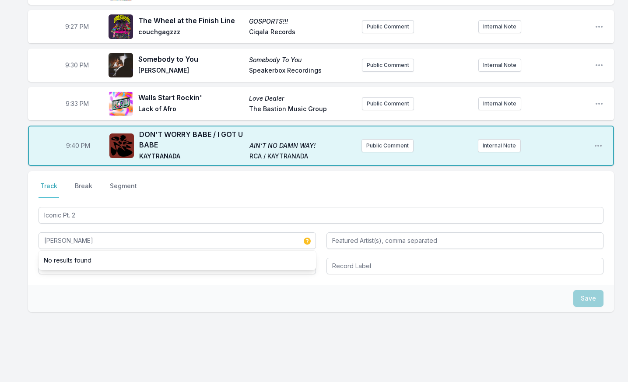
click at [69, 261] on div "Select a tab Track Break Segment Track Break Segment Iconic Pt. 2 Charlie Vettu…" at bounding box center [321, 228] width 586 height 114
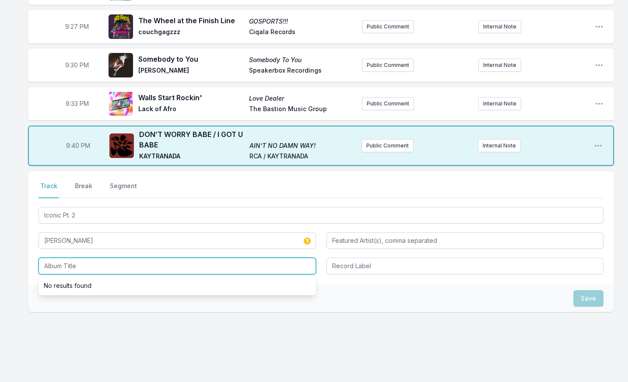
click at [69, 258] on input "Album Title" at bounding box center [177, 266] width 277 height 17
type input "Iconic Pt. 2"
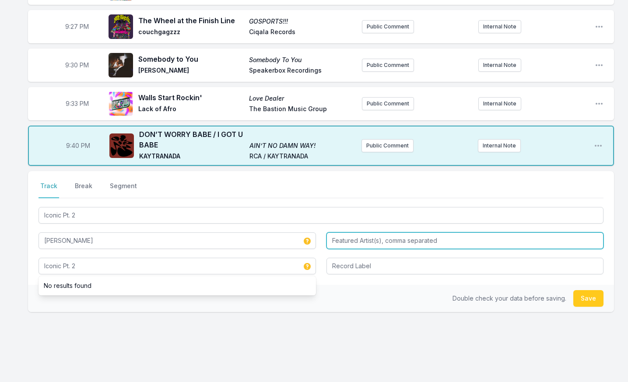
click at [383, 232] on input "Featured Artist(s), comma separated" at bounding box center [465, 240] width 277 height 17
type input "Elijah Blake"
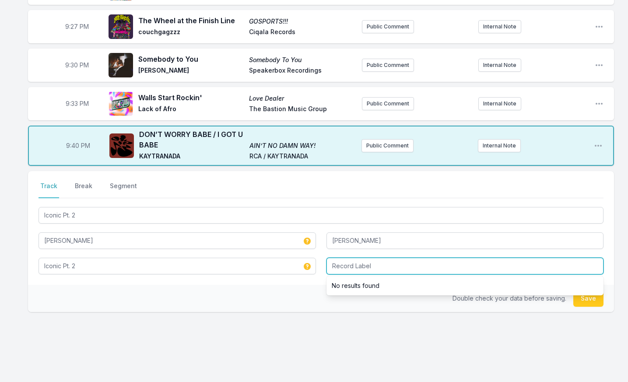
click at [376, 258] on input "Record Label" at bounding box center [465, 266] width 277 height 17
type input "Innovative Leisure"
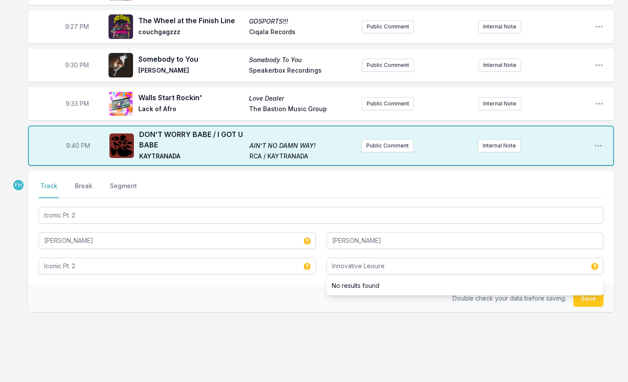
click at [306, 285] on div "Double check your data before saving. Save" at bounding box center [321, 298] width 586 height 27
click at [580, 290] on button "Save" at bounding box center [588, 298] width 30 height 17
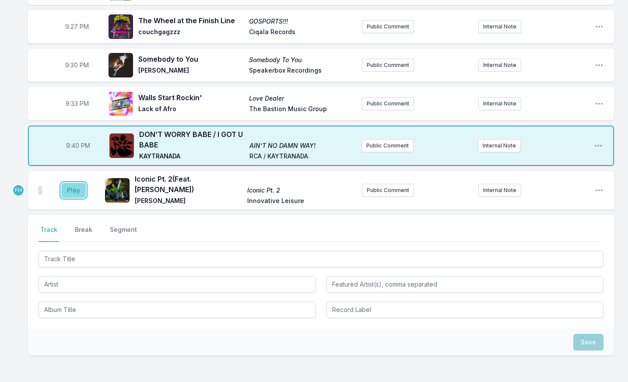
click at [76, 183] on button "Play" at bounding box center [73, 190] width 25 height 15
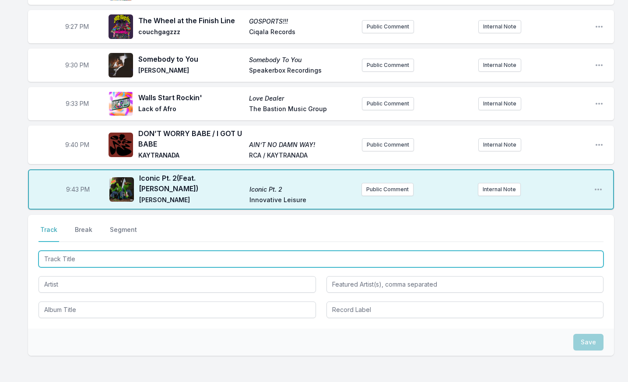
click at [73, 251] on input "Track Title" at bounding box center [321, 259] width 565 height 17
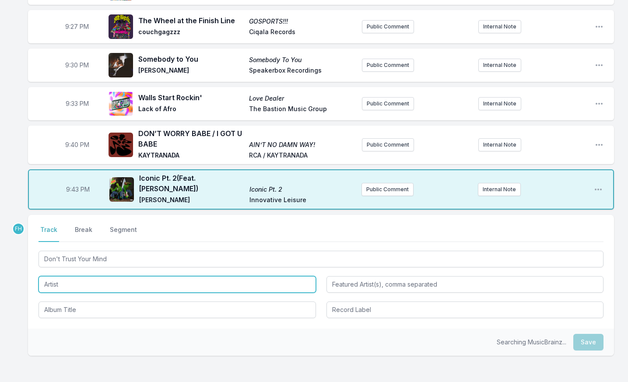
click at [88, 276] on input "Artist" at bounding box center [177, 284] width 277 height 17
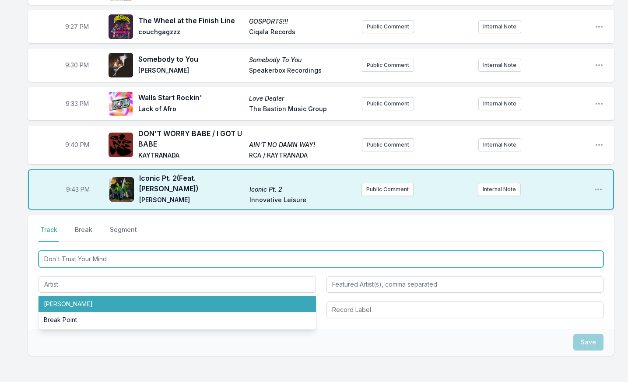
click at [130, 251] on input "Don't Trust Your Mind" at bounding box center [321, 259] width 565 height 17
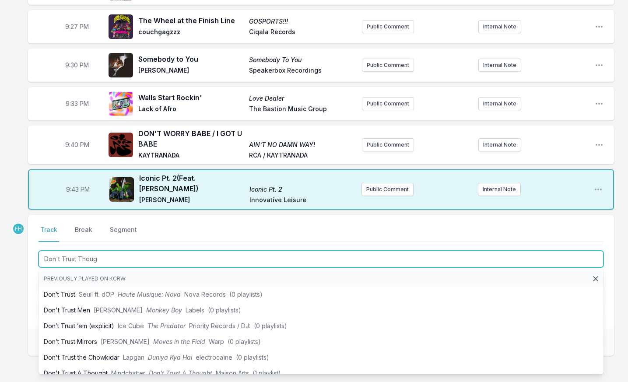
type input "Don't Trust Though"
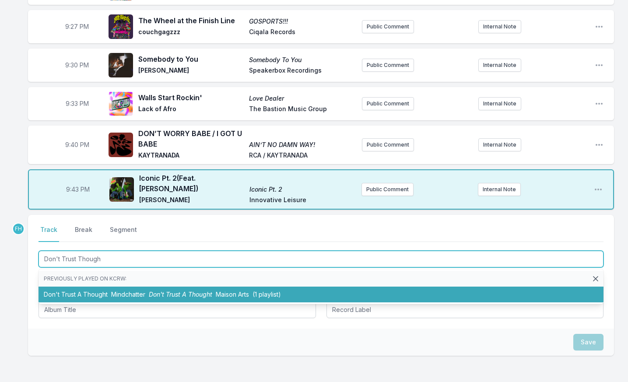
click at [148, 287] on li "Don't Trust A Thought Mindchatter Don't Trust A Thought Maison Arts (1 playlist)" at bounding box center [321, 295] width 565 height 16
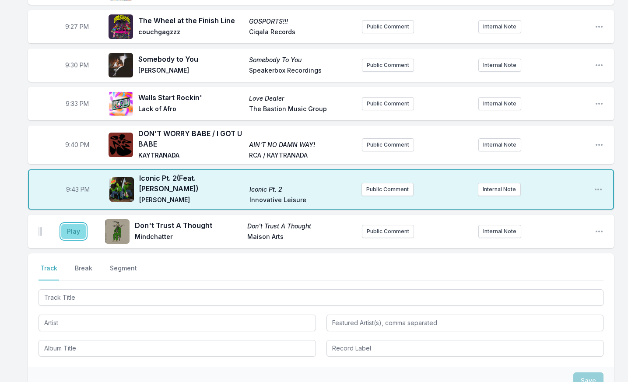
click at [76, 224] on button "Play" at bounding box center [73, 231] width 25 height 15
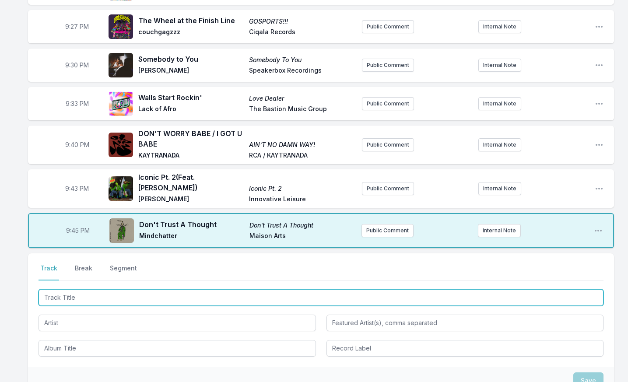
click at [78, 289] on input "Track Title" at bounding box center [321, 297] width 565 height 17
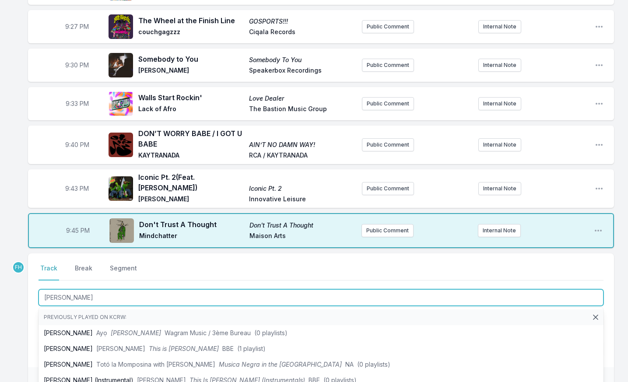
type input "Mami Wata"
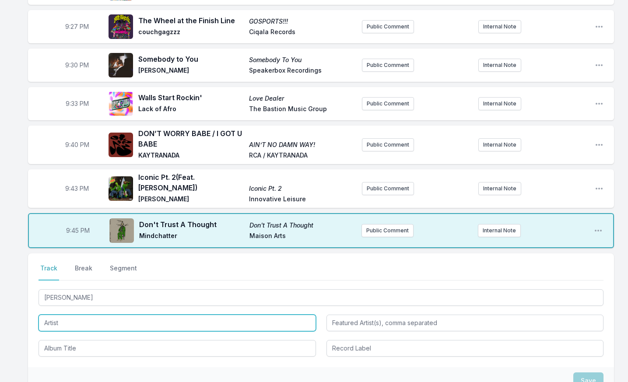
click at [95, 315] on input "Artist" at bounding box center [177, 323] width 277 height 17
type input "Val Fleury"
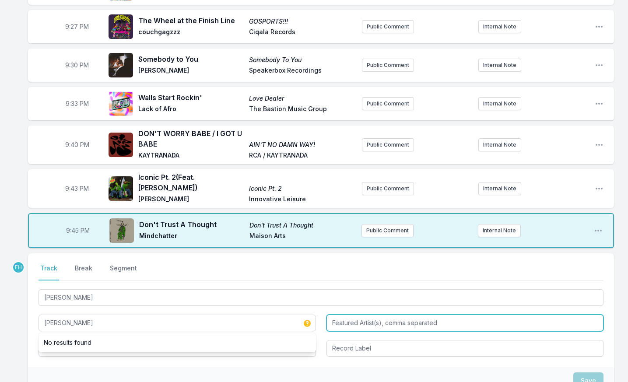
click at [358, 315] on input "Featured Artist(s), comma separated" at bounding box center [465, 323] width 277 height 17
type input "z"
type input "SIBBY LIV"
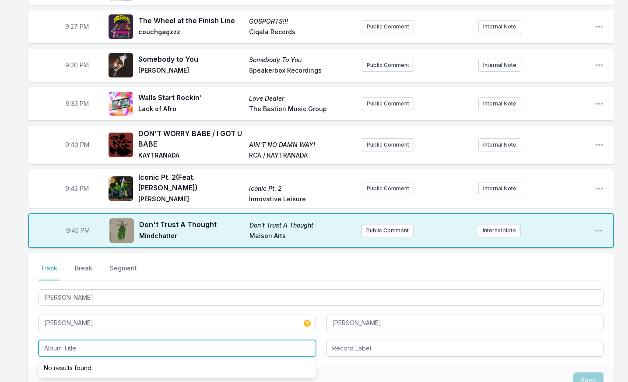
click at [154, 340] on input "Album Title" at bounding box center [177, 348] width 277 height 17
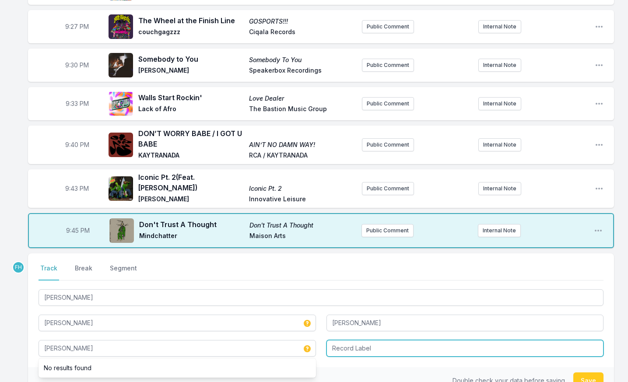
type input "Mami Wata"
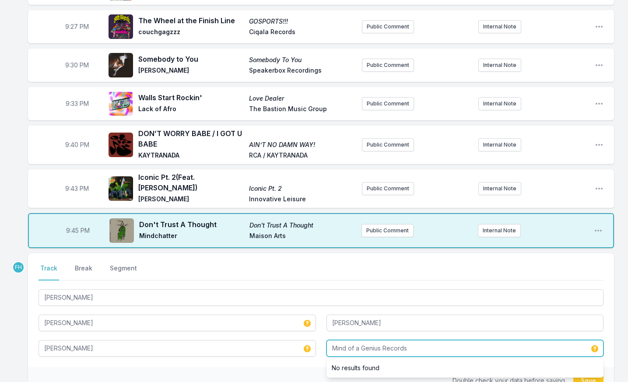
type input "Mind of a Genius Records"
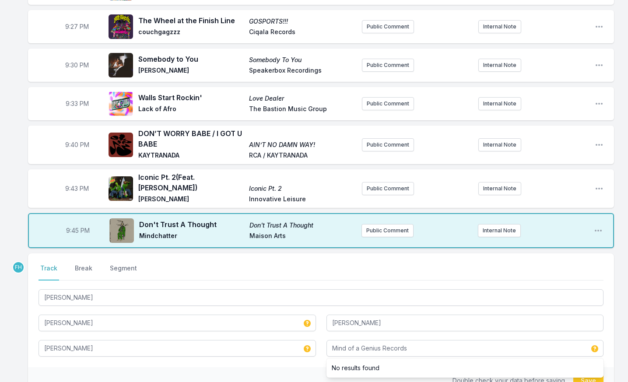
click at [246, 341] on div "Select a tab Track Break Segment Track Break Segment Mami Wata Val Fleury SIBBY…" at bounding box center [321, 310] width 586 height 114
click at [582, 372] on button "Save" at bounding box center [588, 380] width 30 height 17
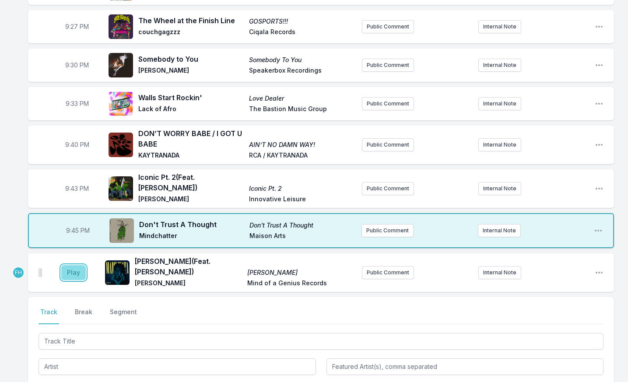
click at [74, 265] on button "Play" at bounding box center [73, 272] width 25 height 15
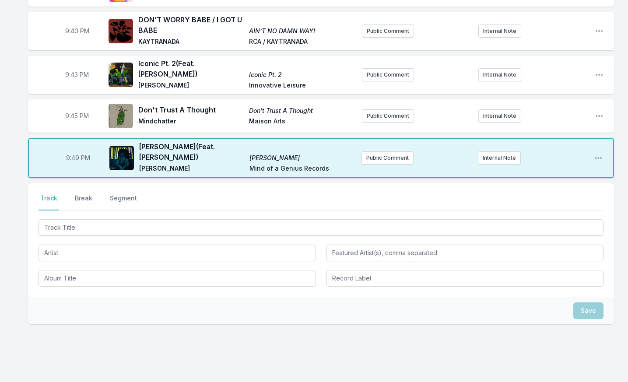
scroll to position [1147, 0]
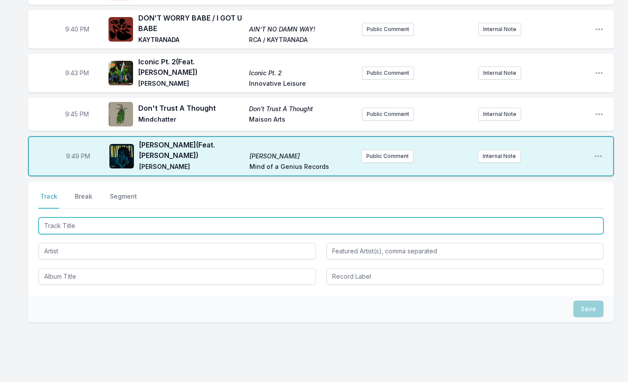
drag, startPoint x: 135, startPoint y: 194, endPoint x: 130, endPoint y: 197, distance: 5.5
click at [133, 218] on input "Track Title" at bounding box center [321, 226] width 565 height 17
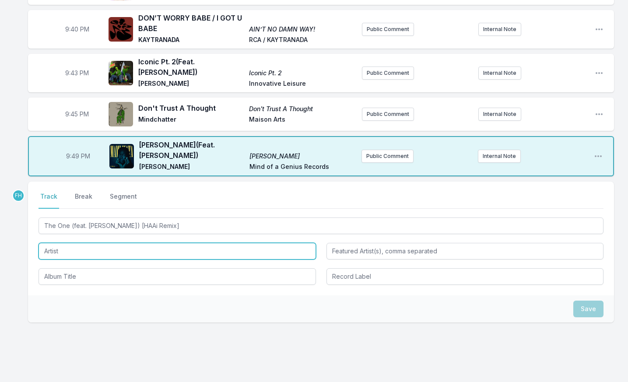
click at [102, 243] on input "Artist" at bounding box center [177, 251] width 277 height 17
type input "The One"
type input "Jocelyn Brown"
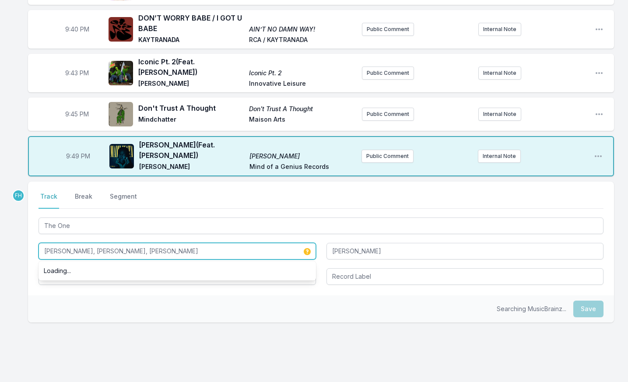
type input "Chloe Caillet, Luke Alessi, HAAi"
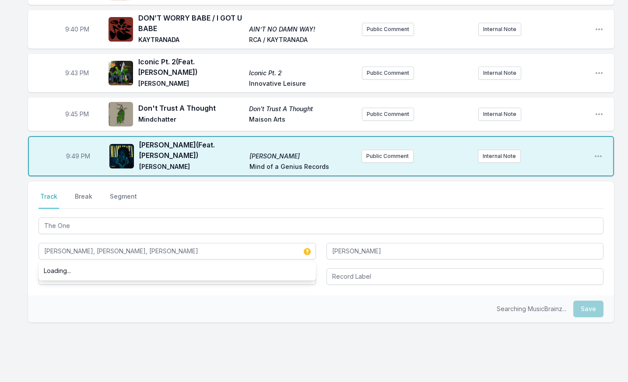
click at [92, 295] on div "Searching MusicBrainz... Save" at bounding box center [321, 308] width 586 height 27
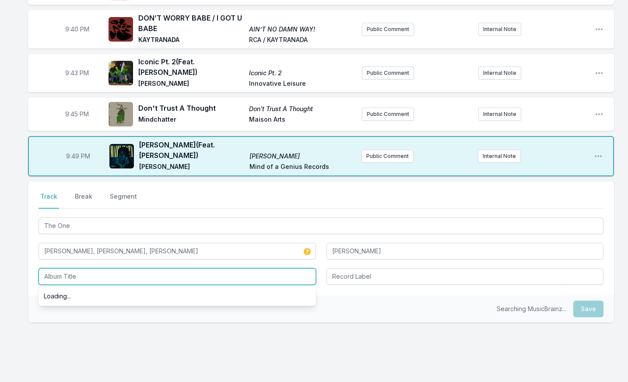
click at [89, 268] on input "Album Title" at bounding box center [177, 276] width 277 height 17
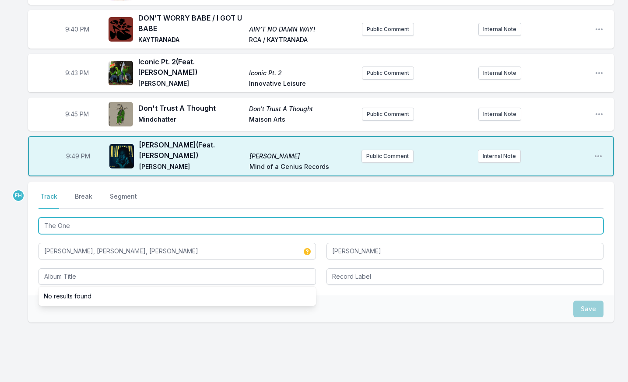
click at [101, 218] on input "The One" at bounding box center [321, 226] width 565 height 17
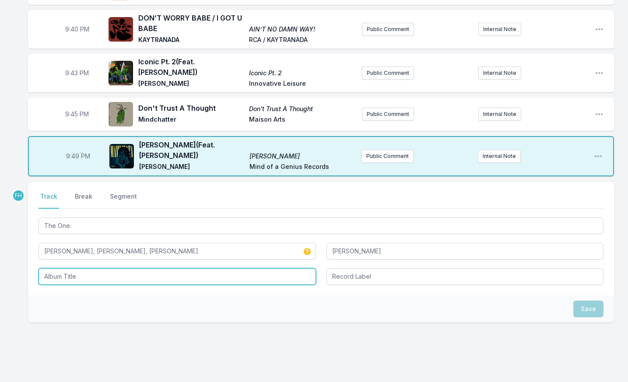
click at [88, 268] on input "Album Title" at bounding box center [177, 276] width 277 height 17
type input "The One"
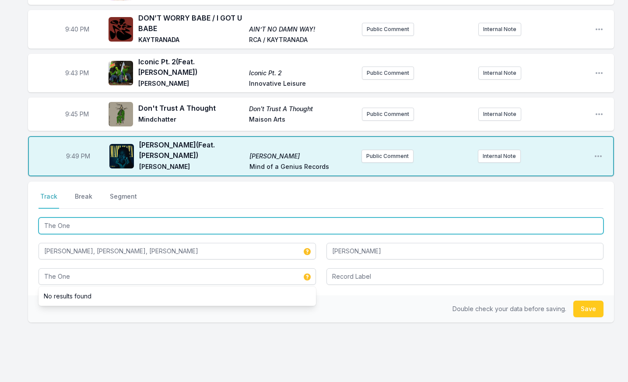
click at [130, 218] on input "The One" at bounding box center [321, 226] width 565 height 17
click at [136, 218] on input "The One (feat. Jocelyn Brown) HAAi Remix)" at bounding box center [321, 226] width 565 height 17
type input "The One (HAAi Remix)"
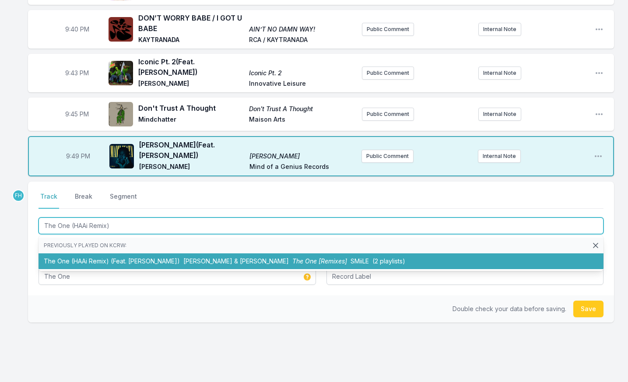
click at [251, 253] on li "The One (HAAi Remix) (Feat. Jocelyn Brown) Chloe Caillet & Luke Alessi The One …" at bounding box center [321, 261] width 565 height 16
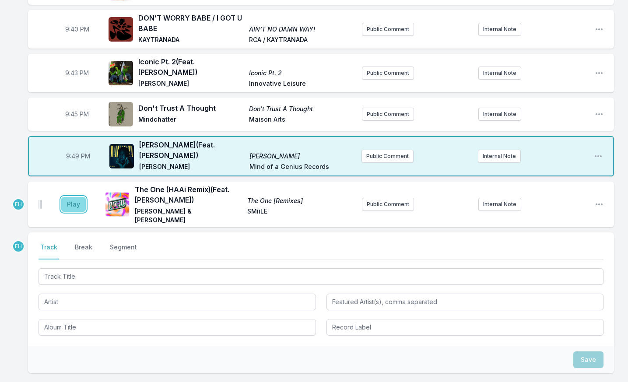
click at [84, 197] on button "Play" at bounding box center [73, 204] width 25 height 15
